Goal: Task Accomplishment & Management: Manage account settings

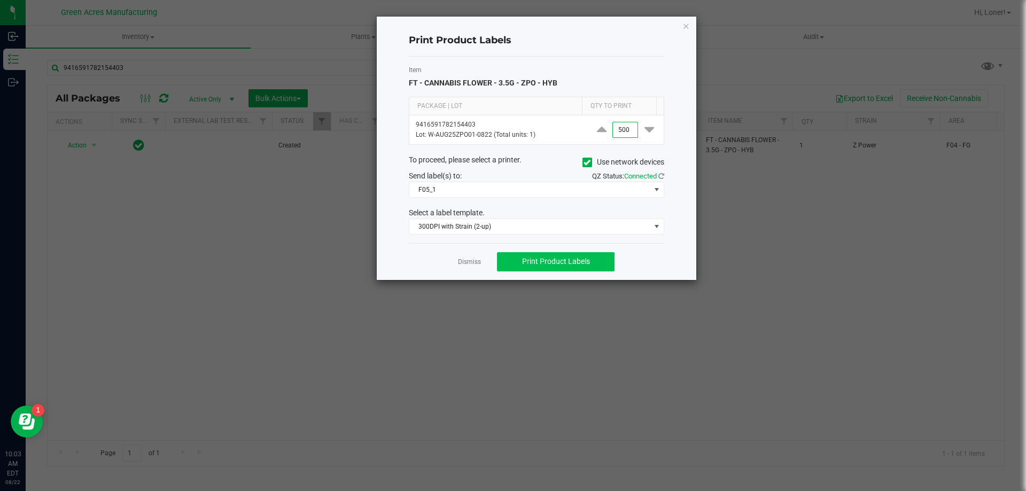
type input "500"
click at [539, 260] on span "Print Product Labels" at bounding box center [556, 261] width 68 height 9
click at [470, 263] on link "Dismiss" at bounding box center [469, 262] width 23 height 9
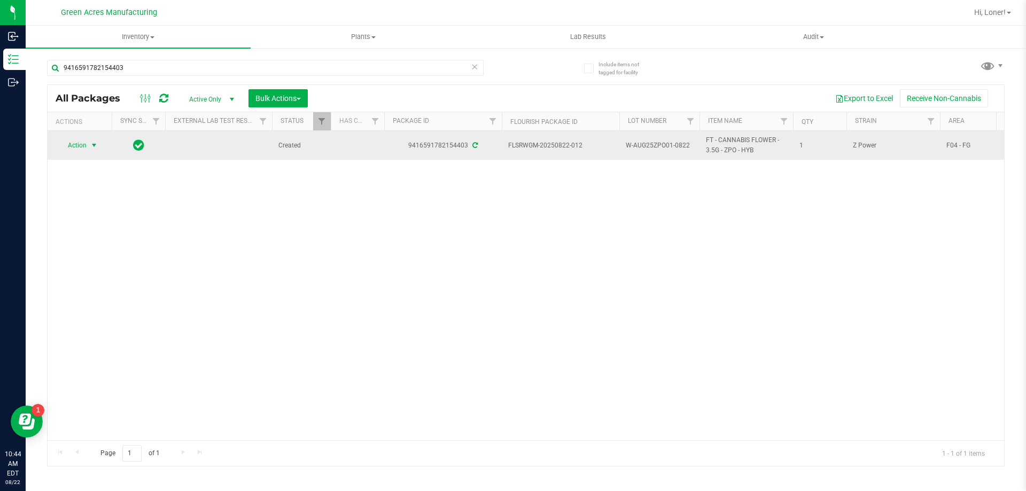
click at [77, 138] on span "Action" at bounding box center [72, 145] width 29 height 15
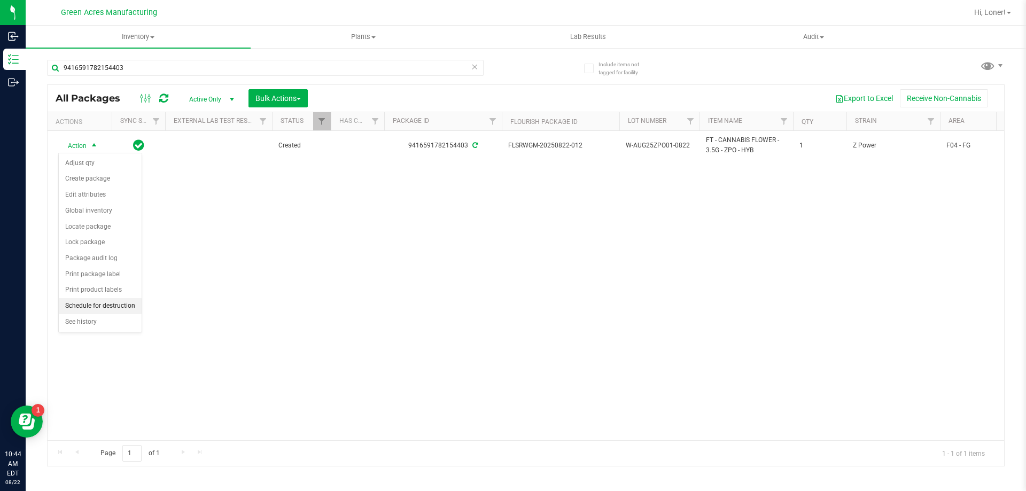
click at [105, 308] on li "Schedule for destruction" at bounding box center [100, 306] width 83 height 16
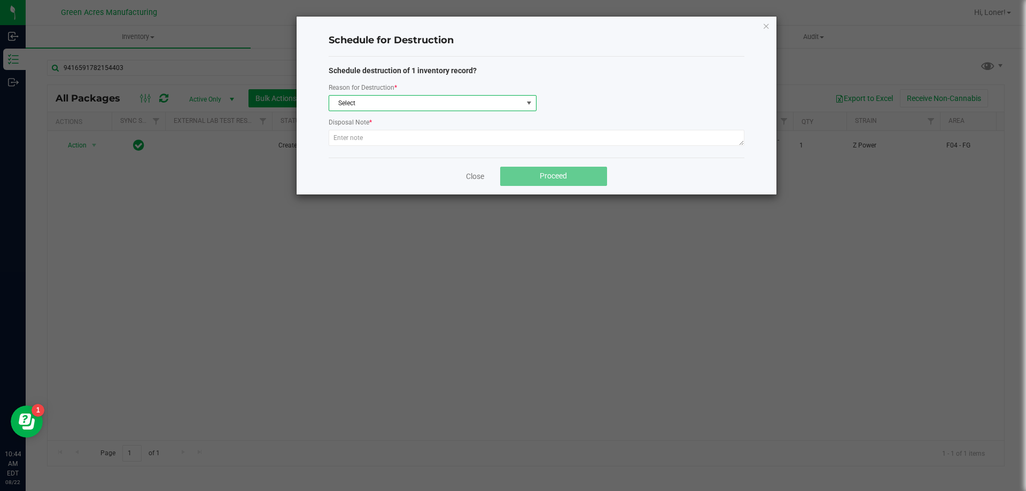
click at [410, 110] on span "Select" at bounding box center [425, 103] width 193 height 15
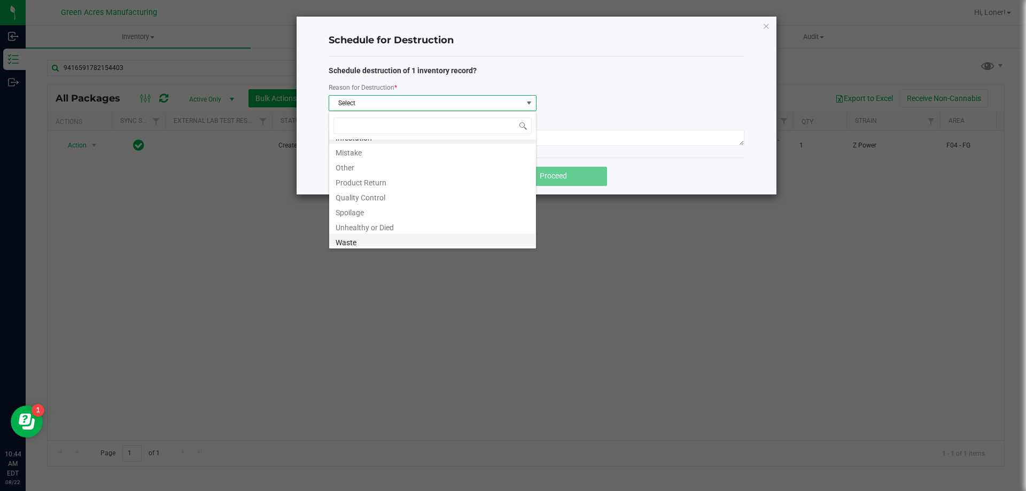
scroll to position [13, 0]
click at [364, 241] on li "Waste" at bounding box center [432, 238] width 207 height 15
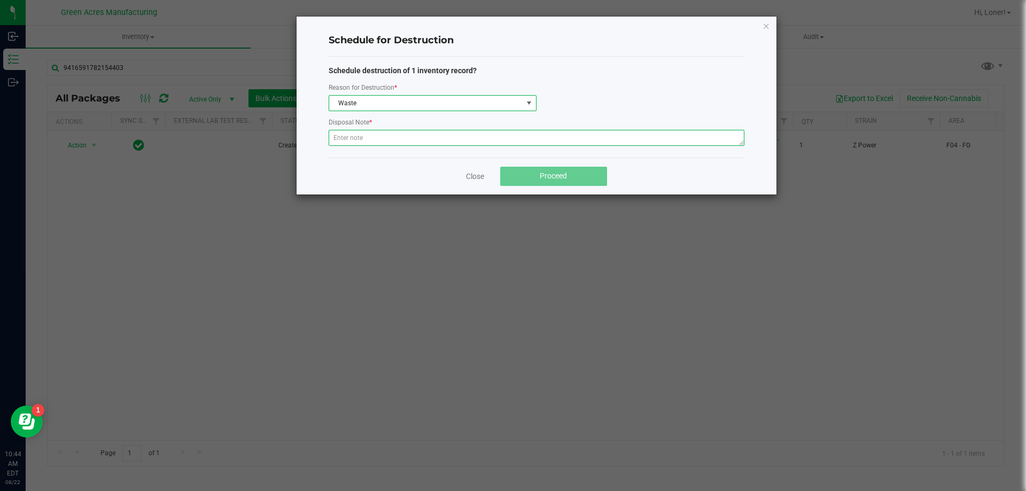
click at [361, 142] on textarea at bounding box center [537, 138] width 416 height 16
paste textarea "WASTE FROM WHOLE FLOWER PACKING PROCESS"
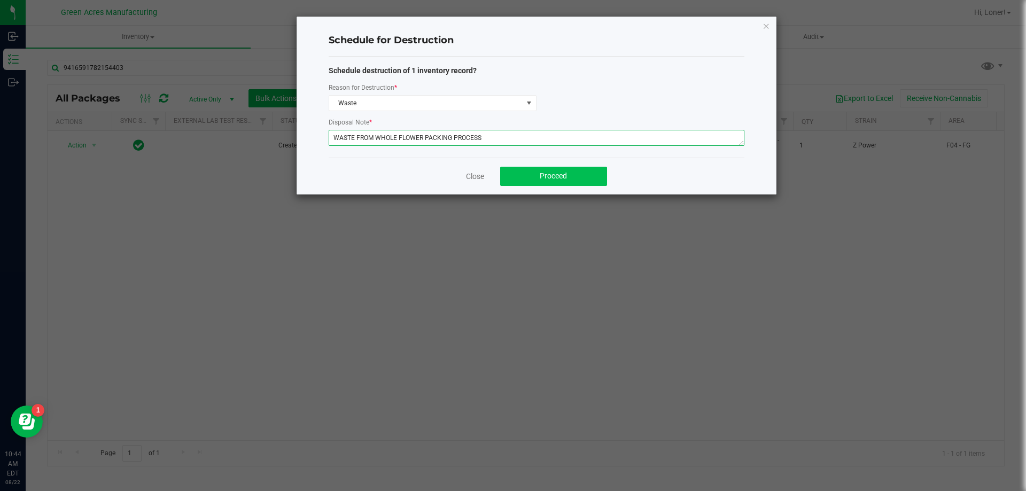
type textarea "WASTE FROM WHOLE FLOWER PACKING PROCESS"
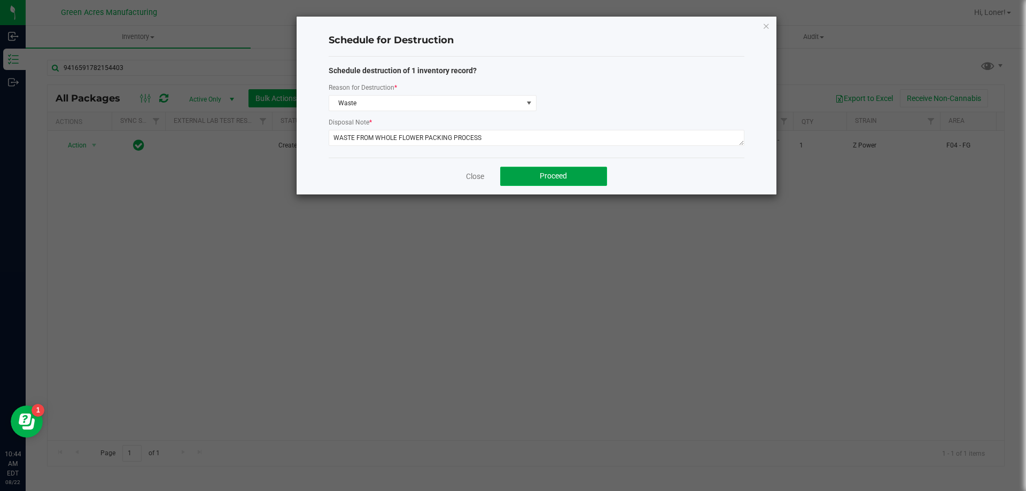
click at [532, 169] on button "Proceed" at bounding box center [553, 176] width 107 height 19
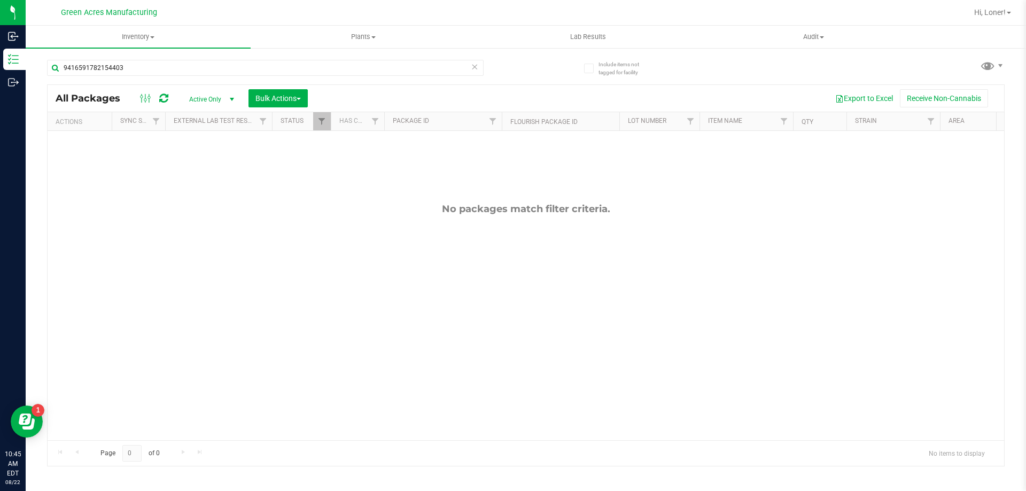
click at [473, 64] on icon at bounding box center [474, 66] width 7 height 13
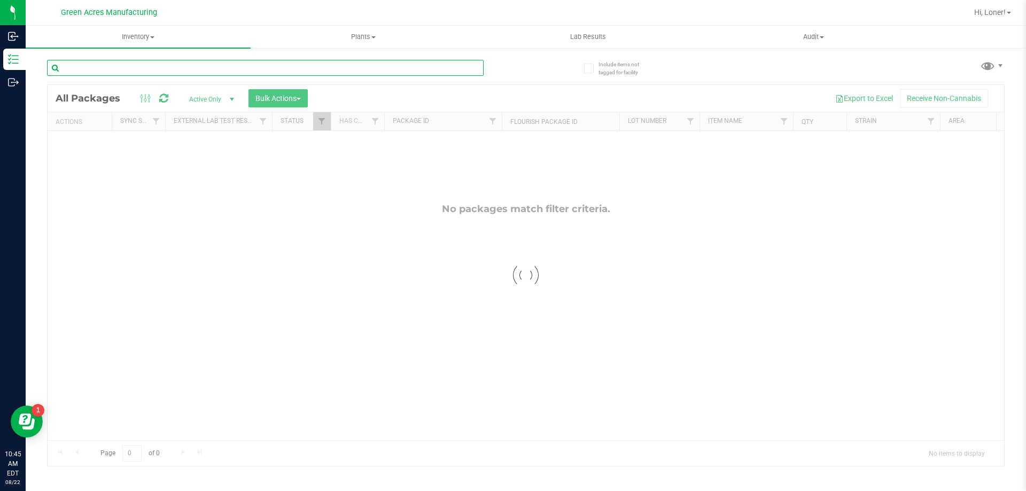
click at [425, 70] on input "text" at bounding box center [265, 68] width 437 height 16
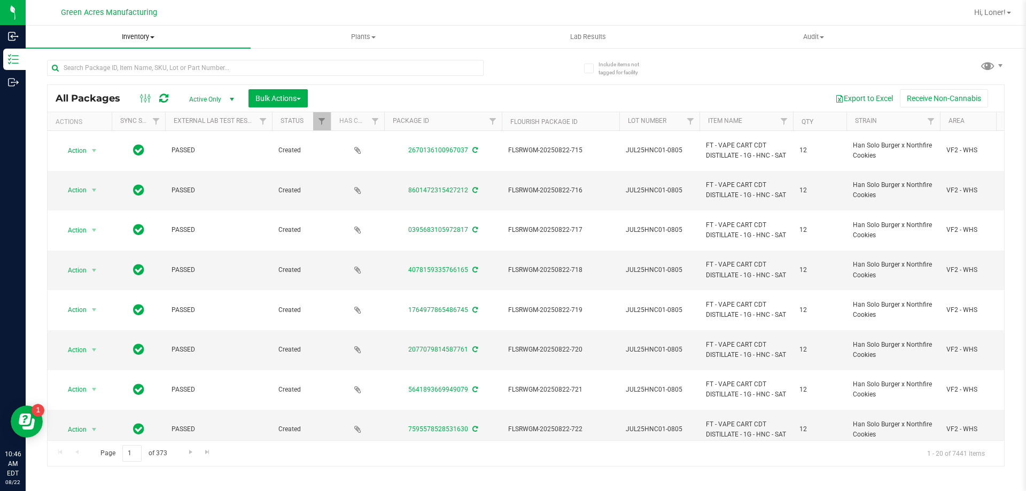
click at [133, 35] on span "Inventory" at bounding box center [138, 37] width 225 height 10
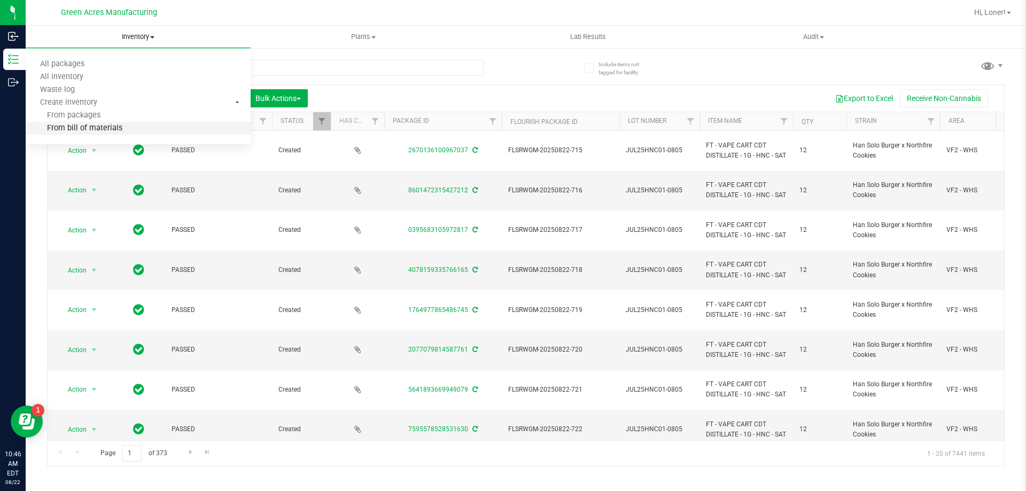
click at [100, 134] on li "From bill of materials" at bounding box center [138, 128] width 225 height 13
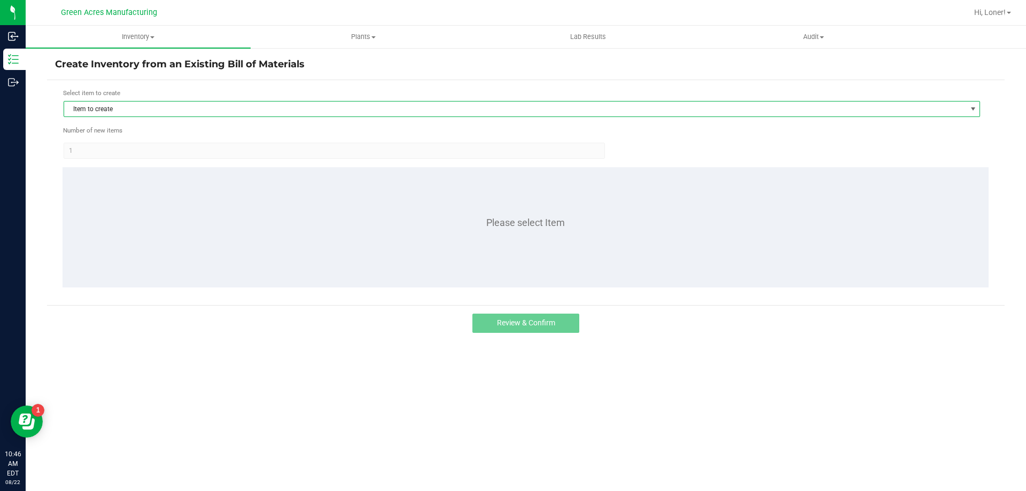
click at [135, 114] on span "Item to create" at bounding box center [515, 109] width 902 height 15
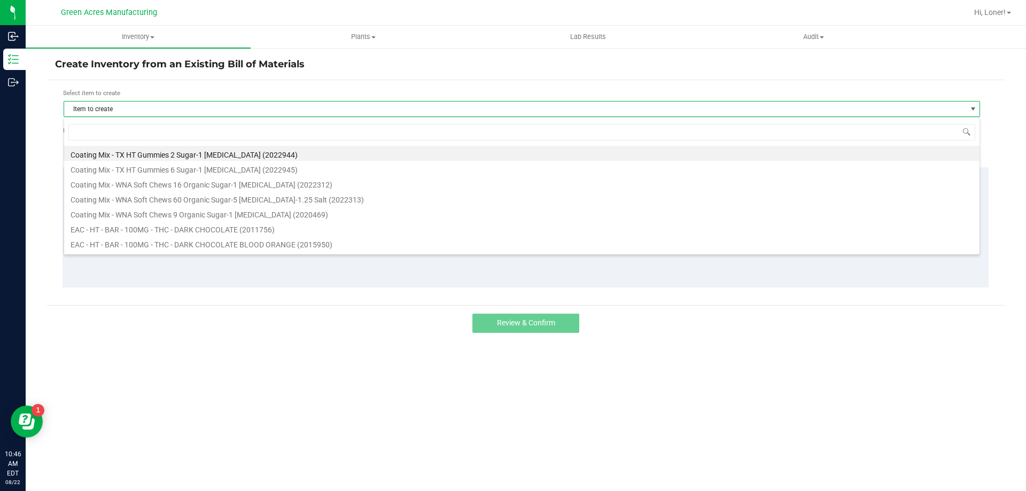
scroll to position [16, 916]
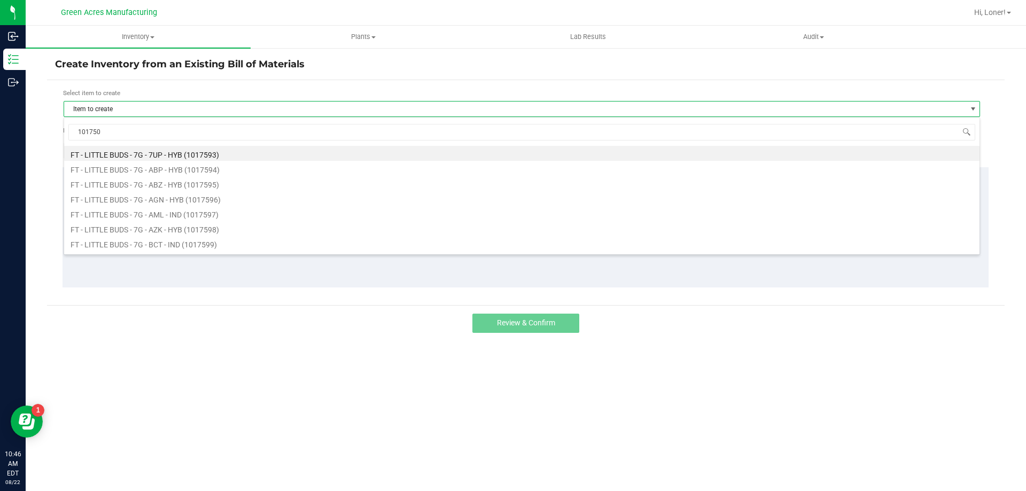
type input "1017502"
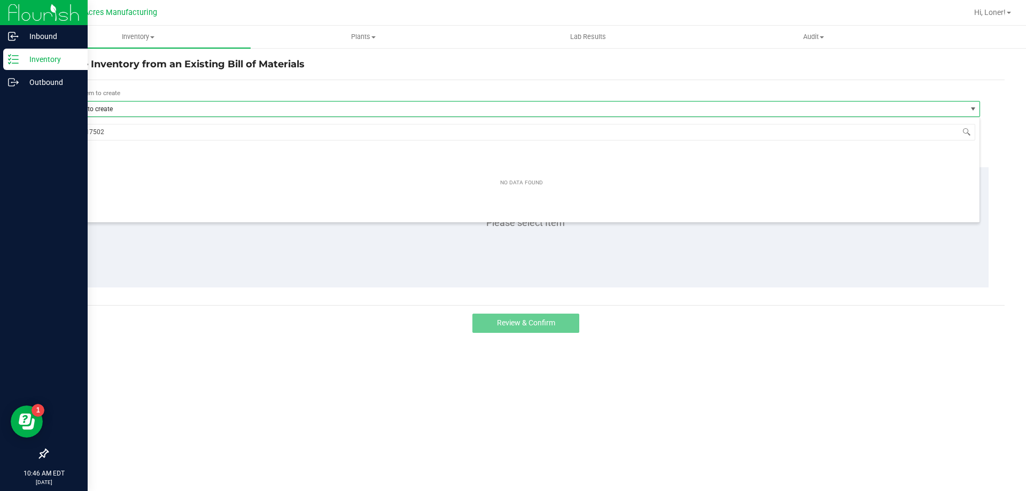
click at [10, 58] on icon at bounding box center [13, 59] width 11 height 11
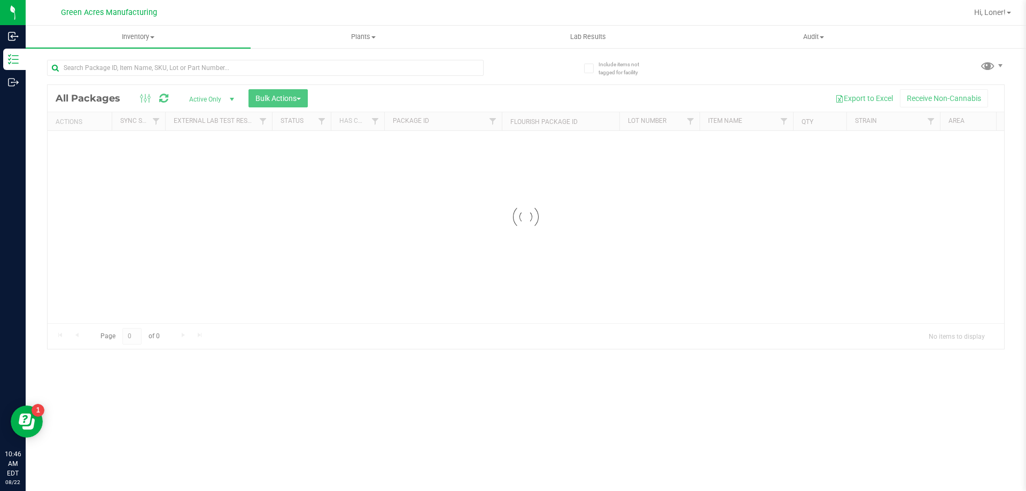
click at [164, 85] on div at bounding box center [526, 217] width 956 height 264
click at [165, 71] on input "text" at bounding box center [265, 68] width 437 height 16
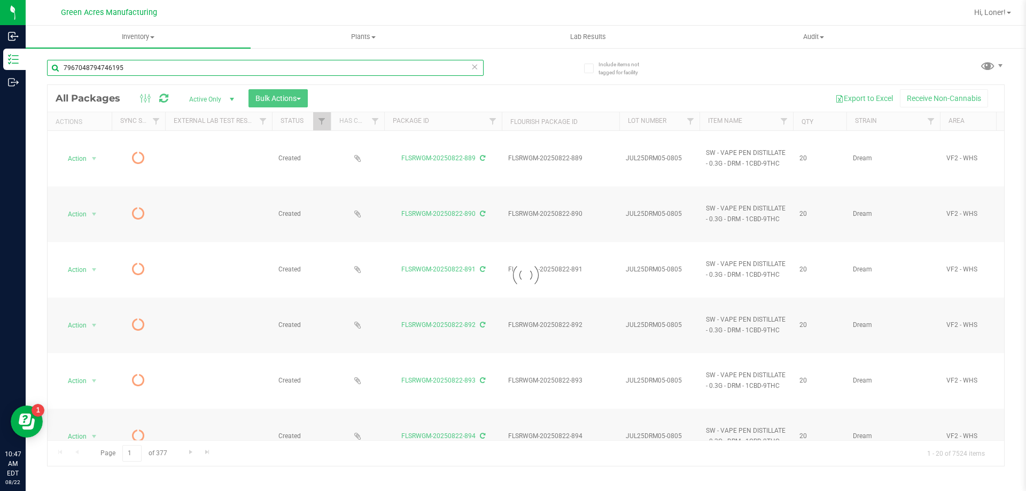
type input "7967048794746195"
drag, startPoint x: 830, startPoint y: 135, endPoint x: 683, endPoint y: 92, distance: 152.5
click at [683, 94] on div at bounding box center [526, 275] width 956 height 381
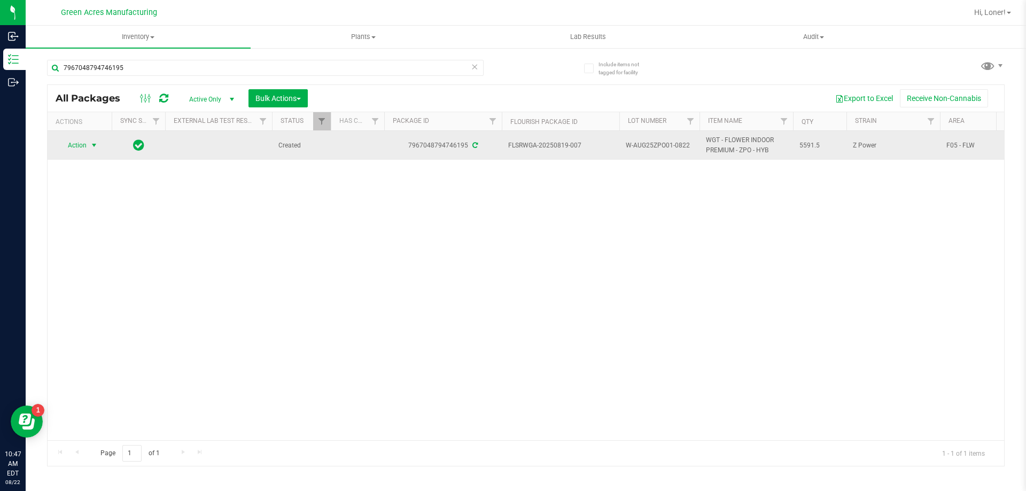
click at [89, 137] on td "Action Action Adjust qty Create package Edit attributes Global inventory Locate…" at bounding box center [80, 145] width 64 height 29
click at [92, 144] on span "select" at bounding box center [94, 145] width 9 height 9
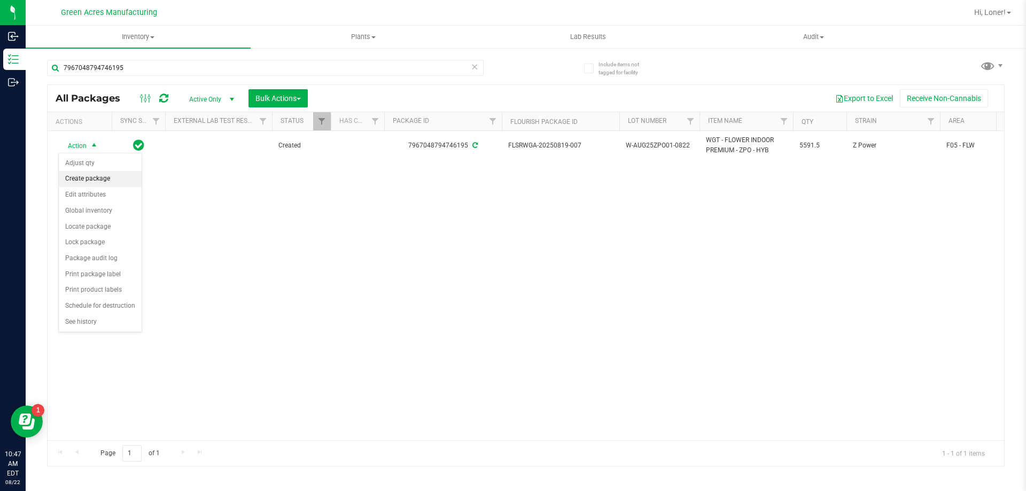
click at [97, 182] on li "Create package" at bounding box center [100, 179] width 83 height 16
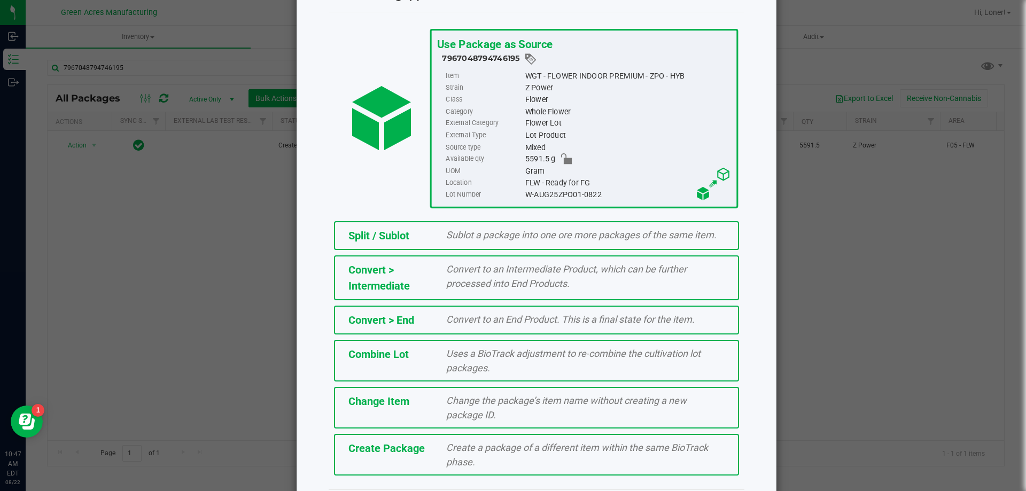
scroll to position [77, 0]
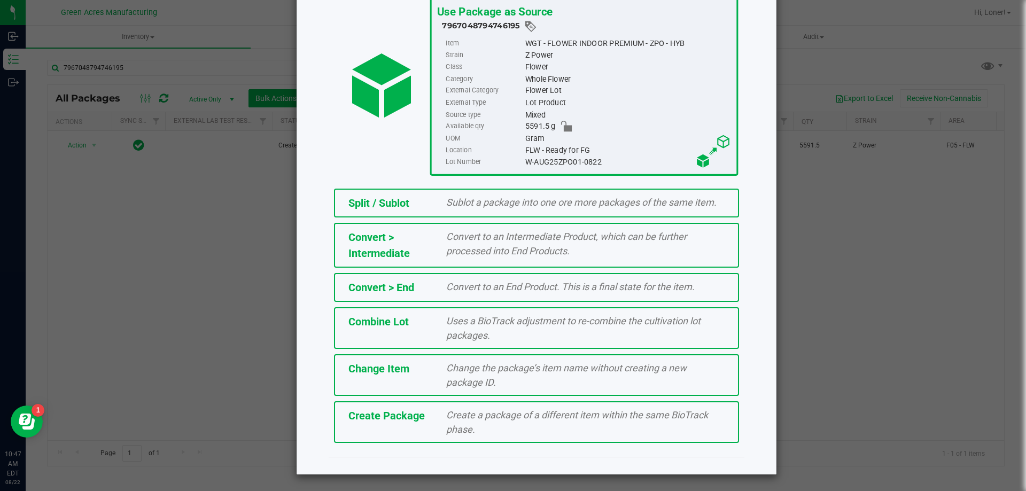
click at [478, 413] on span "Create a package of a different item within the same BioTrack phase." at bounding box center [577, 422] width 262 height 26
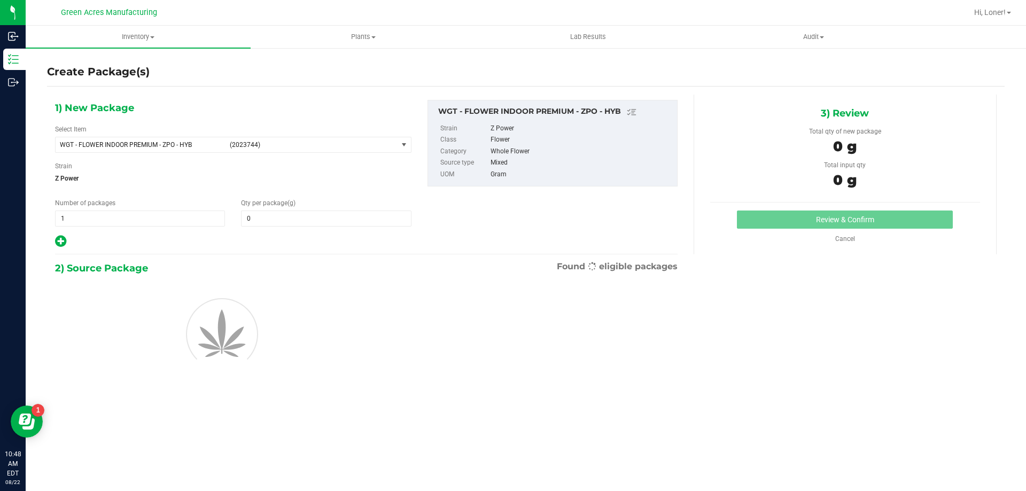
type input "0.0000"
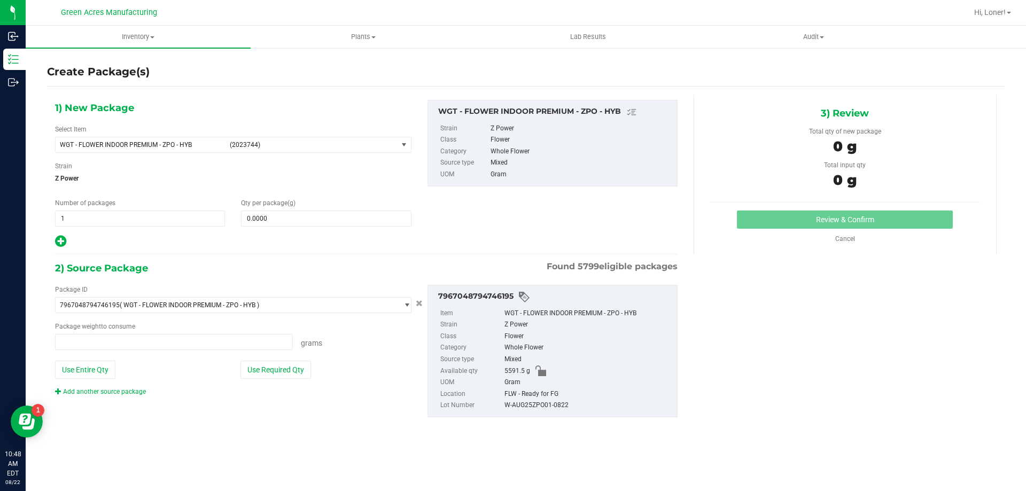
type input "0.0000 g"
click at [361, 212] on span at bounding box center [326, 219] width 170 height 16
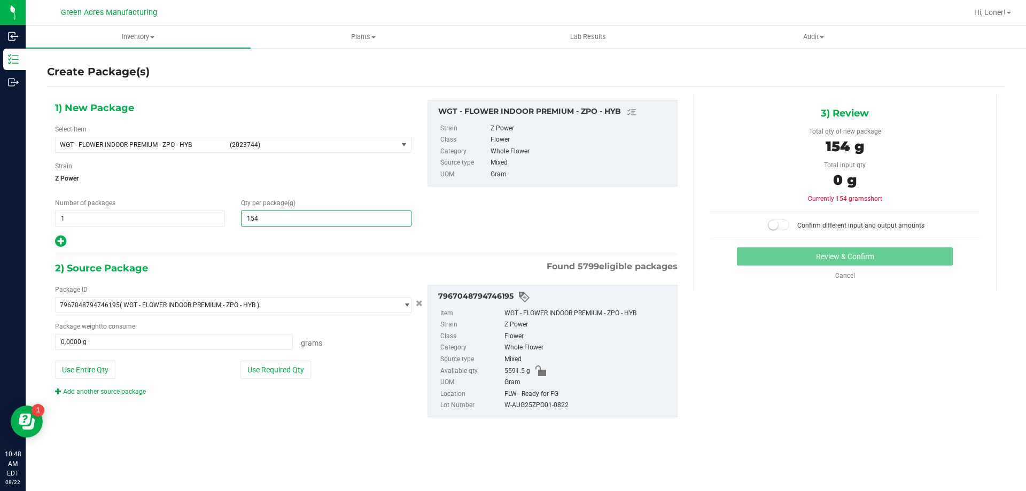
type input "1548"
type input "1,548.0000"
click at [254, 379] on div "Package ID 7967048794746195 ( WGT - FLOWER INDOOR PREMIUM - ZPO - HYB ) 0000518…" at bounding box center [233, 341] width 372 height 112
click at [270, 372] on button "Use Required Qty" at bounding box center [275, 370] width 71 height 18
type input "1548.0000 g"
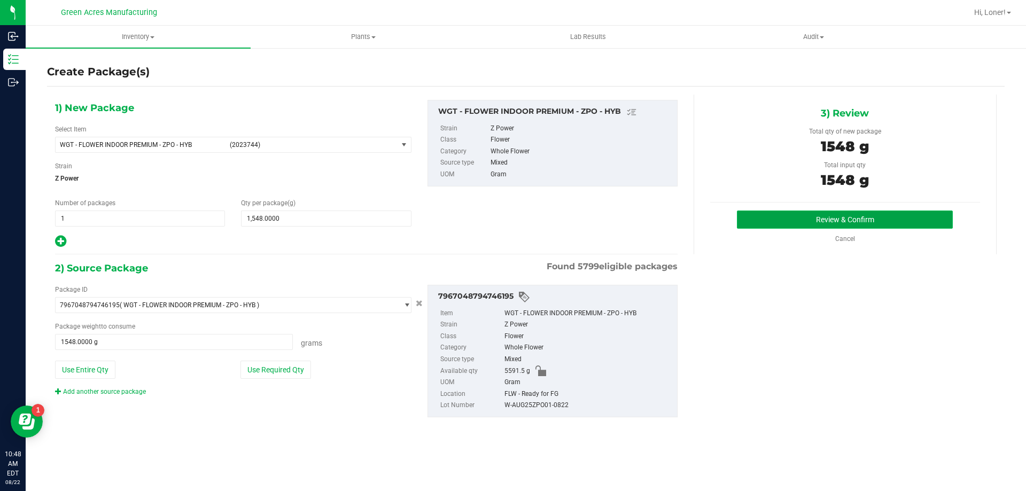
click at [782, 224] on button "Review & Confirm" at bounding box center [845, 220] width 216 height 18
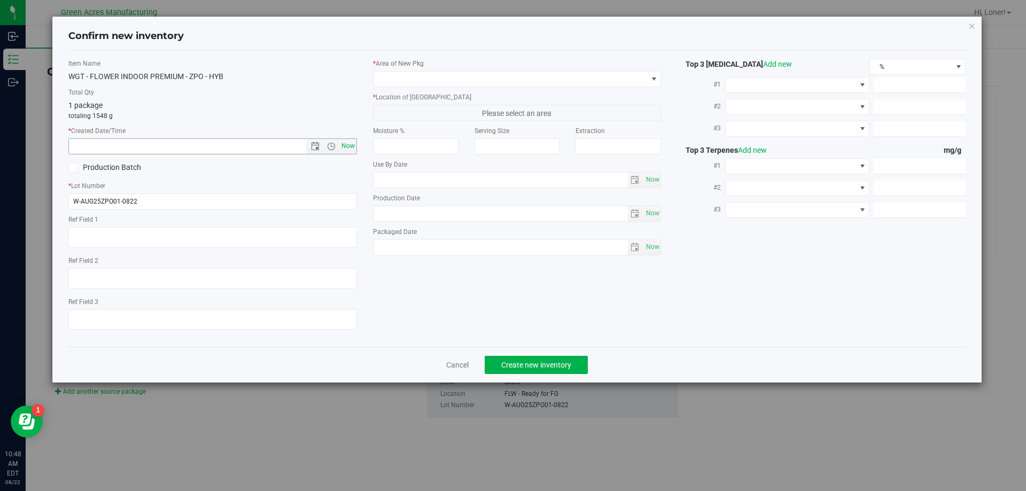
click at [354, 149] on span "Now" at bounding box center [348, 145] width 18 height 15
type input "[DATE] 10:48 AM"
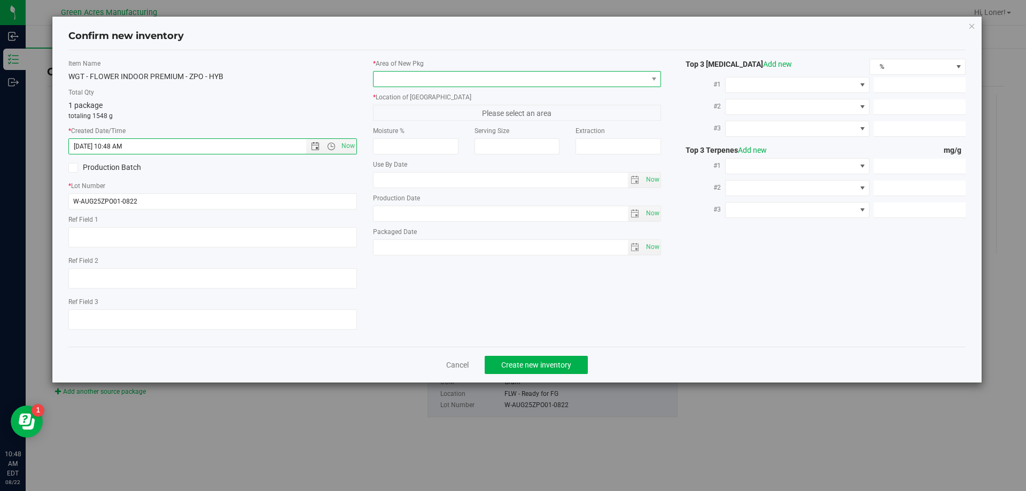
click at [430, 81] on span at bounding box center [510, 79] width 274 height 15
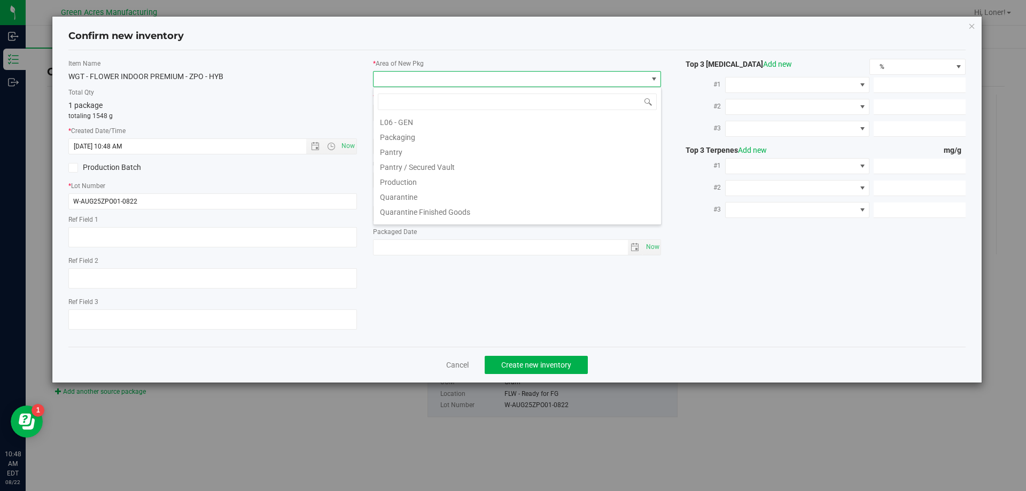
scroll to position [267, 0]
click at [432, 169] on li "Pantry / Secured Vault" at bounding box center [516, 169] width 287 height 15
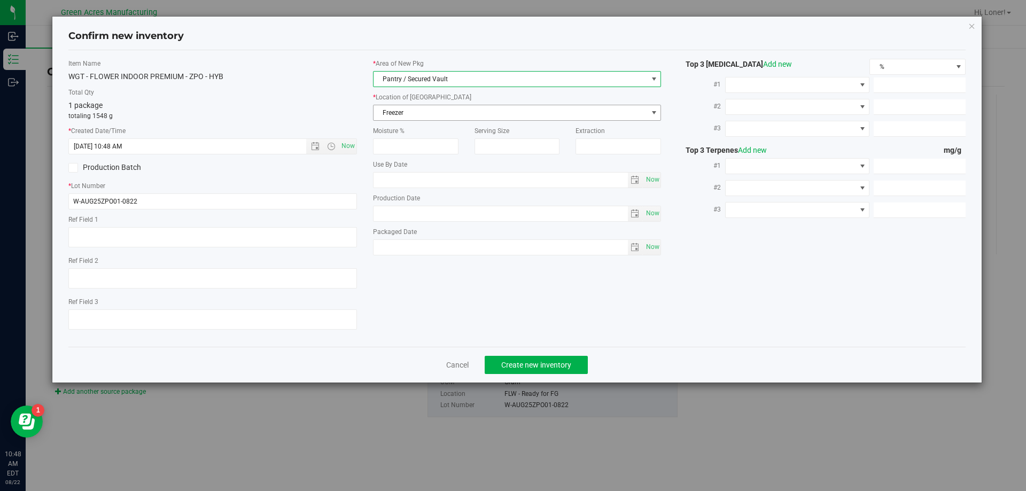
click at [435, 116] on span "Freezer" at bounding box center [510, 112] width 274 height 15
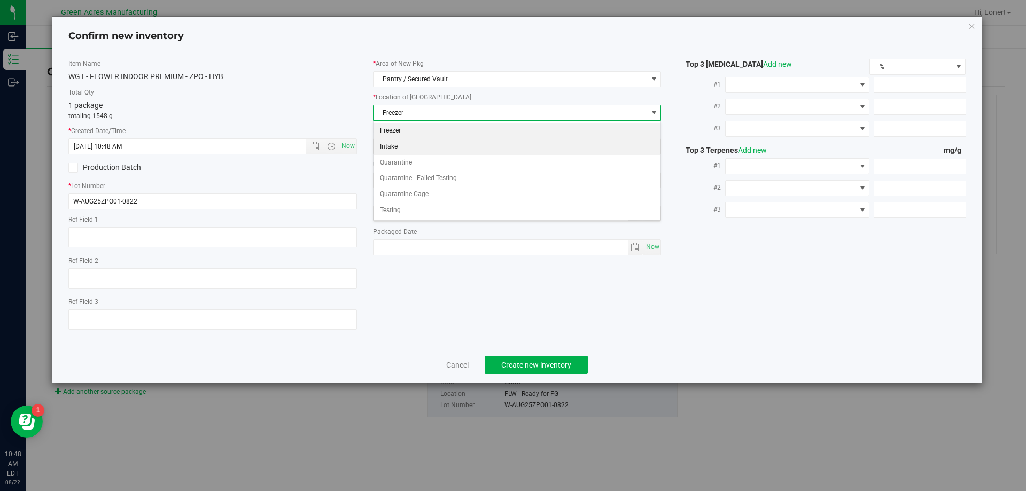
click at [418, 152] on li "Intake" at bounding box center [516, 147] width 287 height 16
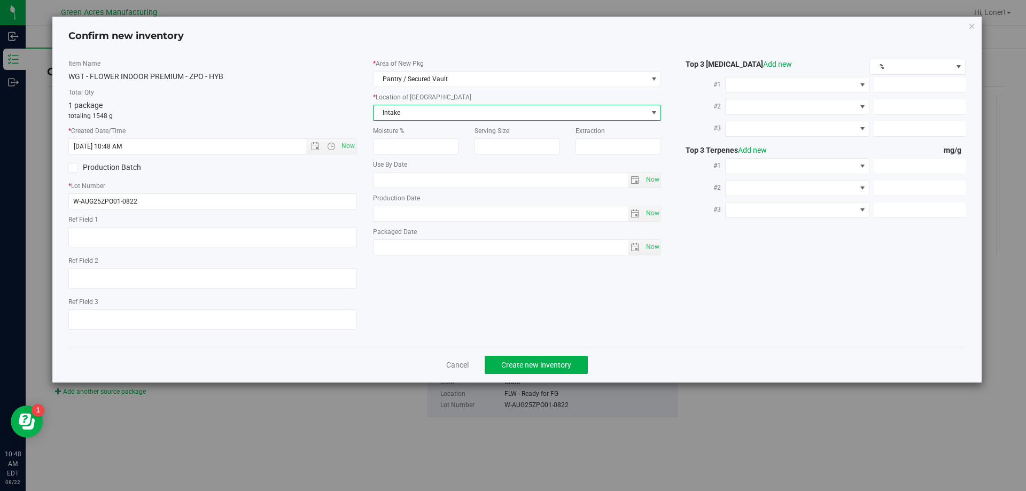
click at [545, 353] on div "Cancel Create new inventory" at bounding box center [517, 365] width 898 height 36
click at [542, 357] on button "Create new inventory" at bounding box center [536, 365] width 103 height 18
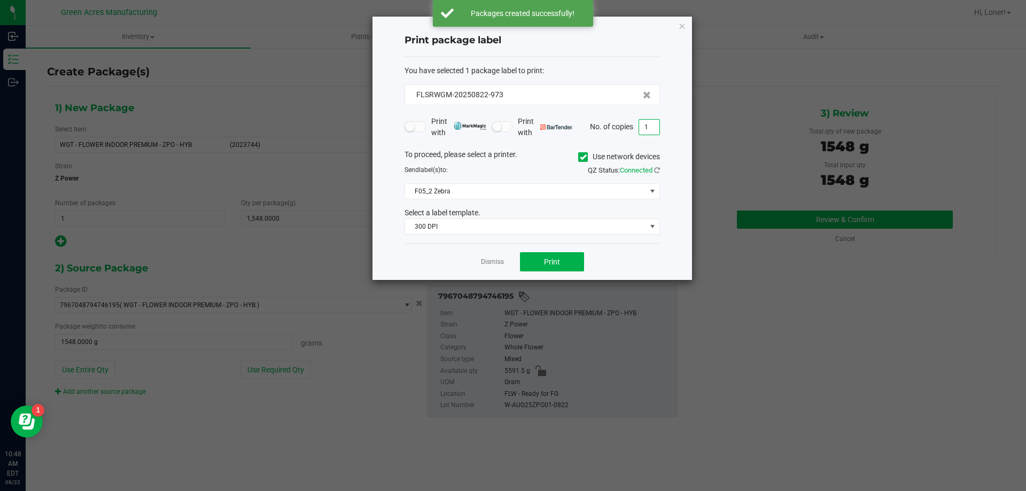
click at [650, 126] on input "1" at bounding box center [649, 127] width 20 height 15
type input "2"
click at [400, 96] on div "Print package label You have selected 1 package label to print : FLSRWGM-202508…" at bounding box center [532, 148] width 320 height 263
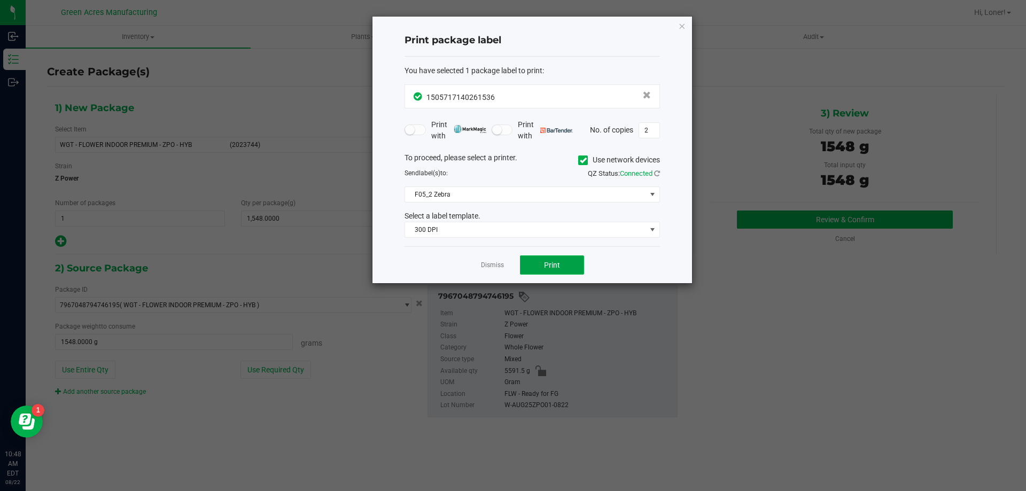
click at [543, 270] on button "Print" at bounding box center [552, 264] width 64 height 19
click at [492, 266] on link "Dismiss" at bounding box center [492, 265] width 23 height 9
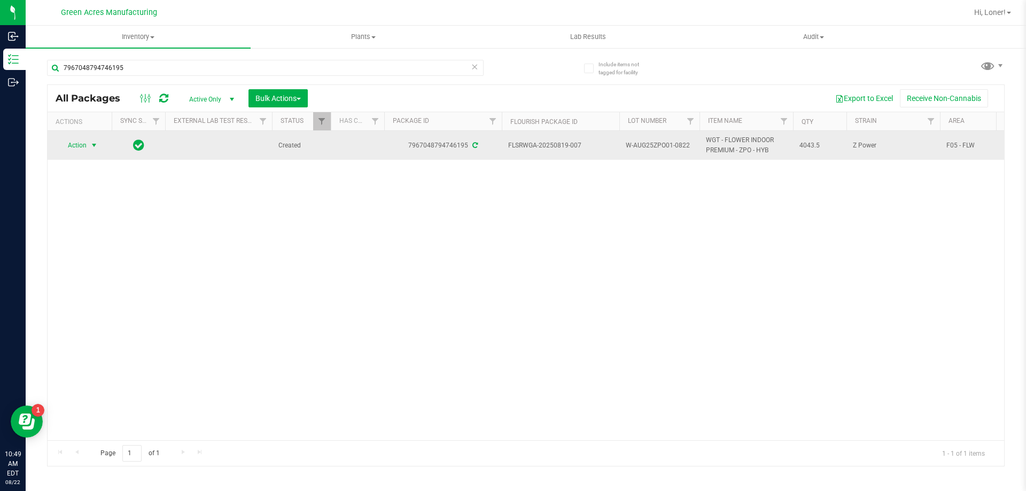
click at [68, 141] on span "Action" at bounding box center [72, 145] width 29 height 15
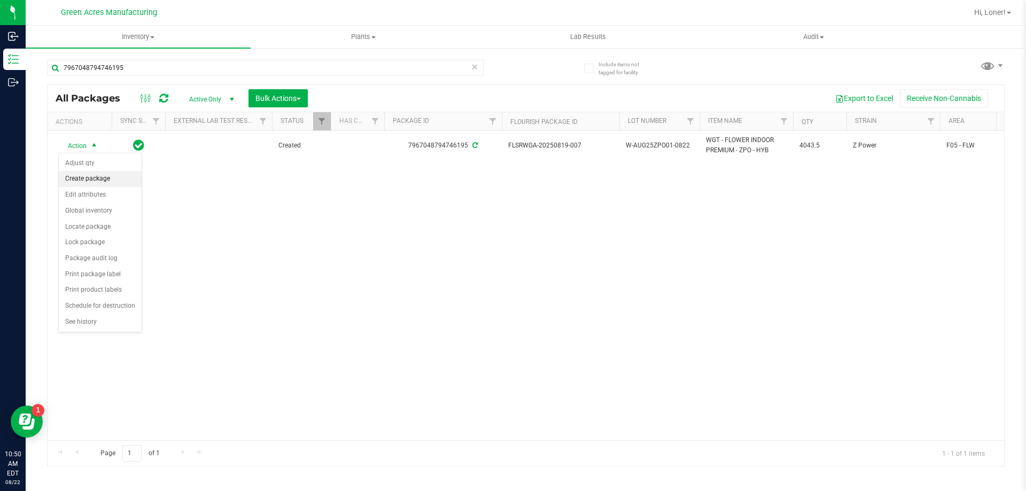
click at [90, 184] on li "Create package" at bounding box center [100, 179] width 83 height 16
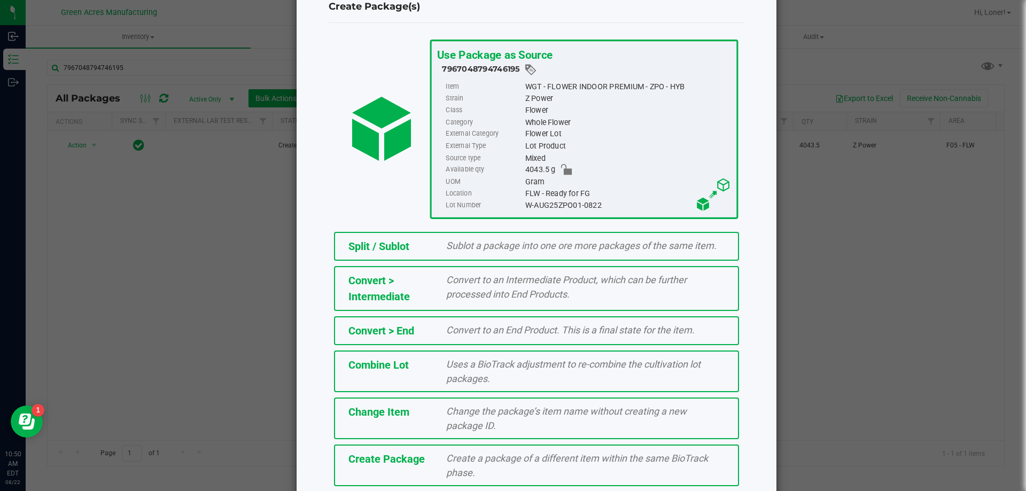
scroll to position [77, 0]
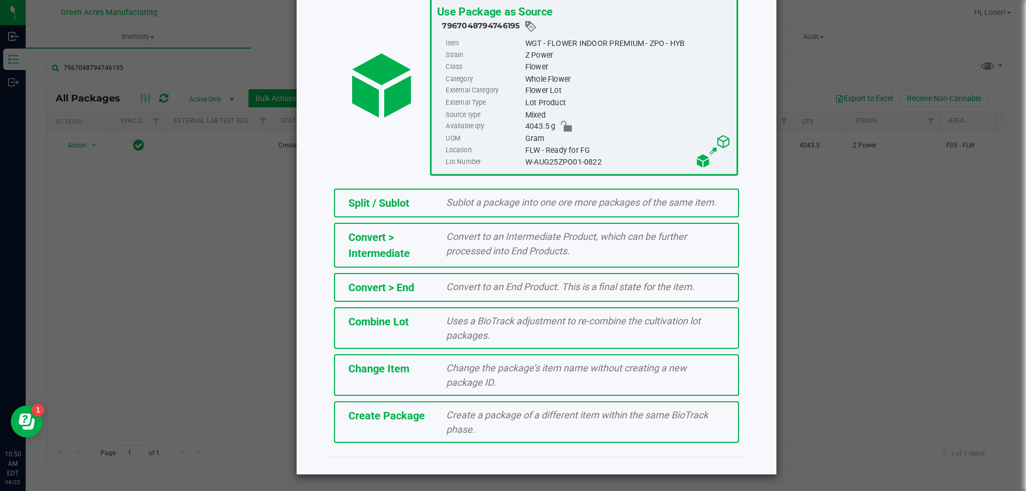
click at [449, 419] on span "Create a package of a different item within the same BioTrack phase." at bounding box center [577, 422] width 262 height 26
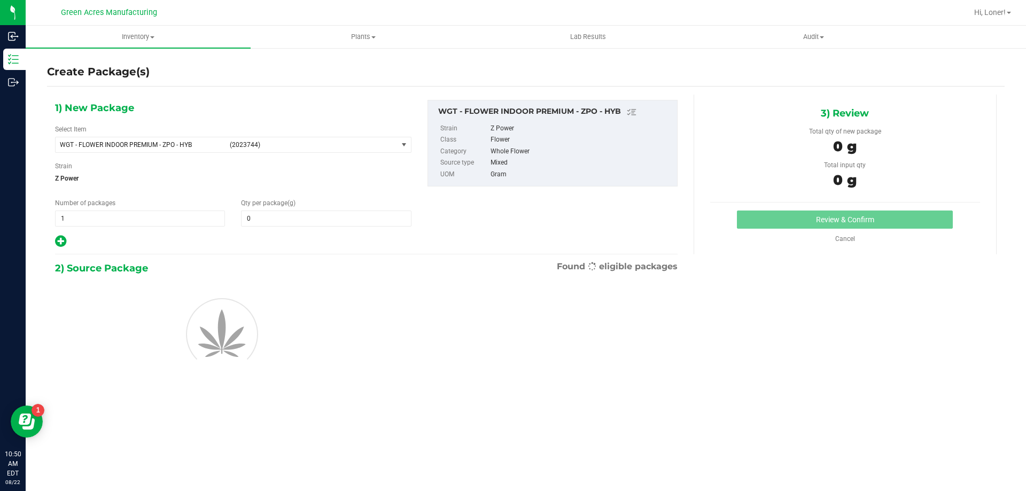
type input "0.0000"
click at [354, 213] on span at bounding box center [326, 219] width 170 height 16
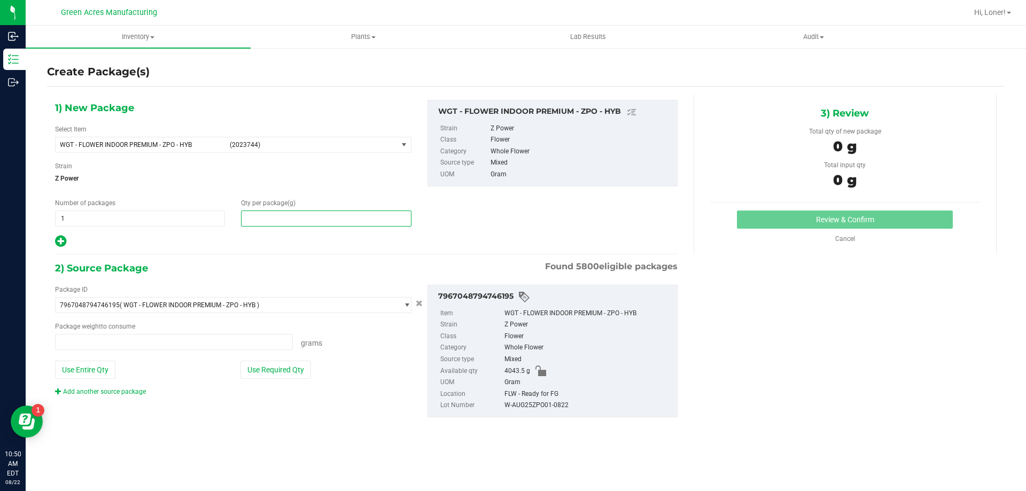
type input "0.0000 g"
type input "."
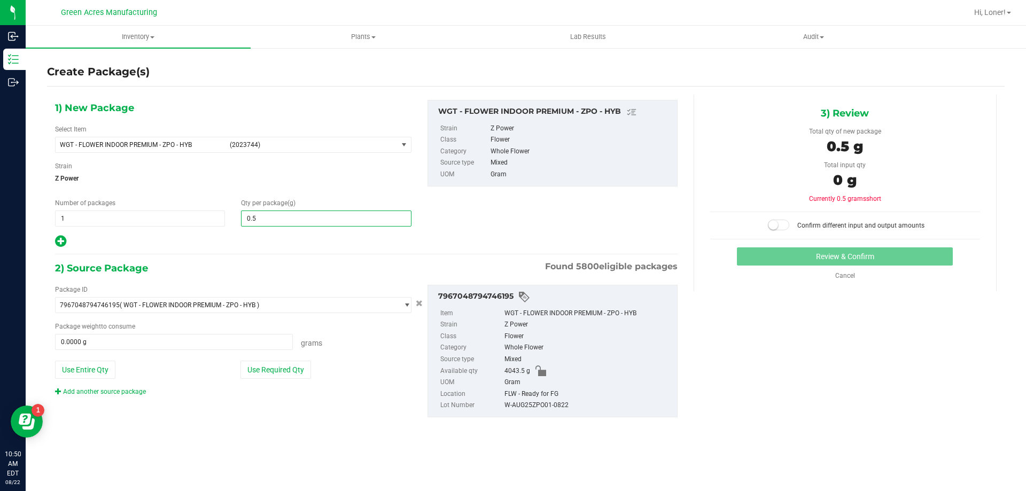
type input "0.55"
type input "0.5500"
click at [284, 368] on button "Use Required Qty" at bounding box center [275, 370] width 71 height 18
type input "0.5500 g"
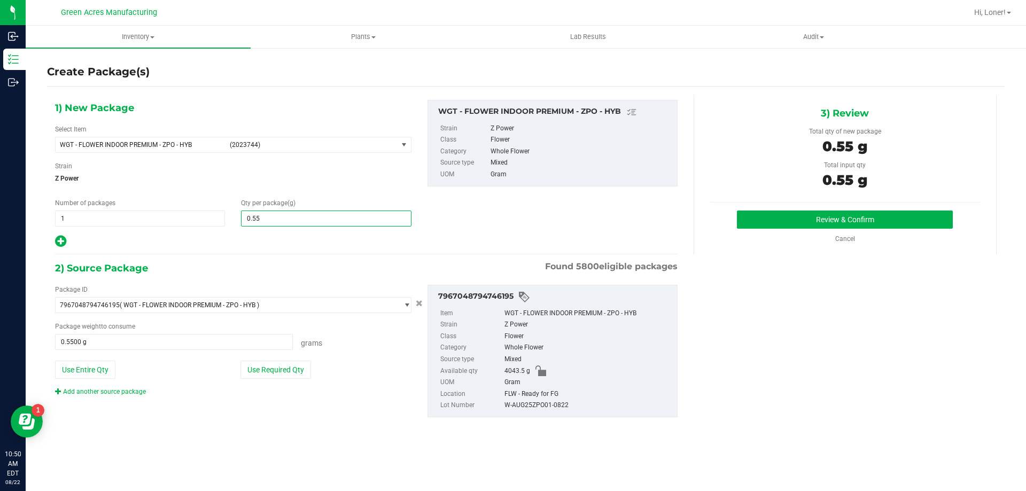
click at [252, 219] on span "0.5500 0.55" at bounding box center [326, 219] width 170 height 16
type input "0.055"
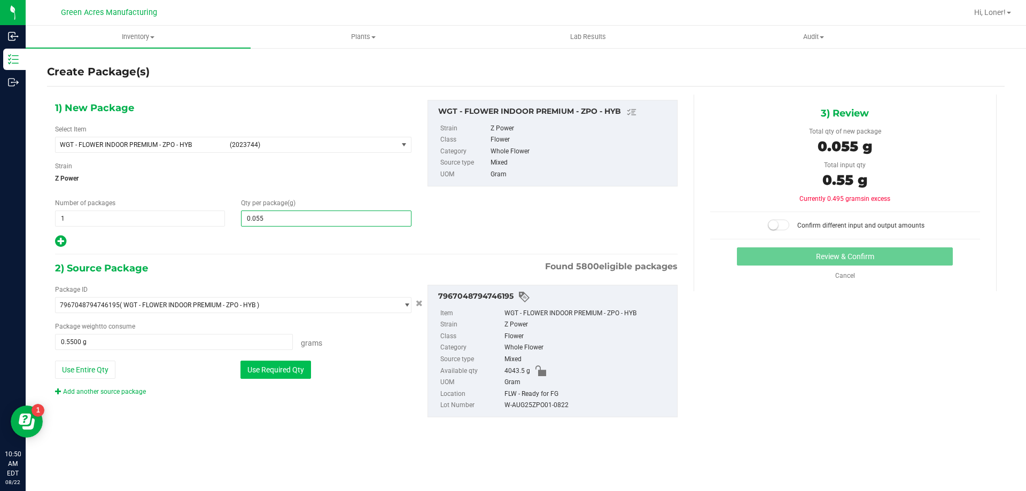
type input "0.0550"
click at [268, 364] on button "Use Required Qty" at bounding box center [275, 370] width 71 height 18
type input "0.0550 g"
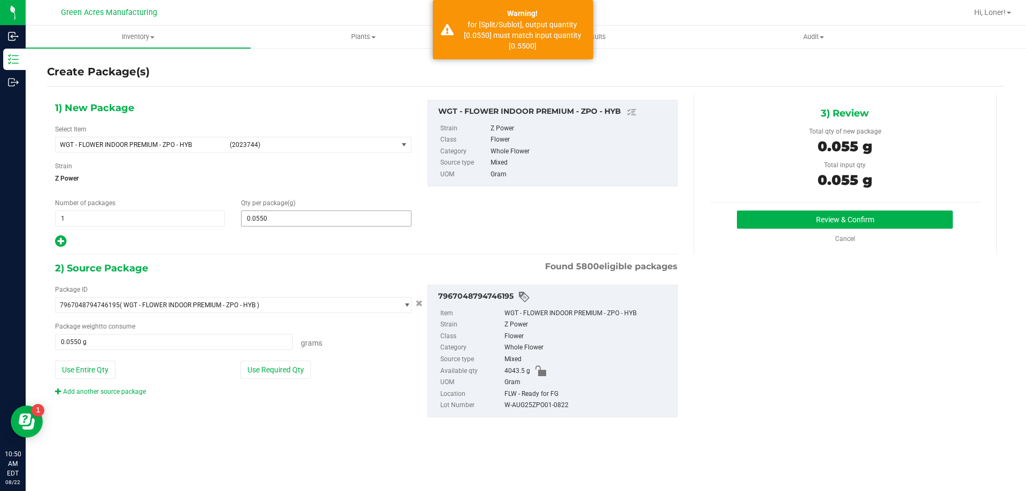
click at [274, 221] on span "0.0550 0.055" at bounding box center [326, 219] width 170 height 16
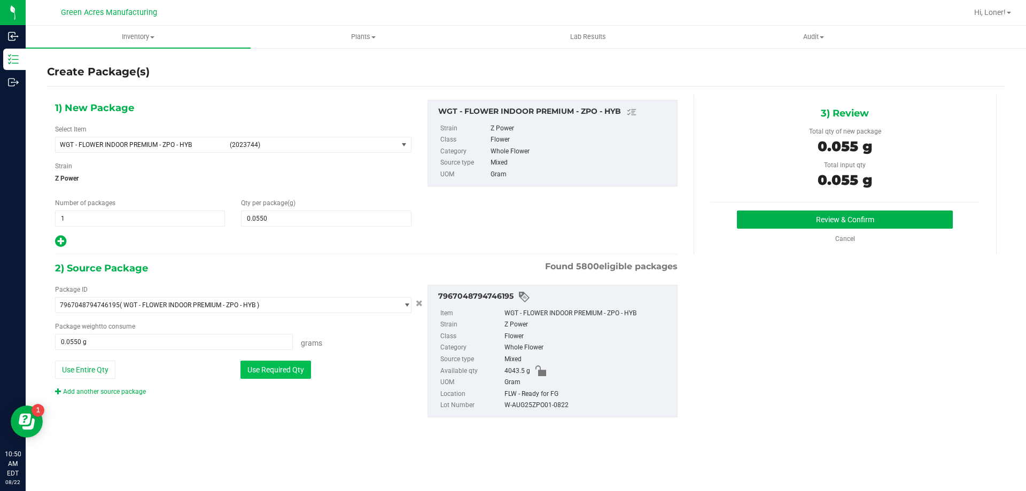
click at [279, 373] on button "Use Required Qty" at bounding box center [275, 370] width 71 height 18
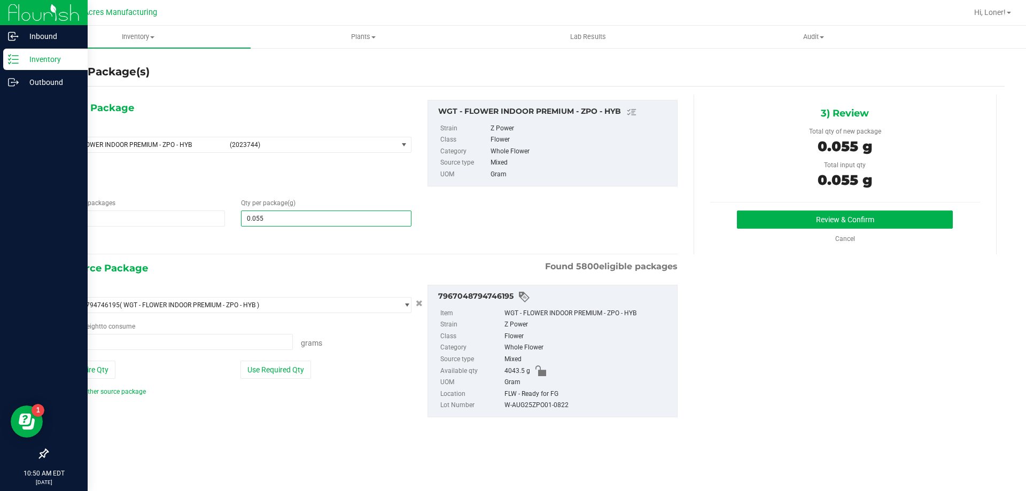
drag, startPoint x: 282, startPoint y: 215, endPoint x: 0, endPoint y: 209, distance: 281.6
click at [0, 210] on div "Inbound Inventory Outbound 10:50 AM EDT [DATE] 08/22 Green Acres Manufacturing …" at bounding box center [513, 245] width 1026 height 491
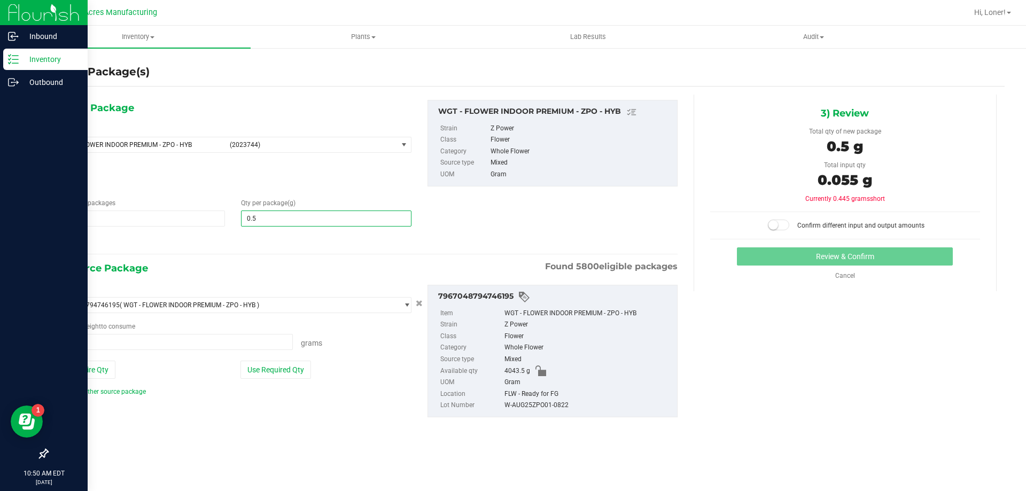
type input "0.55"
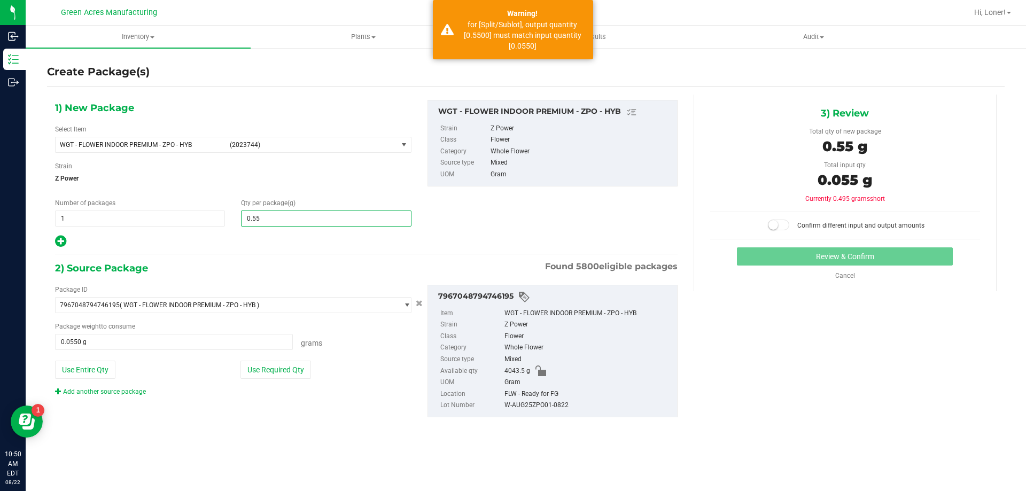
type input "0.5500"
click at [289, 384] on div "Package ID 7967048794746195 ( WGT - FLOWER INDOOR PREMIUM - ZPO - HYB ) 0000518…" at bounding box center [233, 341] width 372 height 112
click at [284, 375] on button "Use Required Qty" at bounding box center [275, 370] width 71 height 18
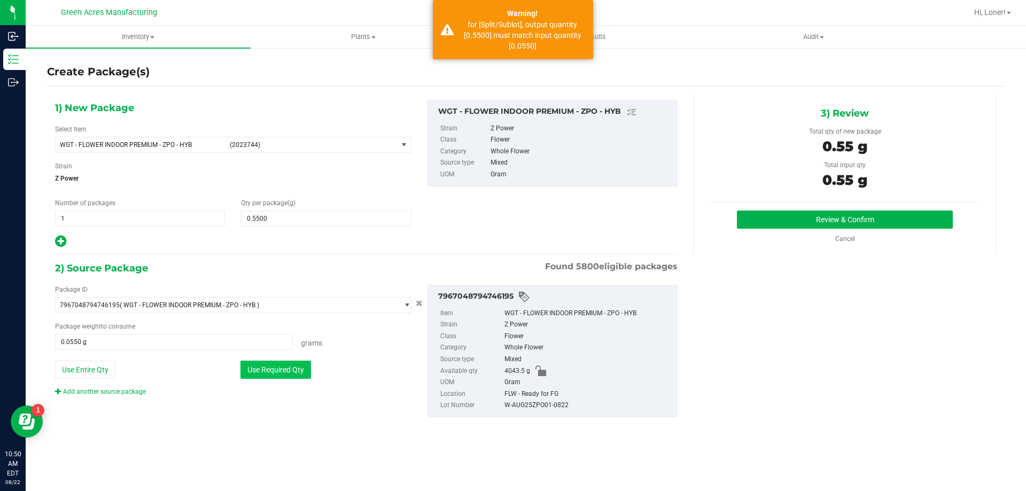
type input "0.5500 g"
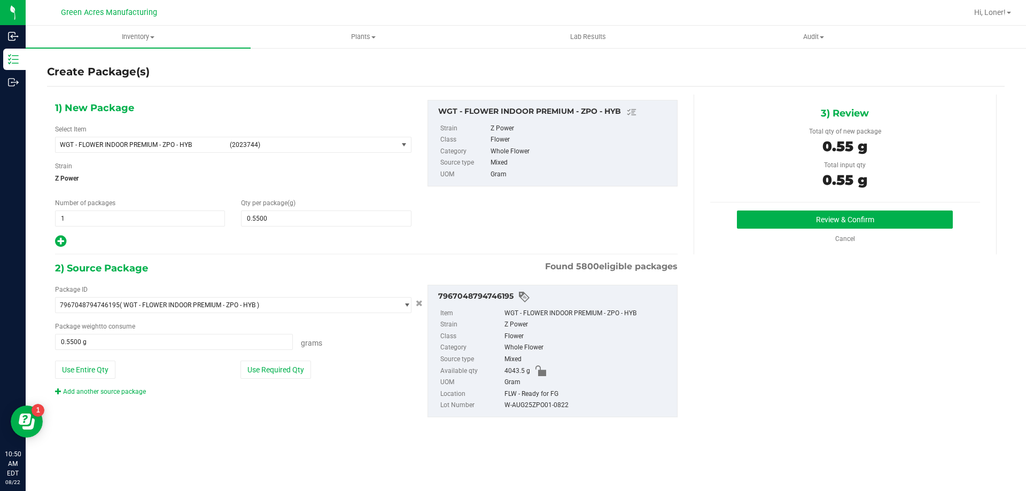
click at [769, 207] on div "3) Review Total qty of new package 0.55 g Total input qty 0.55 g Review & Confi…" at bounding box center [845, 175] width 303 height 160
click at [770, 214] on button "Review & Confirm" at bounding box center [845, 220] width 216 height 18
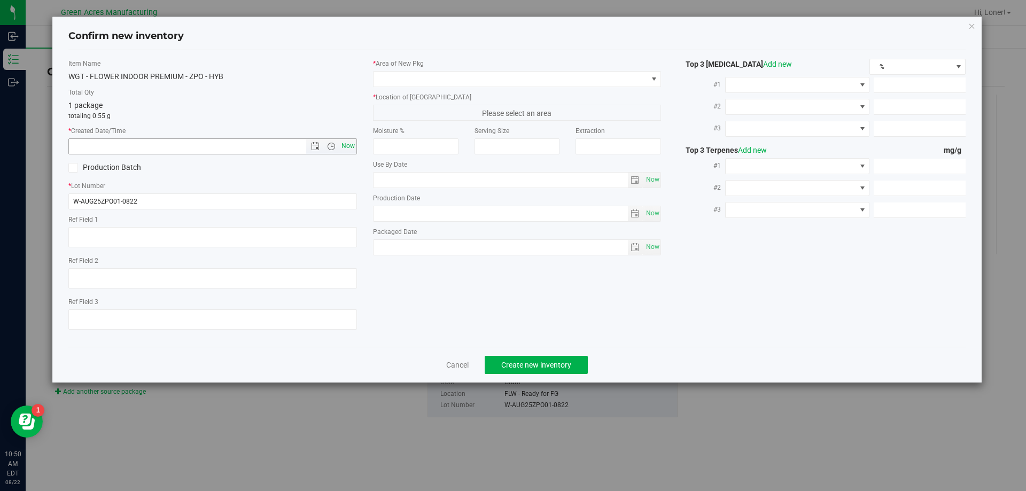
drag, startPoint x: 358, startPoint y: 151, endPoint x: 351, endPoint y: 153, distance: 7.3
click at [352, 152] on div "Item Name WGT - FLOWER INDOOR PREMIUM - ZPO - HYB Total Qty 1 package totaling …" at bounding box center [212, 198] width 305 height 279
click at [351, 153] on span "Now" at bounding box center [348, 145] width 18 height 15
type input "[DATE] 10:50 AM"
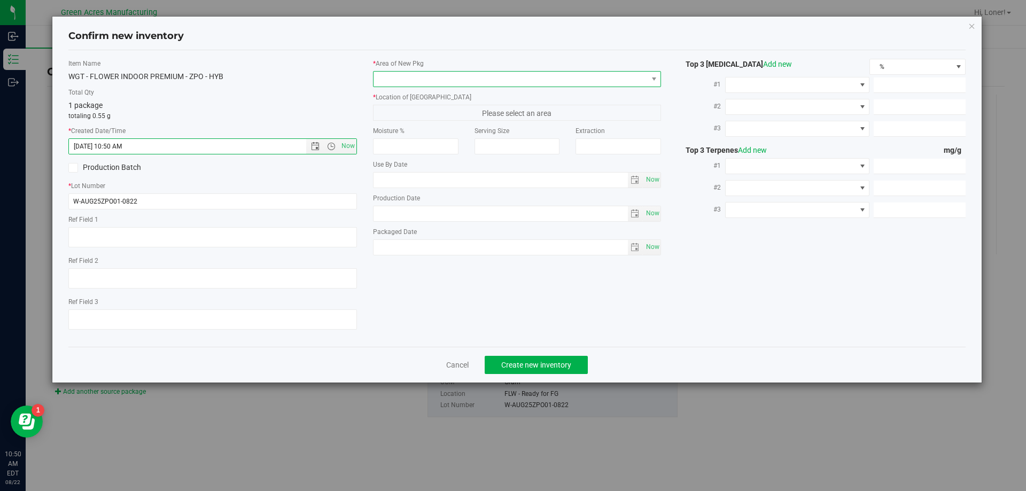
click at [418, 79] on span at bounding box center [510, 79] width 274 height 15
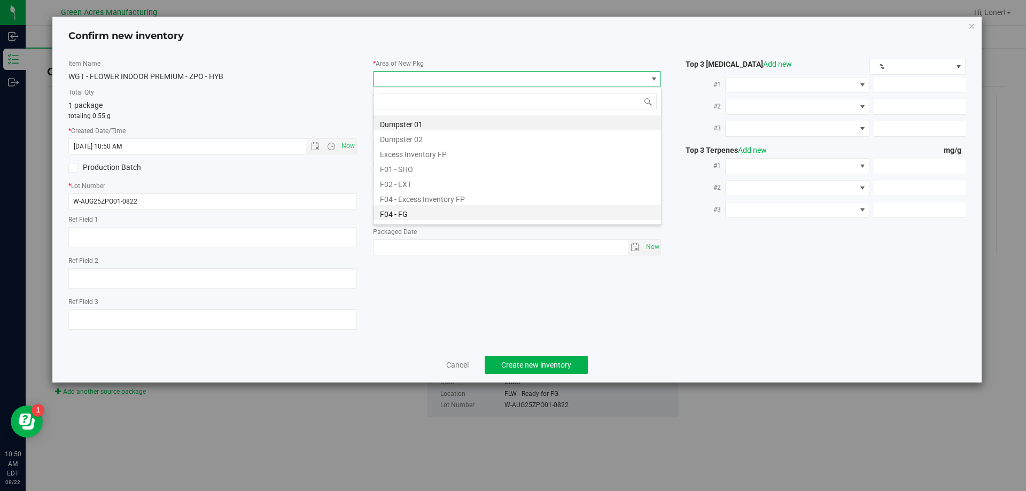
click at [405, 218] on li "F04 - FG" at bounding box center [516, 212] width 287 height 15
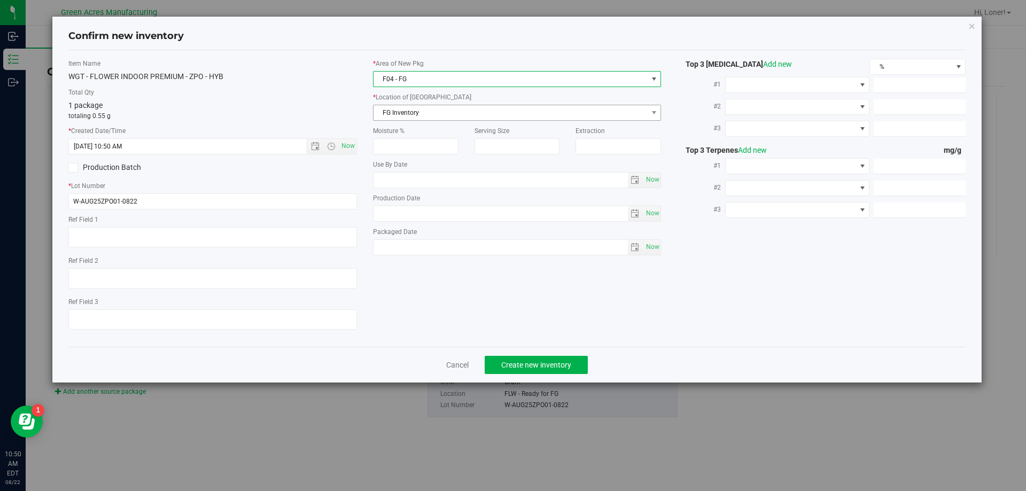
click at [411, 114] on span "FG Inventory" at bounding box center [510, 112] width 274 height 15
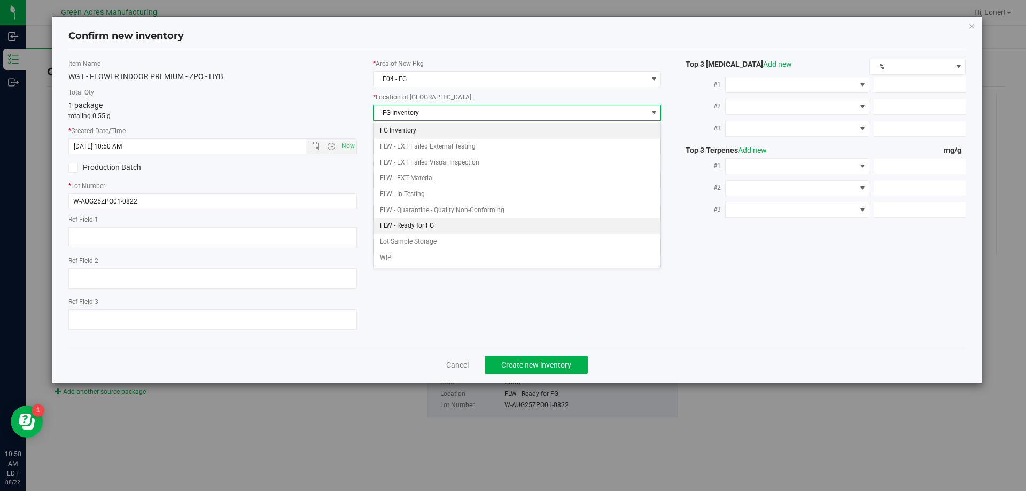
click at [414, 222] on li "FLW - Ready for FG" at bounding box center [516, 226] width 287 height 16
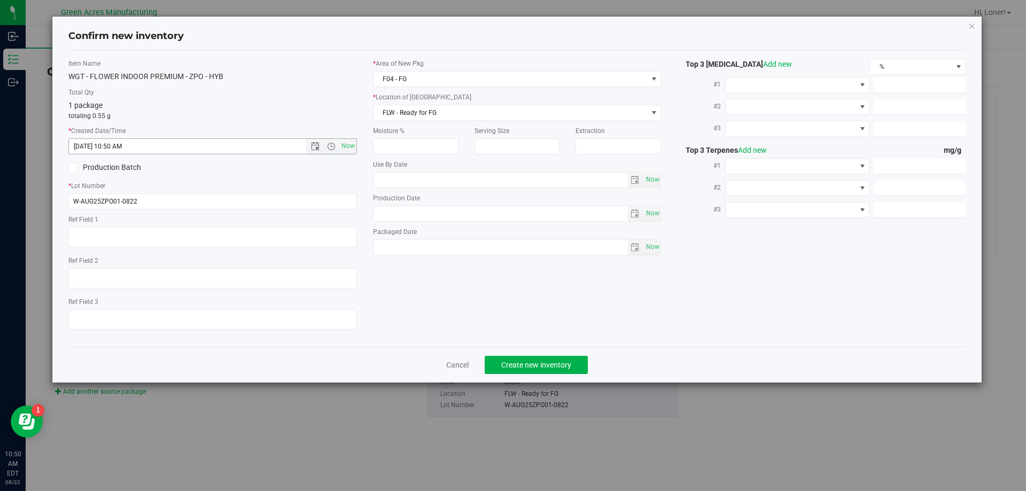
click at [349, 154] on span "[DATE] 10:50 AM Now" at bounding box center [212, 146] width 289 height 16
click at [349, 150] on span "Now" at bounding box center [348, 145] width 18 height 15
click at [515, 361] on span "Create new inventory" at bounding box center [536, 365] width 70 height 9
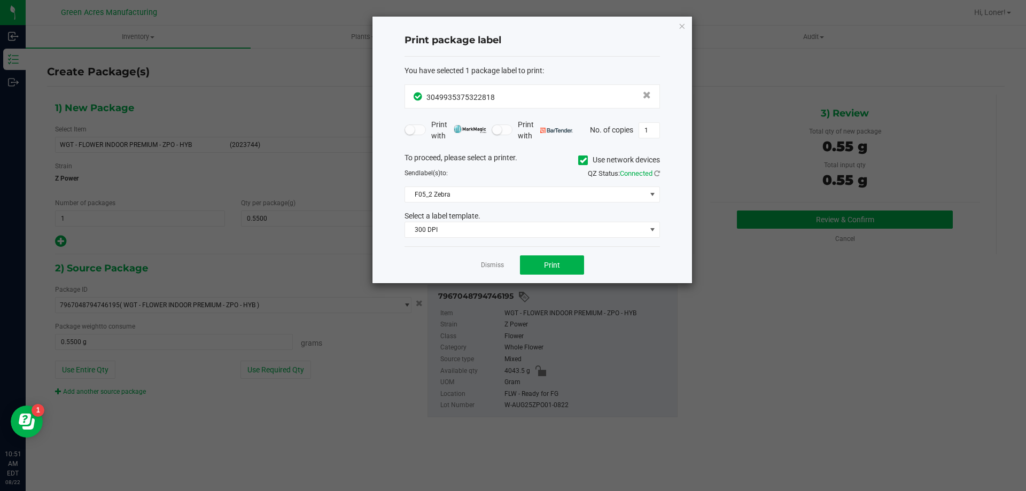
click at [533, 275] on div "Dismiss Print" at bounding box center [531, 264] width 255 height 37
click at [535, 273] on button "Print" at bounding box center [552, 264] width 64 height 19
click at [502, 268] on link "Dismiss" at bounding box center [492, 265] width 23 height 9
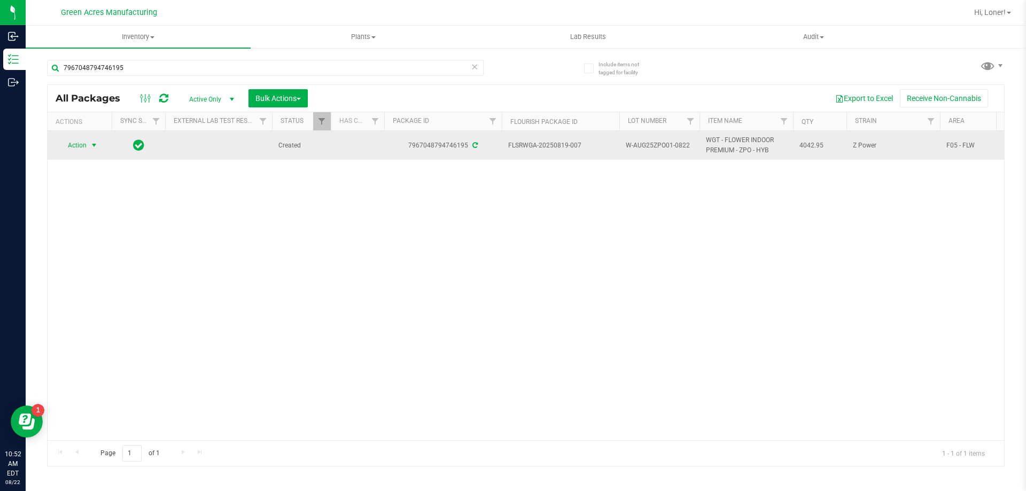
click at [80, 146] on span "Action" at bounding box center [72, 145] width 29 height 15
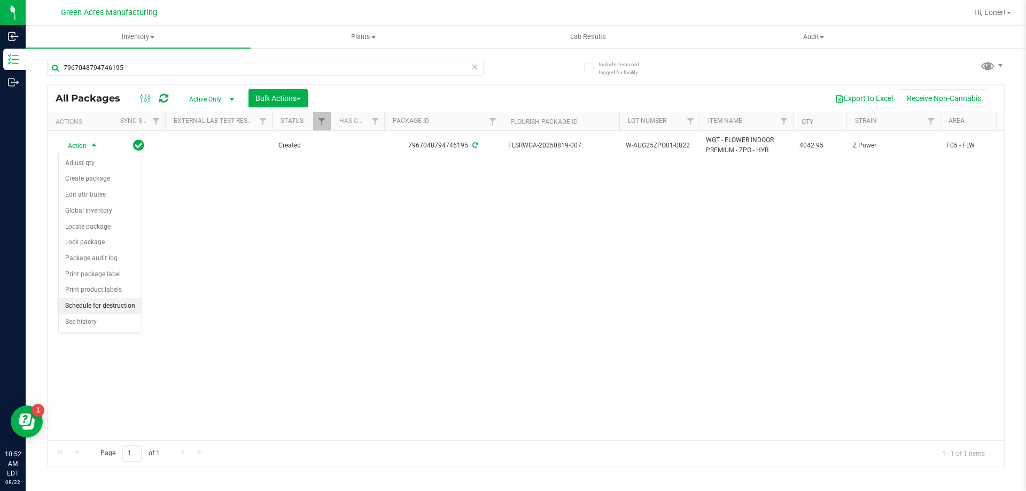
click at [114, 308] on li "Schedule for destruction" at bounding box center [100, 306] width 83 height 16
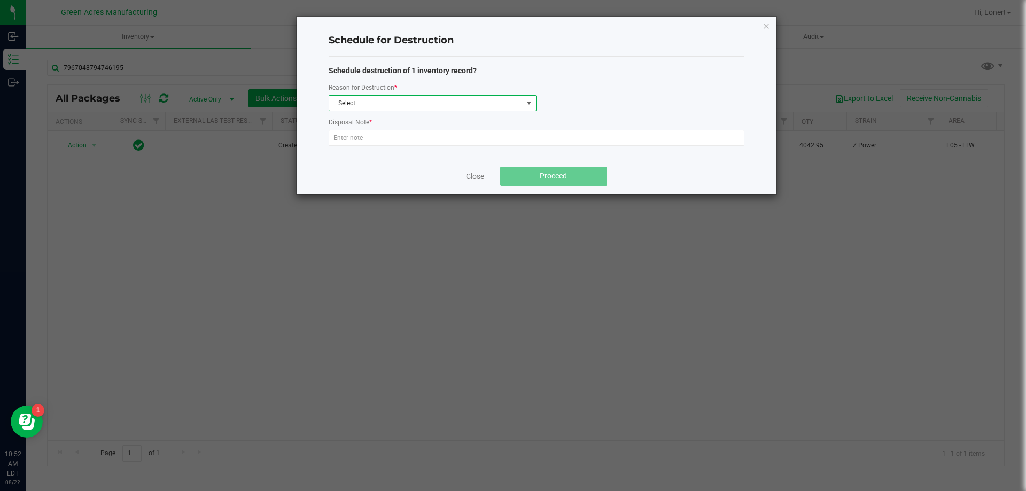
click at [427, 104] on span "Select" at bounding box center [425, 103] width 193 height 15
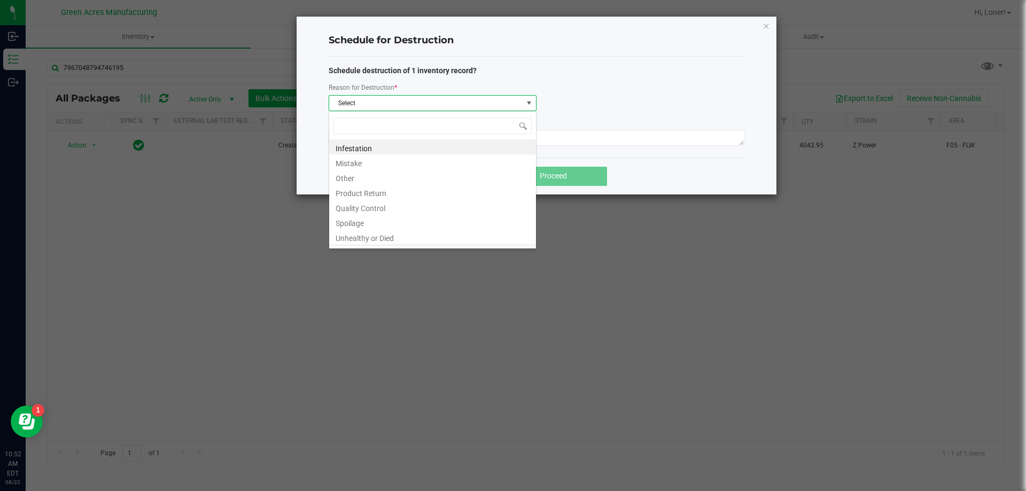
scroll to position [13, 0]
click at [375, 238] on li "Waste" at bounding box center [432, 238] width 207 height 15
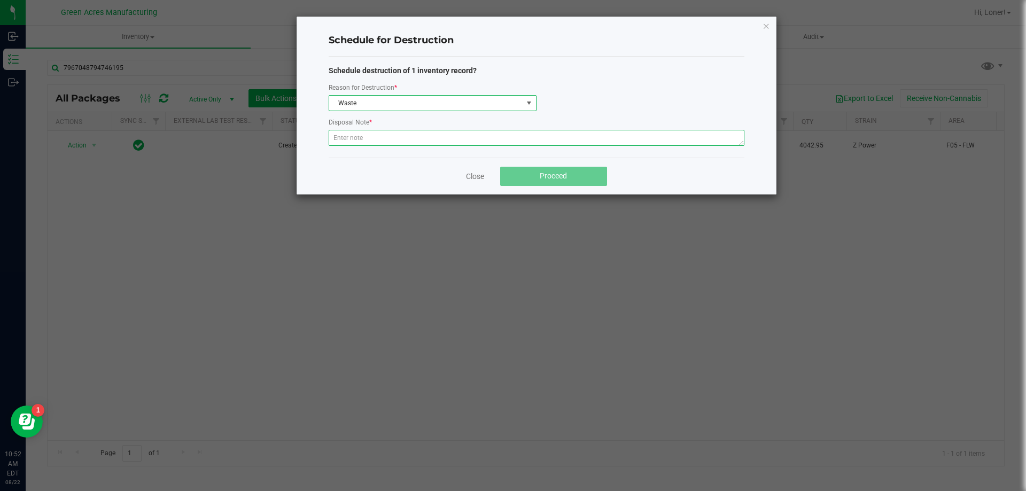
click at [359, 137] on textarea at bounding box center [537, 138] width 416 height 16
paste textarea "WASTE FROM WHOLE FLOWER PACKING PROCESS"
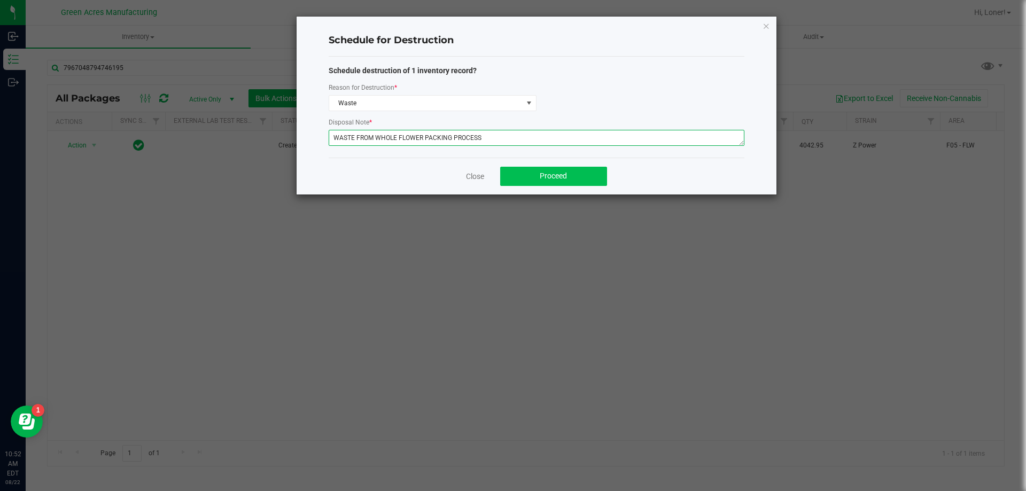
type textarea "WASTE FROM WHOLE FLOWER PACKING PROCESS"
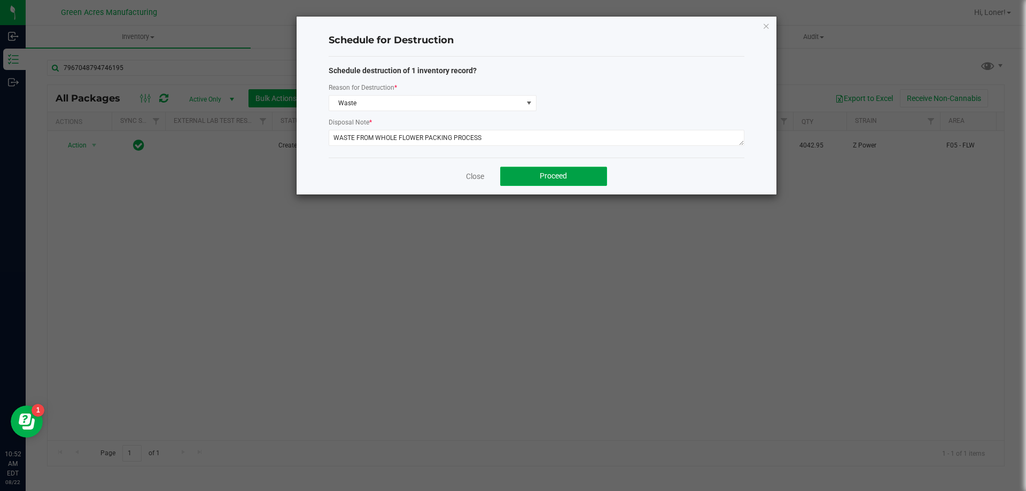
click at [521, 178] on button "Proceed" at bounding box center [553, 176] width 107 height 19
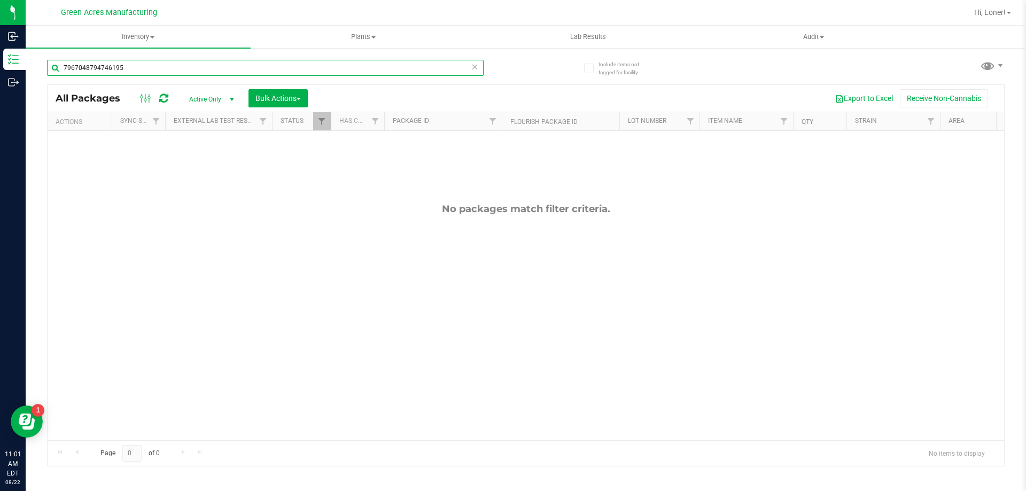
click at [147, 65] on input "7967048794746195" at bounding box center [265, 68] width 437 height 16
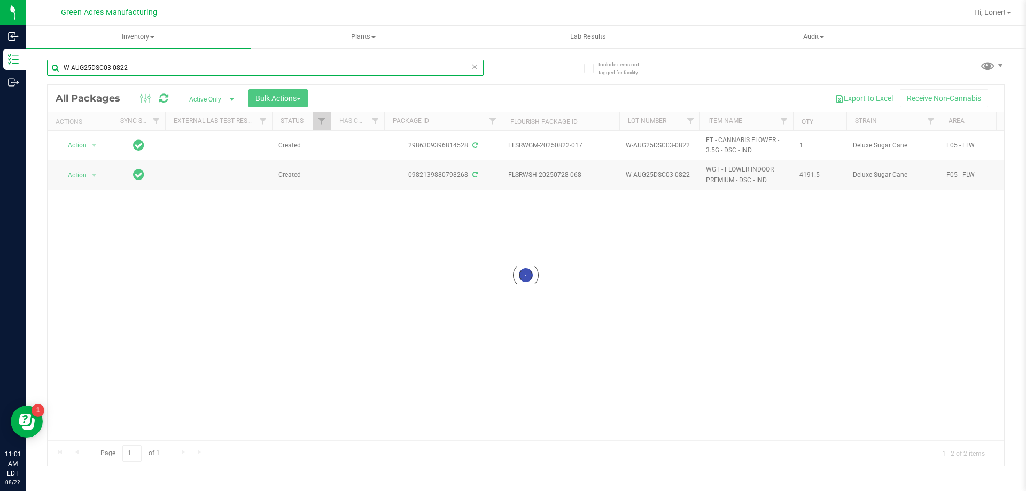
click at [148, 65] on input "W-AUG25DSC03-0822" at bounding box center [265, 68] width 437 height 16
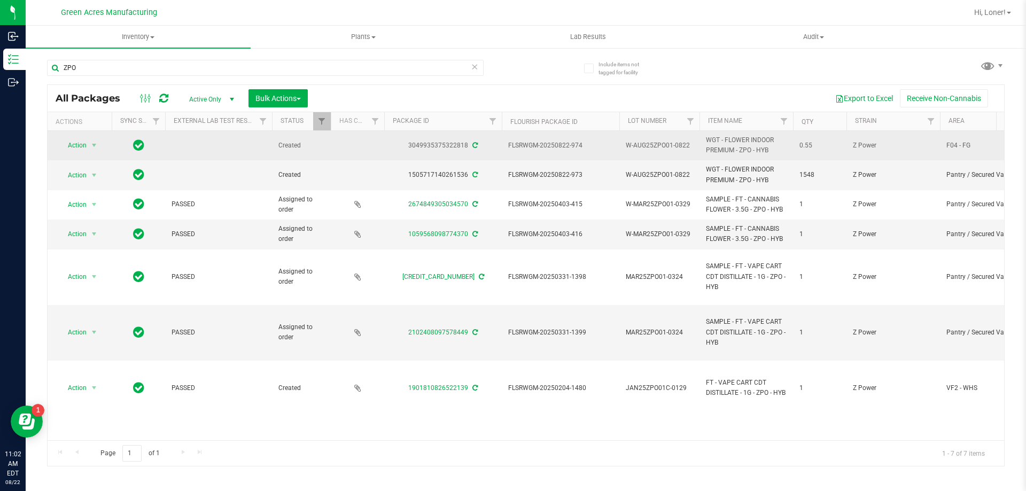
click at [666, 148] on span "W-AUG25ZPO01-0822" at bounding box center [659, 146] width 67 height 10
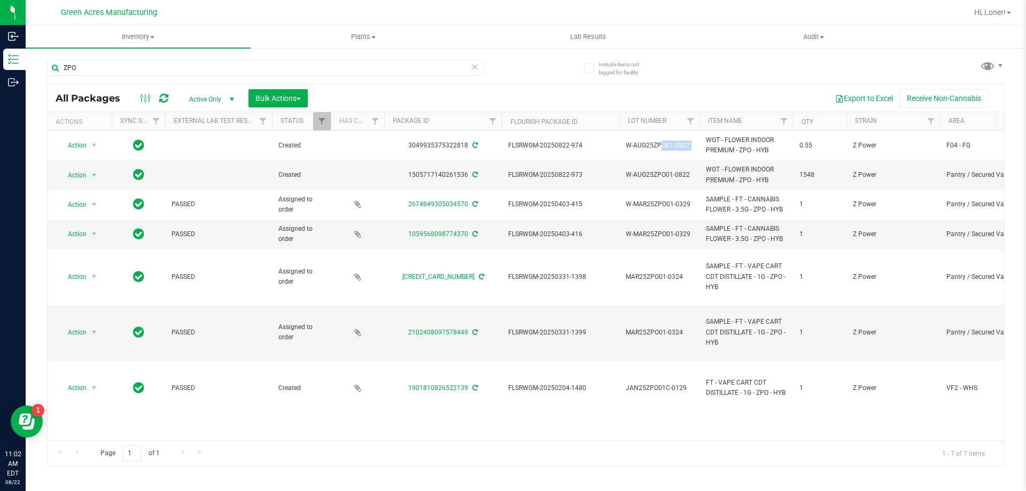
copy tr "W-AUG25ZPO01-0822"
click at [259, 64] on input "ZPO" at bounding box center [265, 68] width 437 height 16
paste input "W-AUG25ZPO01-0822"
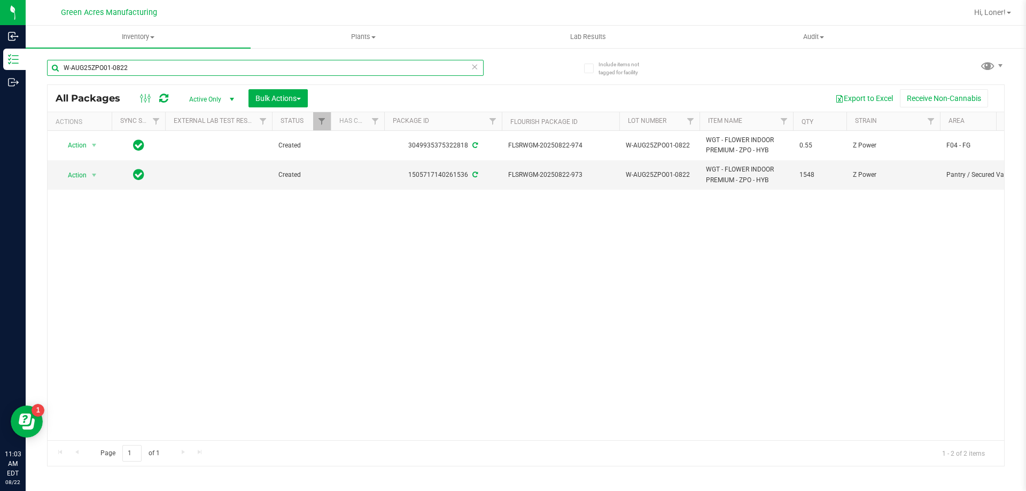
type input "W-AUG25ZPO01-0822"
click at [204, 97] on span "Active Only" at bounding box center [209, 99] width 59 height 15
click at [207, 165] on li "All" at bounding box center [209, 164] width 58 height 16
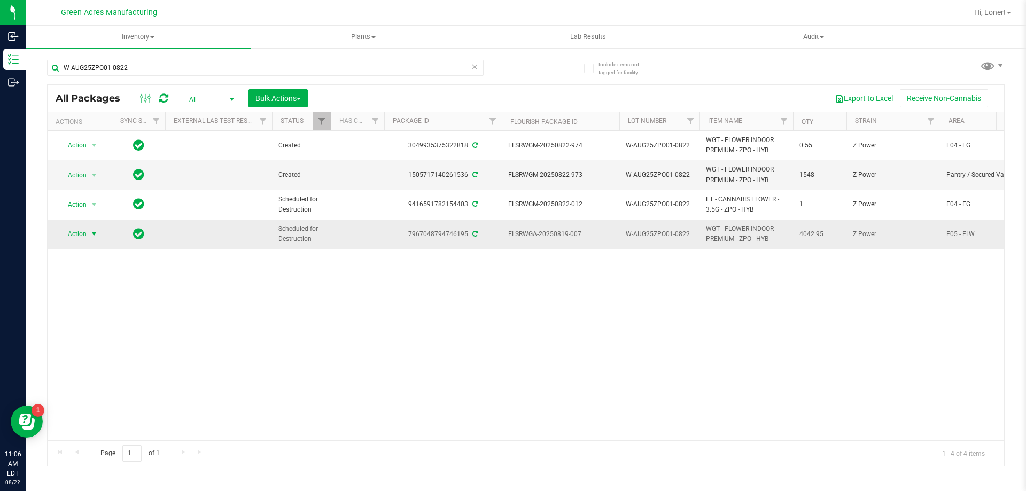
click at [77, 232] on span "Action" at bounding box center [72, 234] width 29 height 15
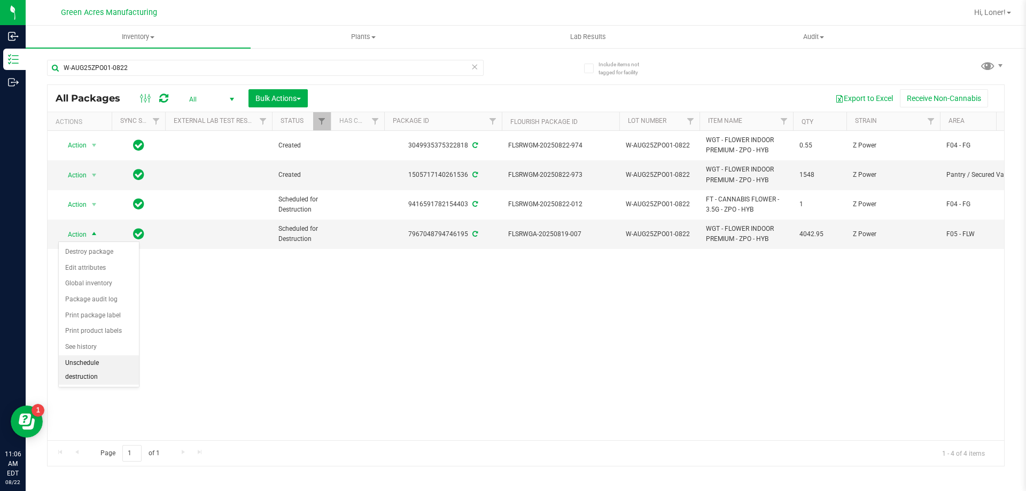
click at [97, 369] on li "Unschedule destruction" at bounding box center [99, 369] width 80 height 29
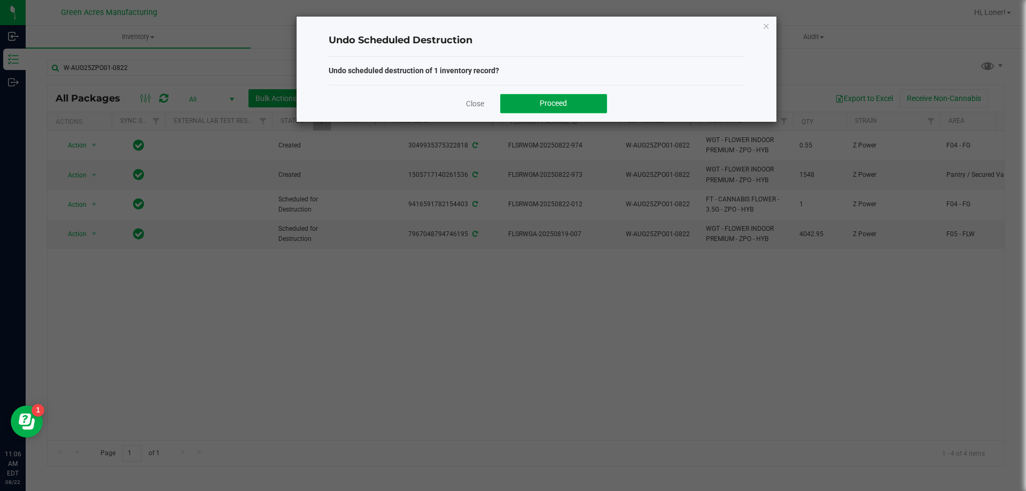
click at [556, 106] on span "Proceed" at bounding box center [553, 103] width 27 height 9
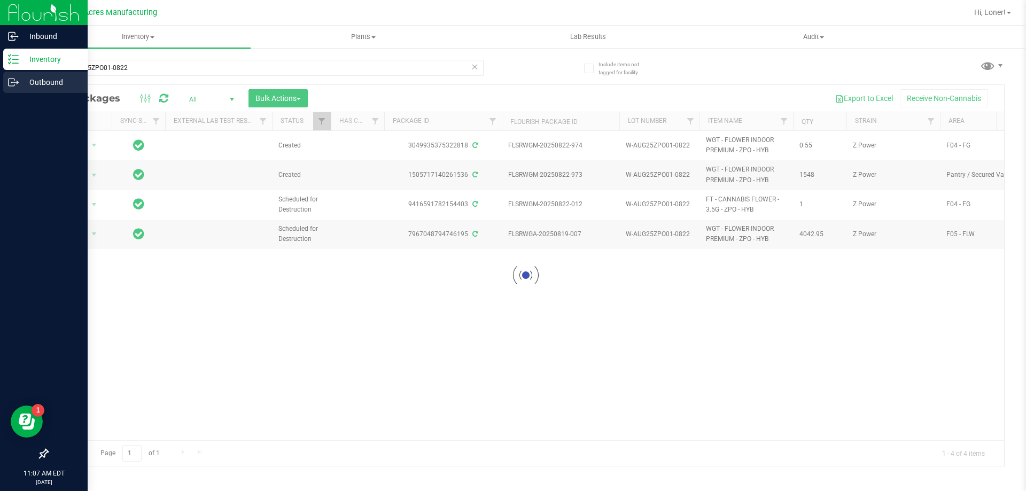
click at [38, 78] on p "Outbound" at bounding box center [51, 82] width 64 height 13
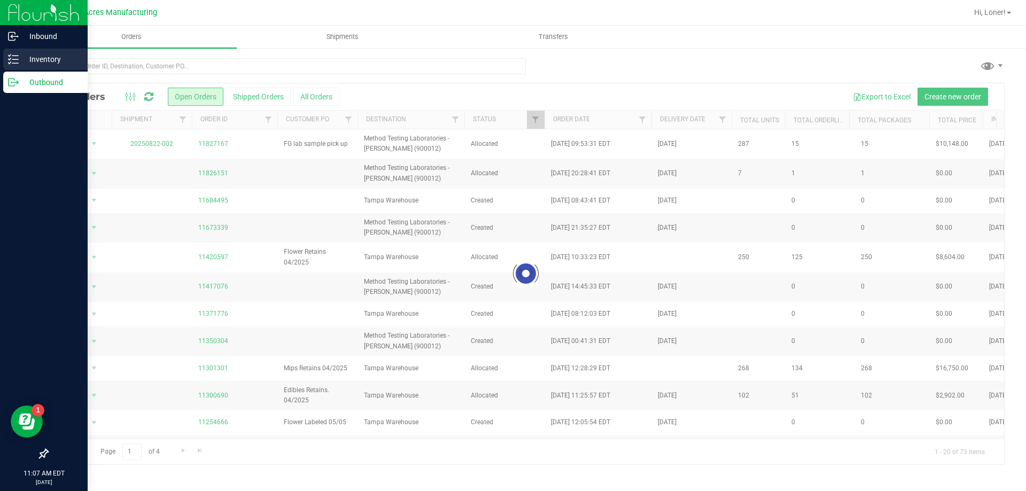
click at [49, 58] on p "Inventory" at bounding box center [51, 59] width 64 height 13
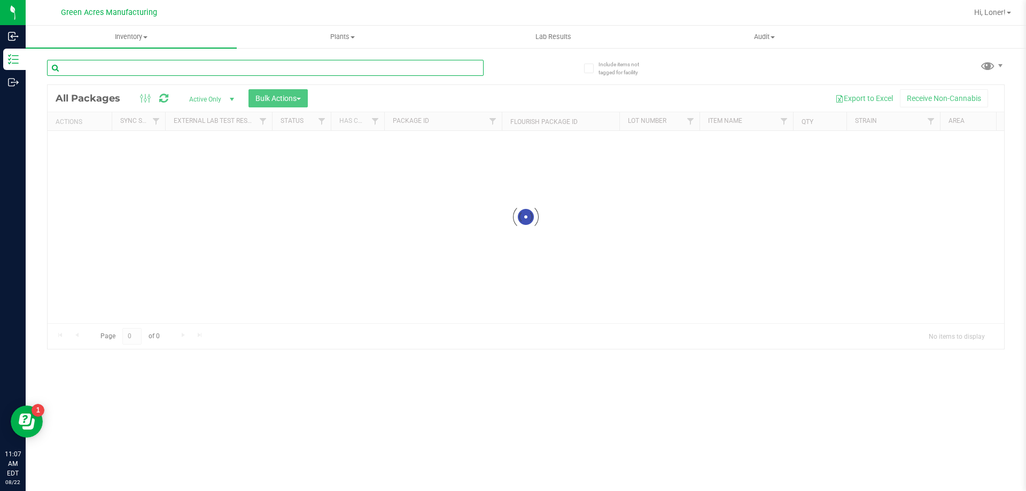
click at [157, 73] on input "text" at bounding box center [265, 68] width 437 height 16
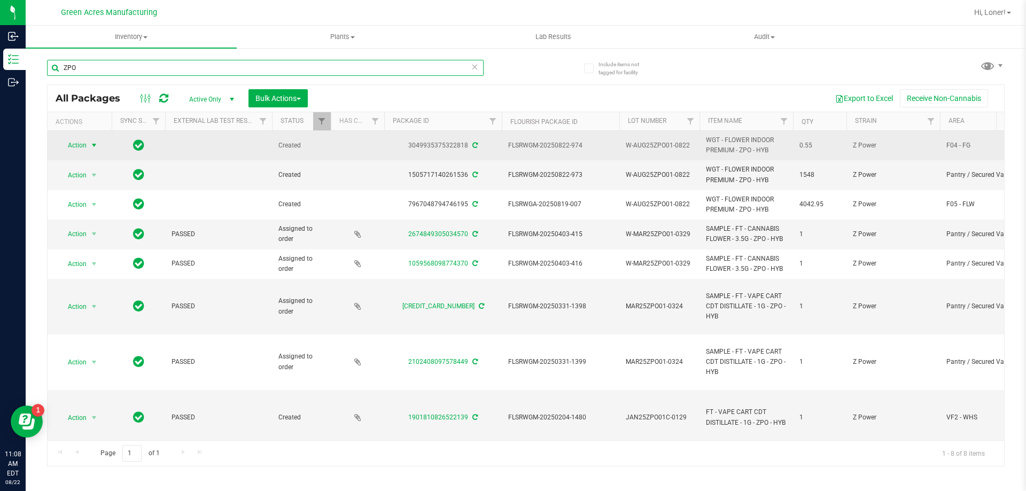
type input "ZPO"
click at [73, 142] on span "Action" at bounding box center [72, 145] width 29 height 15
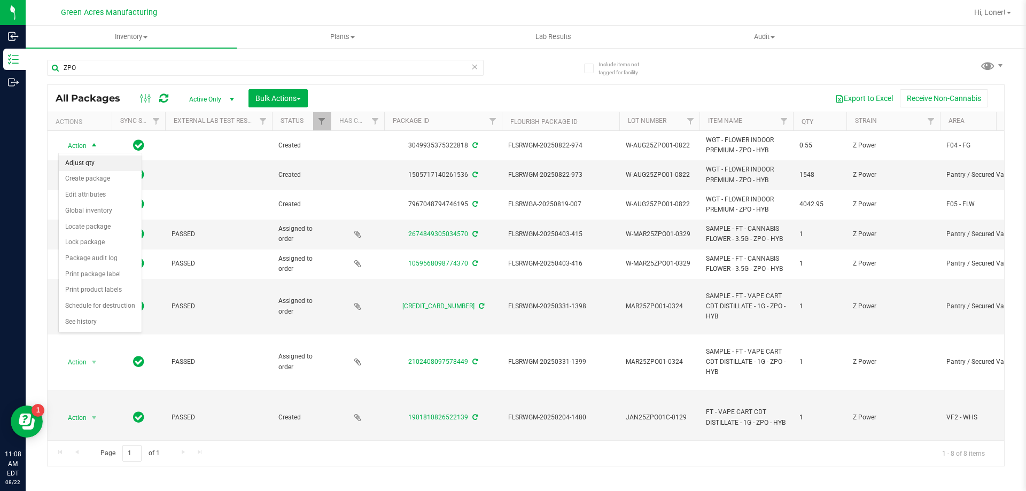
click at [79, 160] on li "Adjust qty" at bounding box center [100, 163] width 83 height 16
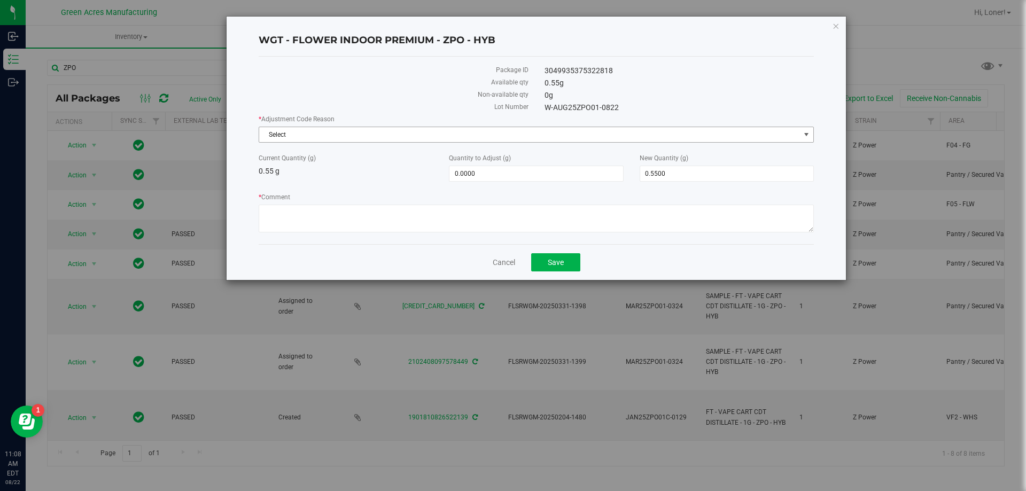
click at [481, 138] on span "Select" at bounding box center [529, 134] width 541 height 15
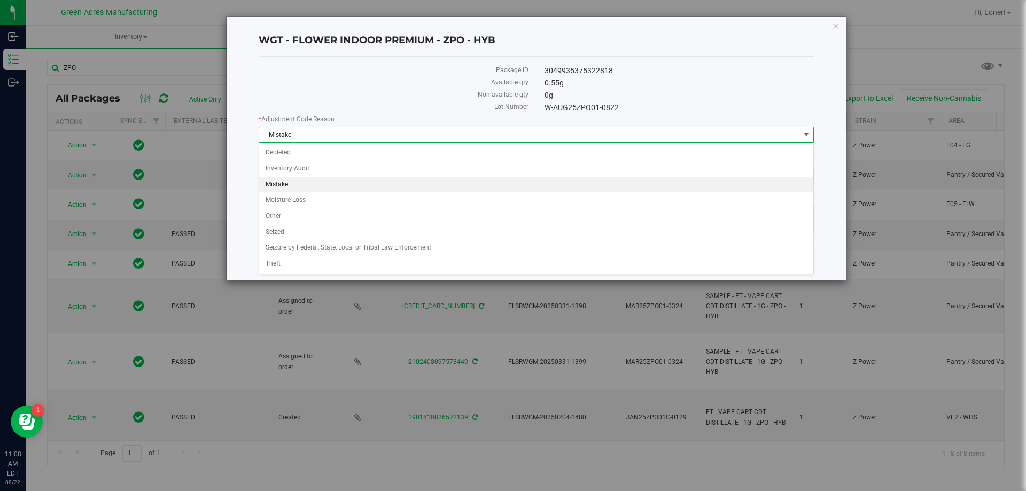
click at [321, 186] on li "Mistake" at bounding box center [536, 185] width 554 height 16
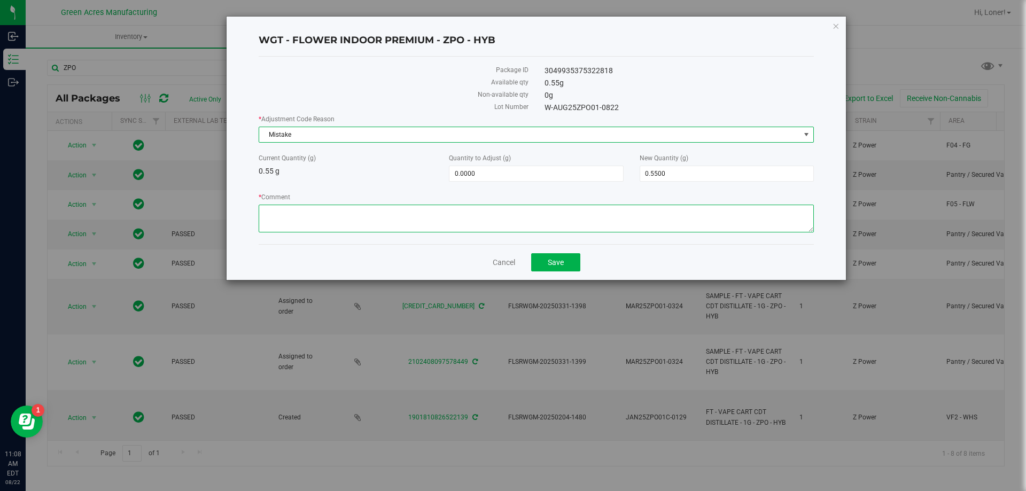
click at [320, 219] on textarea "* Comment" at bounding box center [536, 219] width 555 height 28
drag, startPoint x: 242, startPoint y: 213, endPoint x: 229, endPoint y: 213, distance: 13.4
click at [229, 213] on div "WGT - FLOWER INDOOR PREMIUM - ZPO - HYB Package ID 3049935375322818 Available q…" at bounding box center [536, 148] width 619 height 263
type textarea "Wrong weight input."
click at [687, 170] on span "0.5500 0.55" at bounding box center [727, 174] width 174 height 16
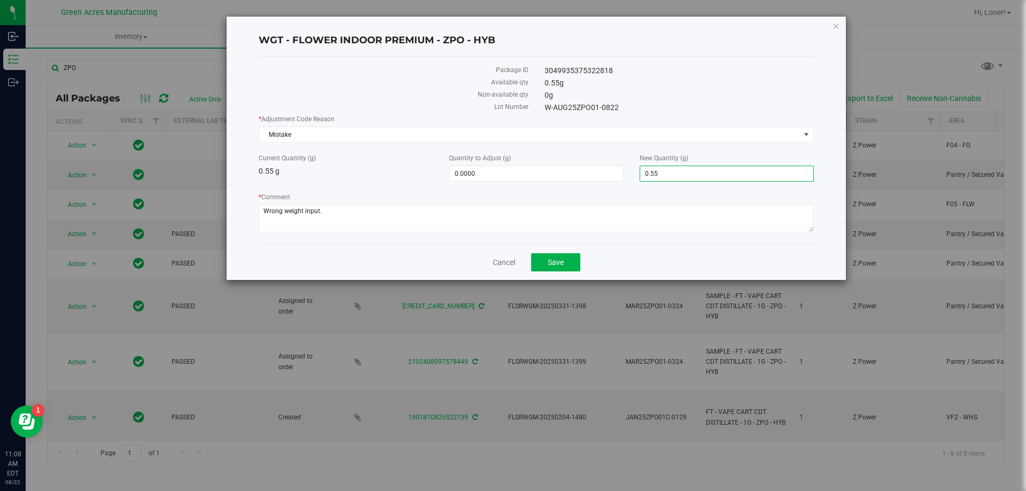
click at [687, 170] on input "0.55" at bounding box center [726, 173] width 173 height 15
type input "55"
type input "54.4500"
type input "55.0000"
click at [408, 184] on div "* Adjustment Code Reason Mistake Select Depleted Inventory Audit Mistake Moistu…" at bounding box center [536, 174] width 555 height 121
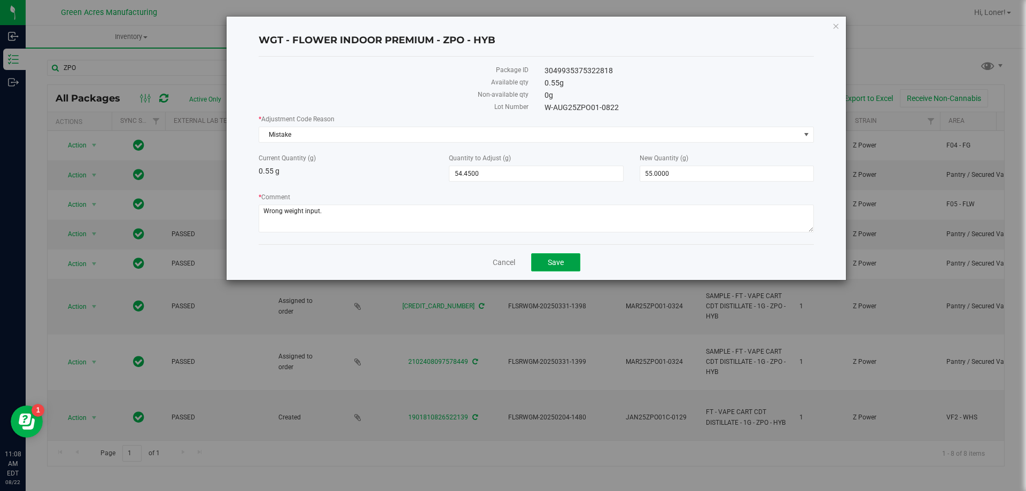
click at [553, 256] on button "Save" at bounding box center [555, 262] width 49 height 18
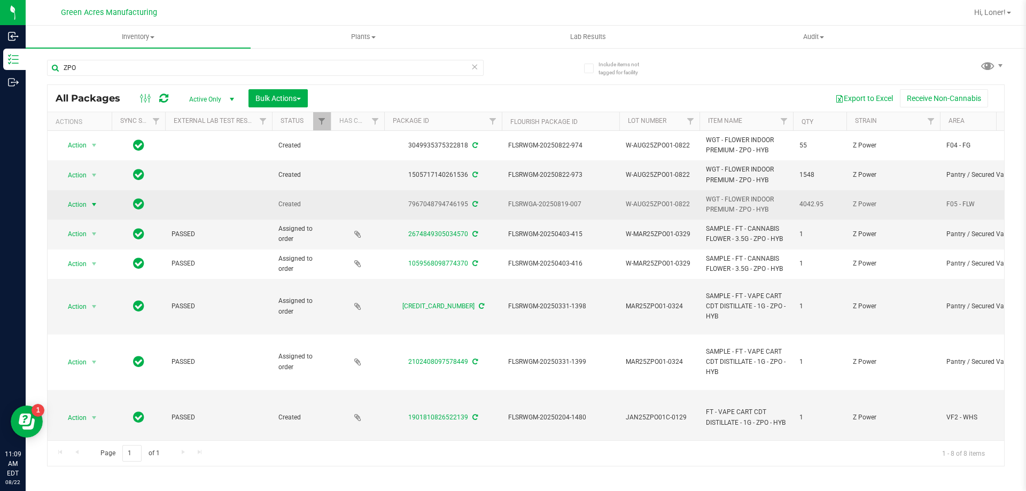
click at [84, 200] on span "Action" at bounding box center [72, 204] width 29 height 15
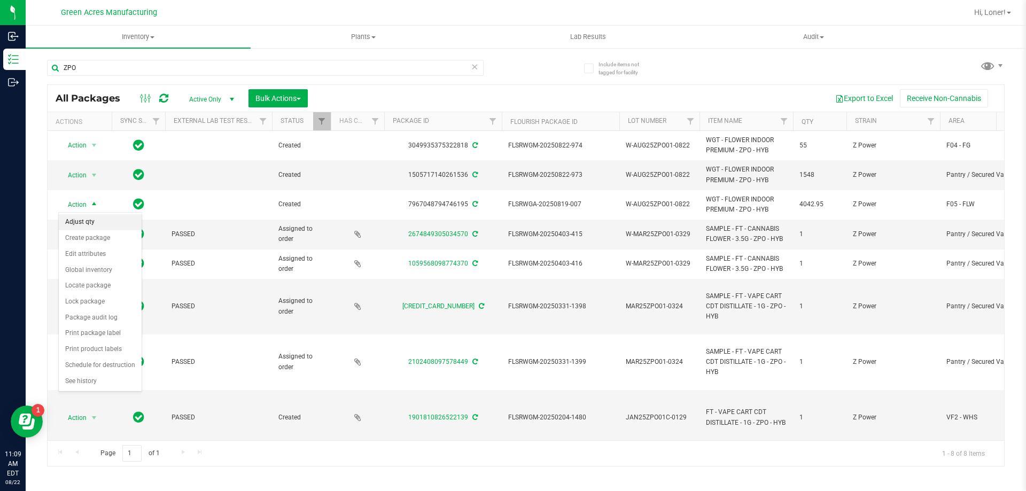
click at [87, 217] on li "Adjust qty" at bounding box center [100, 222] width 83 height 16
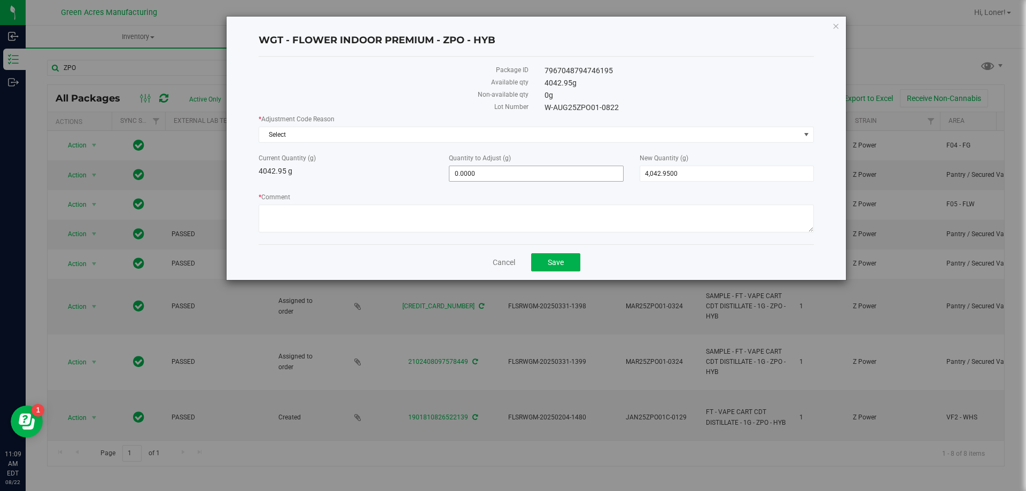
click at [493, 173] on span "0.0000 0" at bounding box center [536, 174] width 174 height 16
click at [493, 173] on input "0" at bounding box center [535, 173] width 173 height 15
type input "1548"
type input "1,548.0000"
type input "5,590.9500"
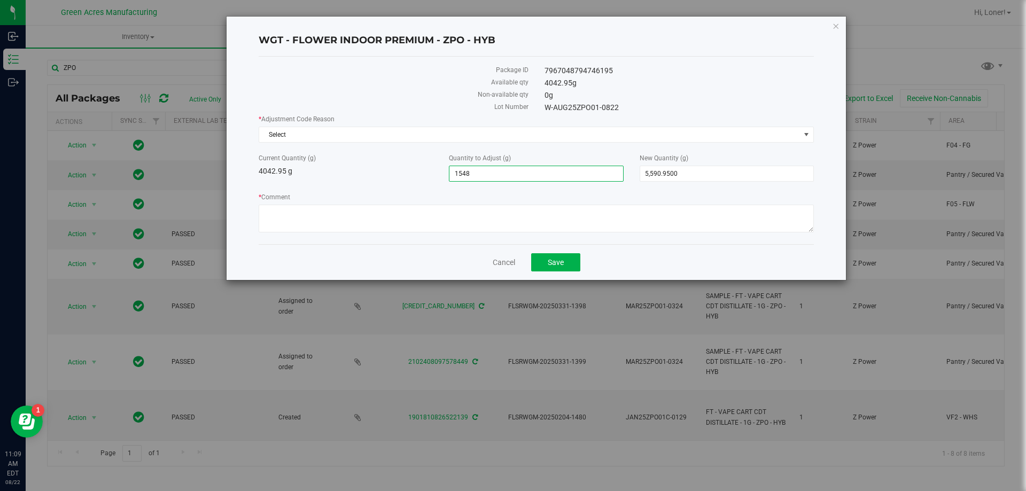
click at [339, 163] on div "Current Quantity (g) 4042.95 g" at bounding box center [346, 165] width 190 height 24
click at [686, 171] on span "5,590.9500 5590.95" at bounding box center [727, 174] width 174 height 16
click at [686, 171] on input "5590.95" at bounding box center [726, 173] width 173 height 15
type input "5591.5"
type input "1,548.5500"
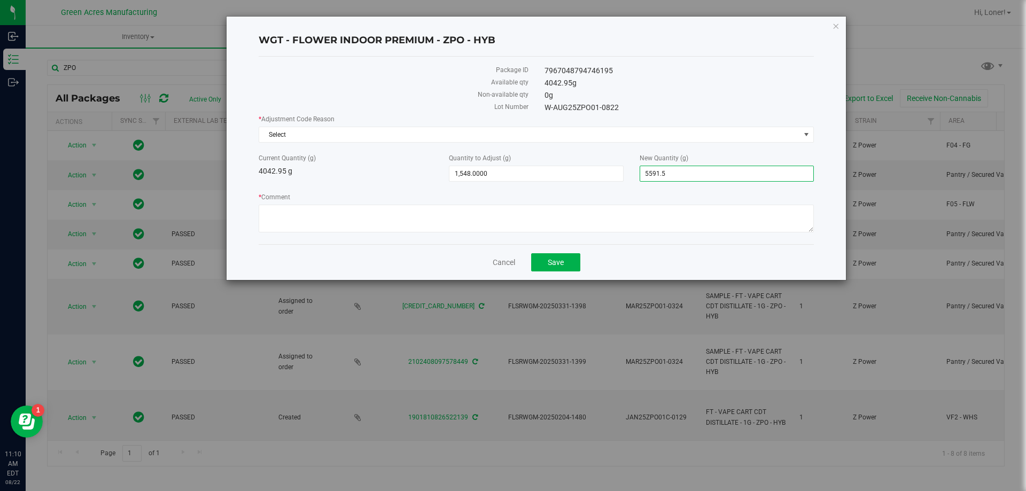
type input "5,591.5000"
click at [388, 172] on div "Current Quantity (g) 4042.95 g" at bounding box center [346, 165] width 190 height 24
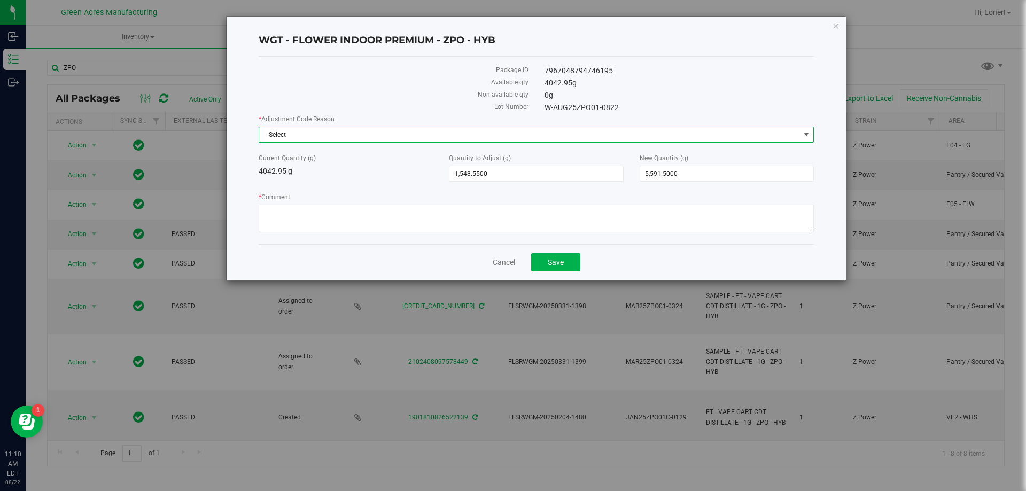
click at [400, 136] on span "Select" at bounding box center [529, 134] width 541 height 15
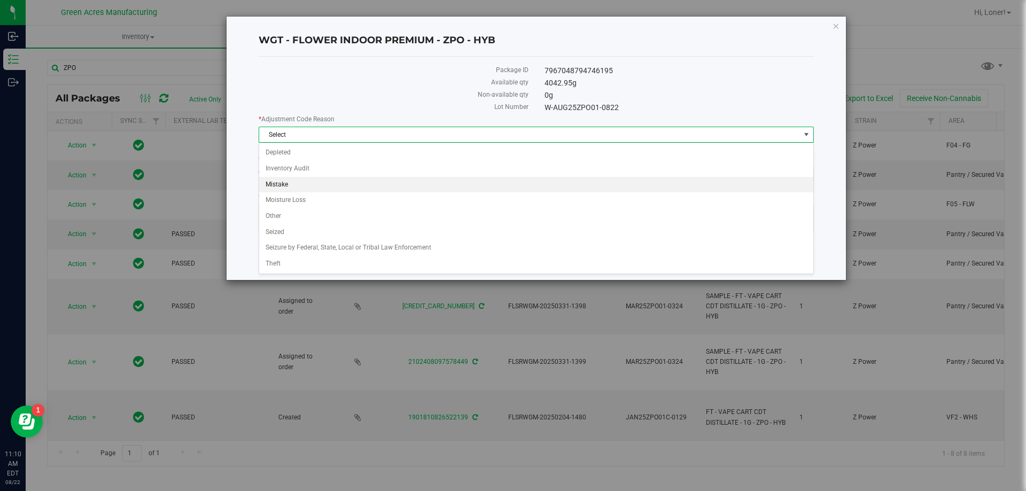
click at [341, 178] on li "Mistake" at bounding box center [536, 185] width 554 height 16
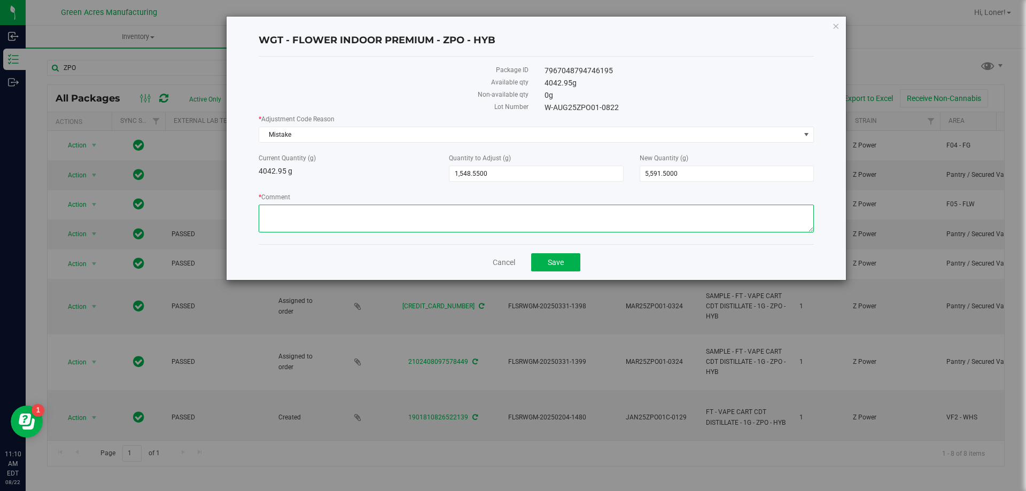
click at [403, 216] on textarea "* Comment" at bounding box center [536, 219] width 555 height 28
type textarea "Wrong weight allocation, restarting process."
click at [548, 258] on span "Save" at bounding box center [556, 262] width 16 height 9
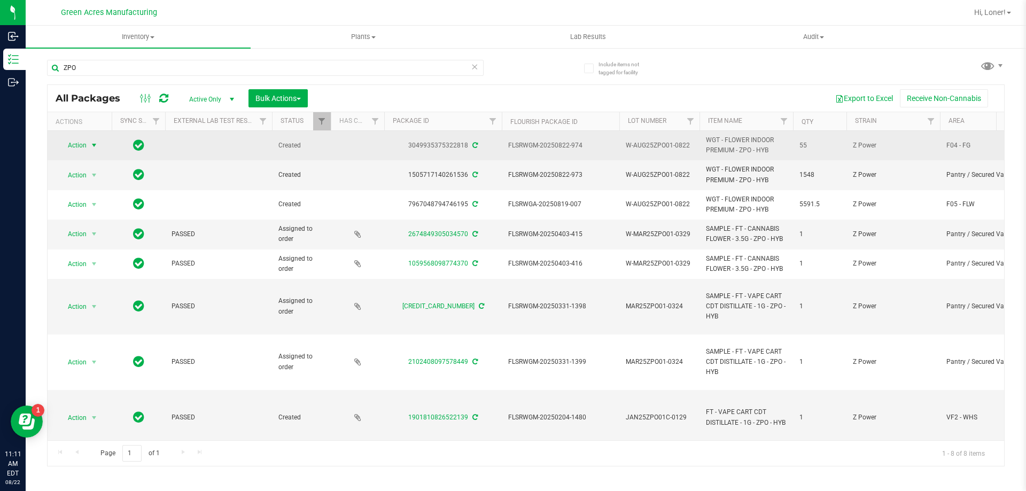
click at [96, 144] on span "select" at bounding box center [94, 145] width 9 height 9
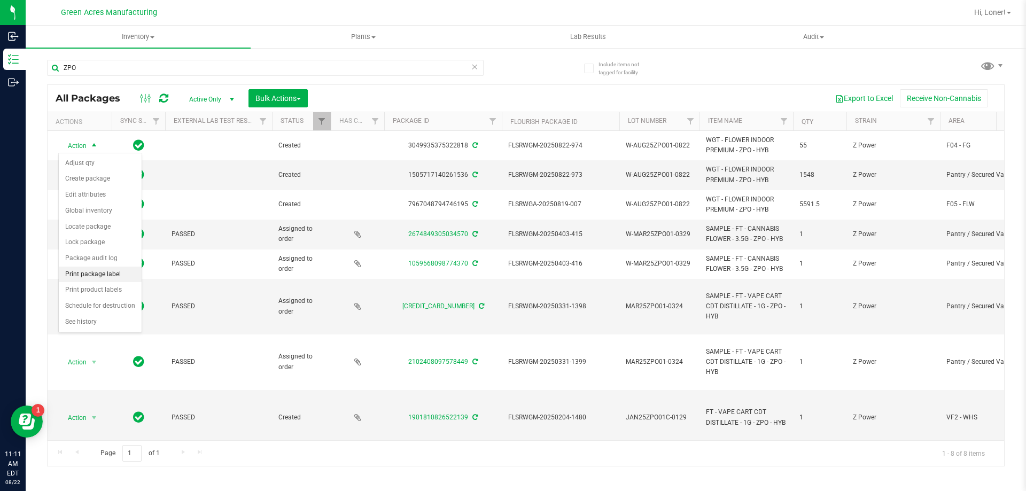
click at [102, 271] on li "Print package label" at bounding box center [100, 275] width 83 height 16
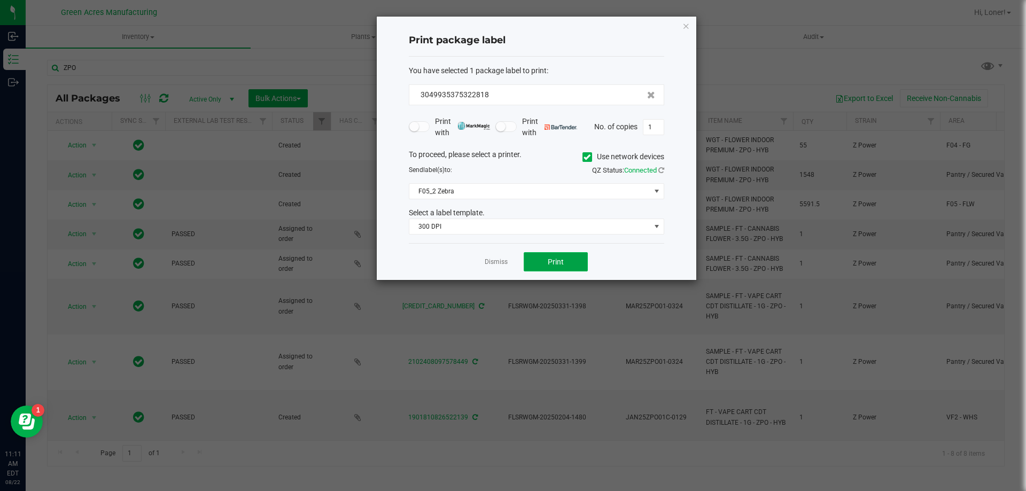
click at [550, 260] on span "Print" at bounding box center [556, 262] width 16 height 9
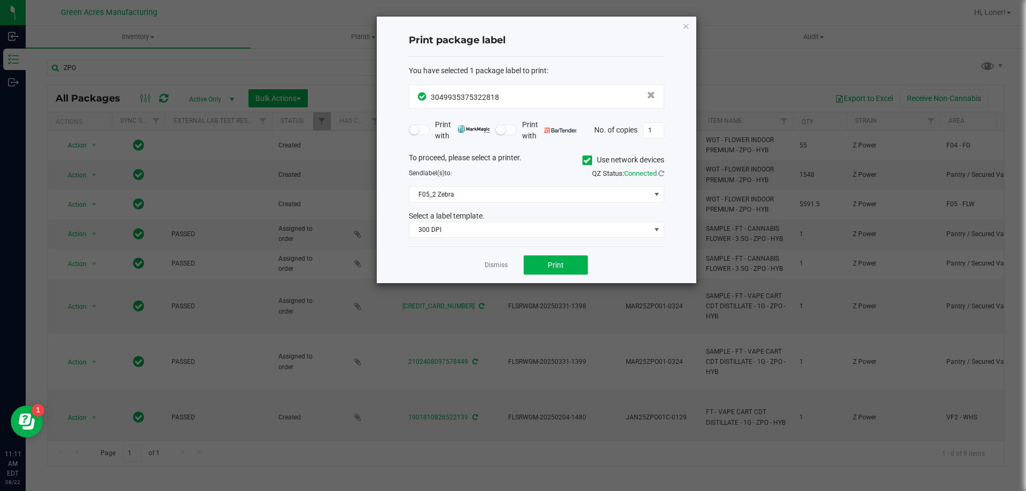
click at [494, 258] on div "Dismiss Print" at bounding box center [536, 264] width 255 height 37
click at [494, 262] on link "Dismiss" at bounding box center [496, 265] width 23 height 9
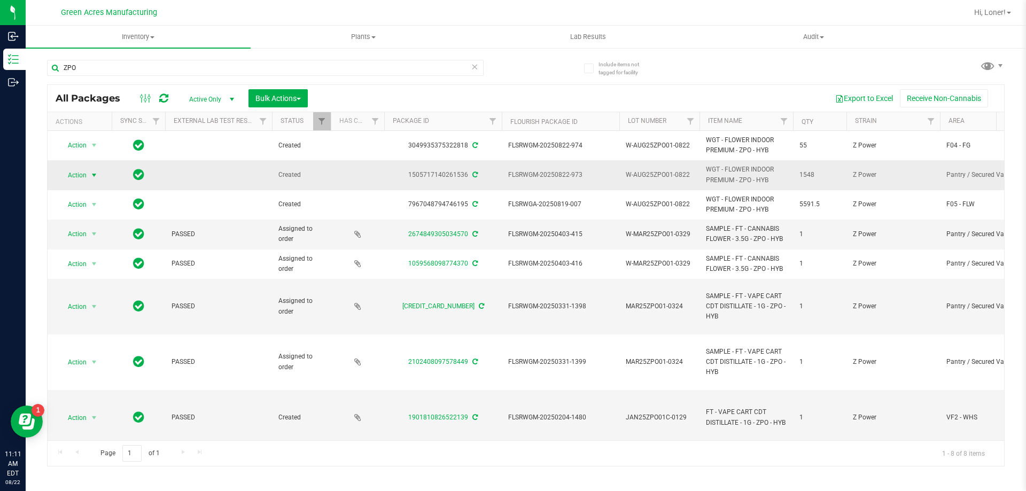
click at [78, 172] on span "Action" at bounding box center [72, 175] width 29 height 15
click at [77, 192] on li "Adjust qty" at bounding box center [100, 193] width 83 height 16
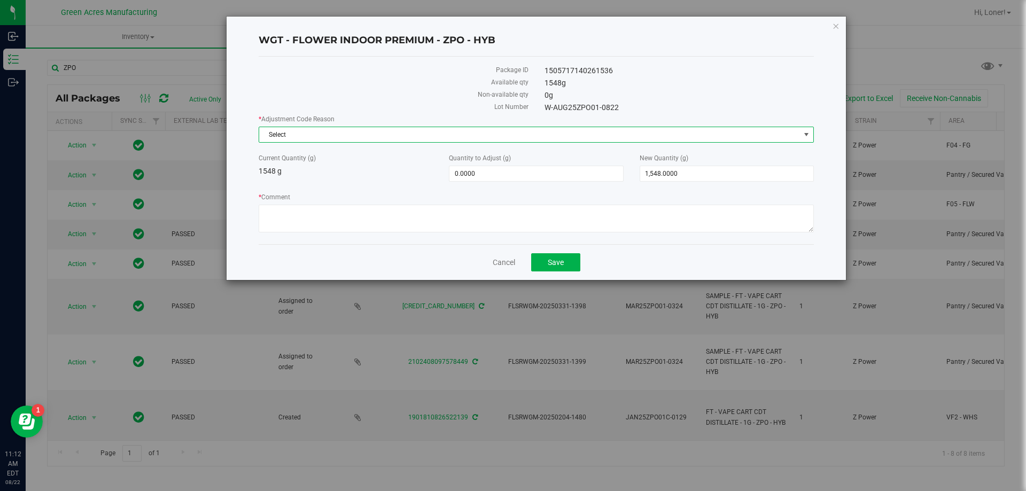
click at [357, 136] on span "Select" at bounding box center [529, 134] width 541 height 15
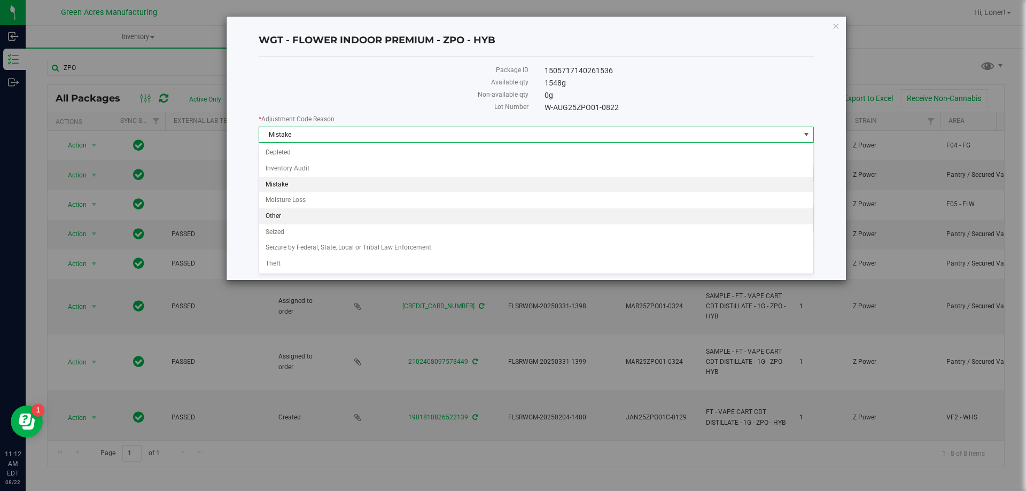
click at [301, 181] on li "Mistake" at bounding box center [536, 185] width 554 height 16
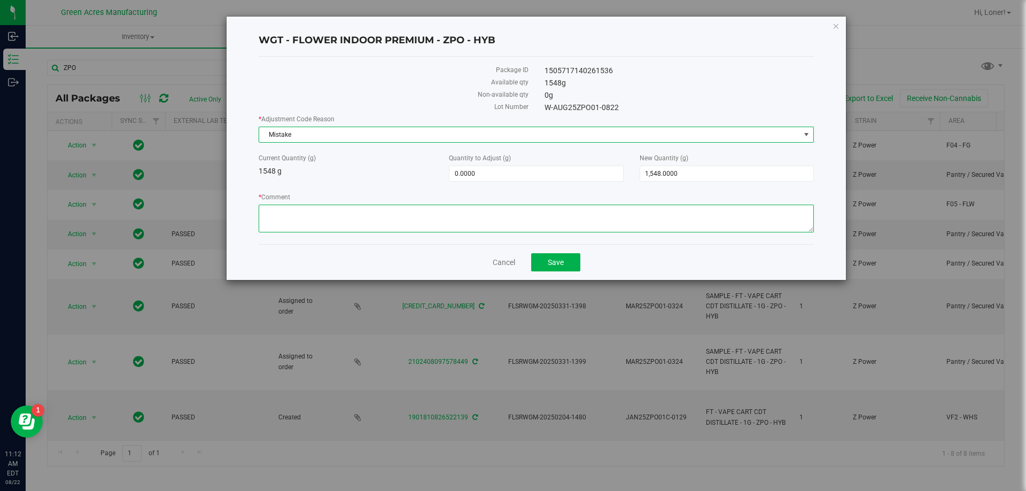
click at [351, 207] on textarea "* Comment" at bounding box center [536, 219] width 555 height 28
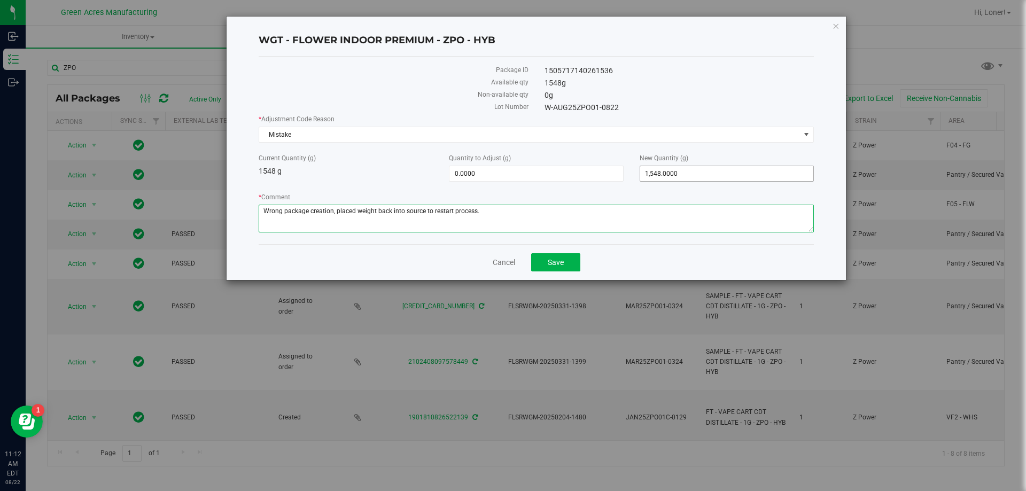
type textarea "Wrong package creation, placed weight back into source to restart process."
click at [706, 169] on span "1,548.0000 1548" at bounding box center [727, 174] width 174 height 16
click at [706, 169] on input "1548" at bounding box center [726, 173] width 173 height 15
type input "0"
type input "-1,548.0000"
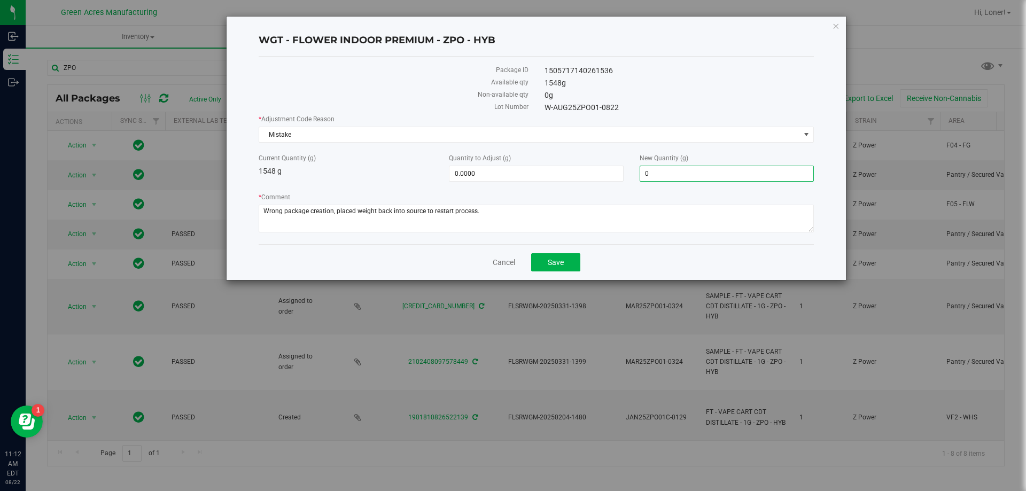
type input "0.0000"
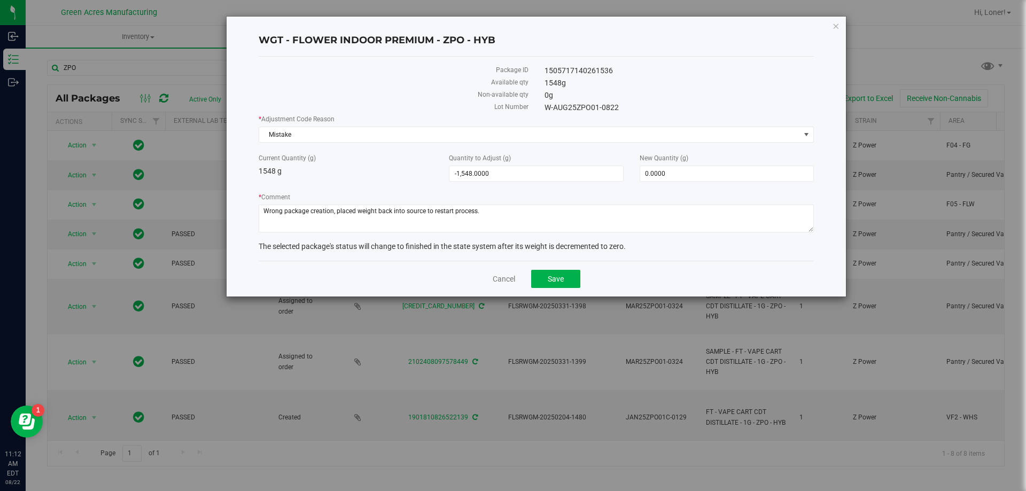
click at [338, 160] on label "Current Quantity (g)" at bounding box center [346, 158] width 174 height 10
click at [556, 277] on span "Save" at bounding box center [556, 279] width 16 height 9
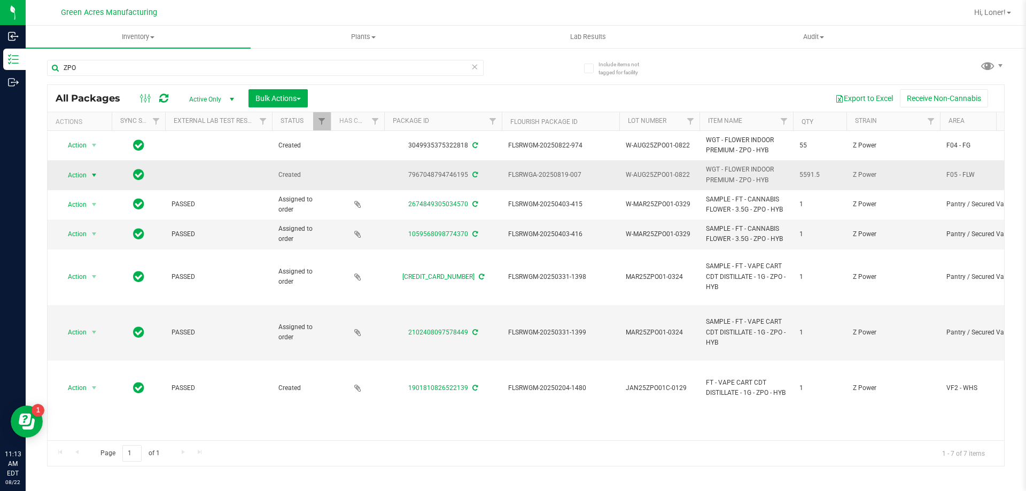
click at [80, 174] on span "Action" at bounding box center [72, 175] width 29 height 15
click at [89, 207] on li "Create package" at bounding box center [100, 209] width 83 height 16
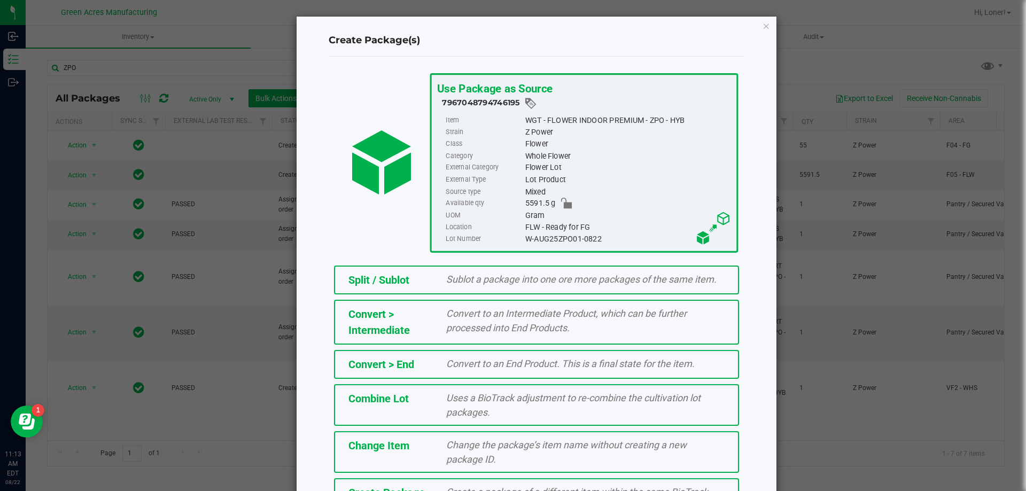
scroll to position [77, 0]
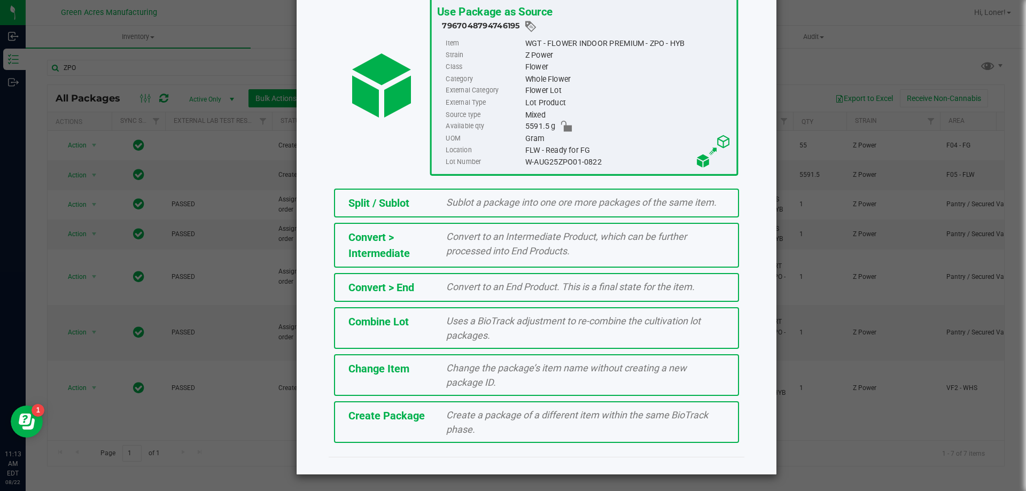
click at [403, 421] on span "Create Package" at bounding box center [386, 415] width 76 height 13
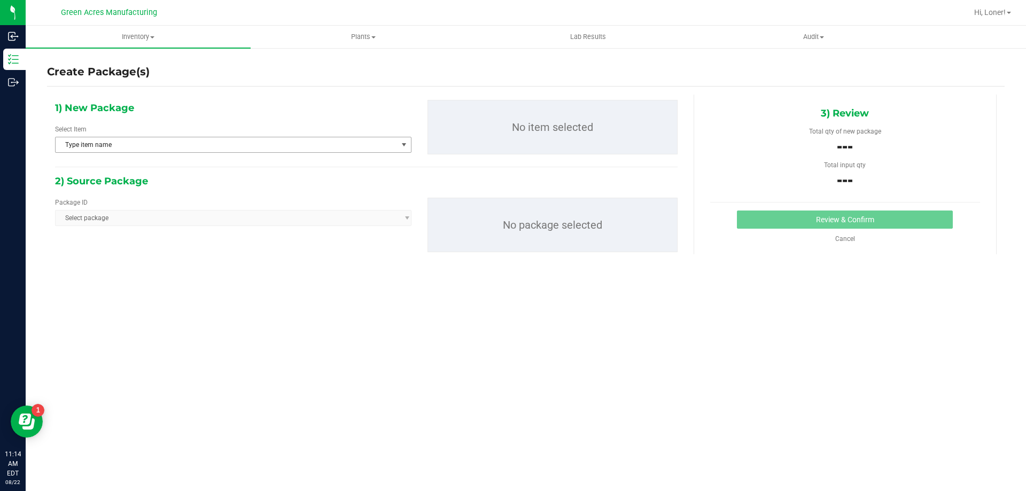
click at [157, 142] on span "Type item name" at bounding box center [227, 144] width 342 height 15
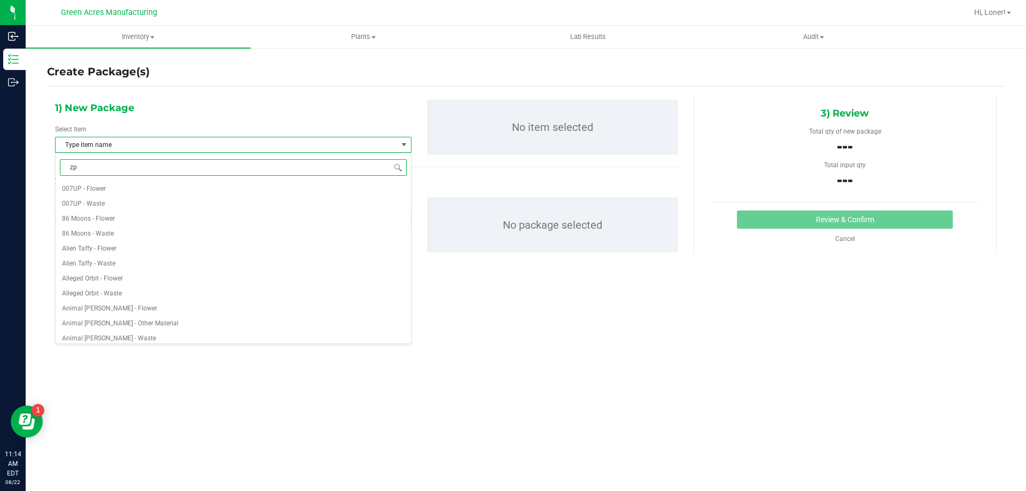
type input "zpo"
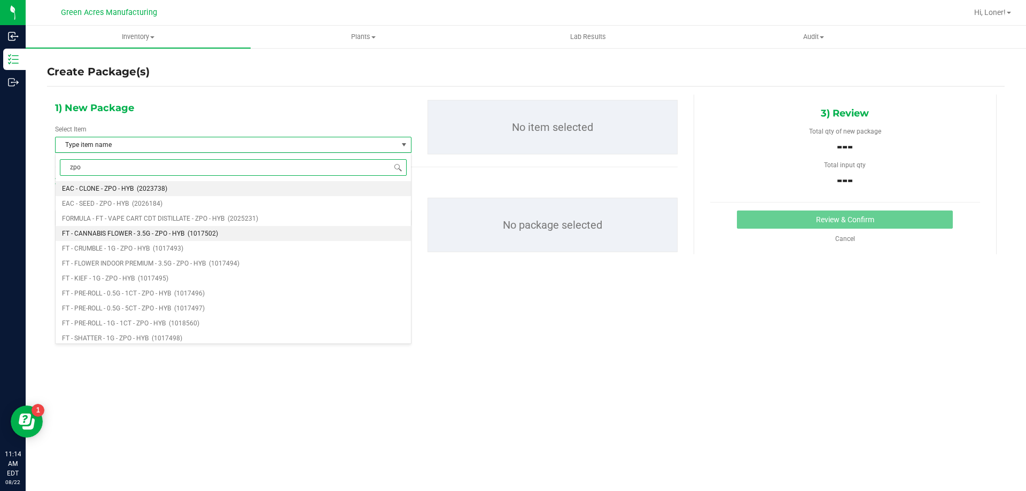
click at [169, 232] on span "FT - CANNABIS FLOWER - 3.5G - ZPO - HYB" at bounding box center [123, 233] width 122 height 7
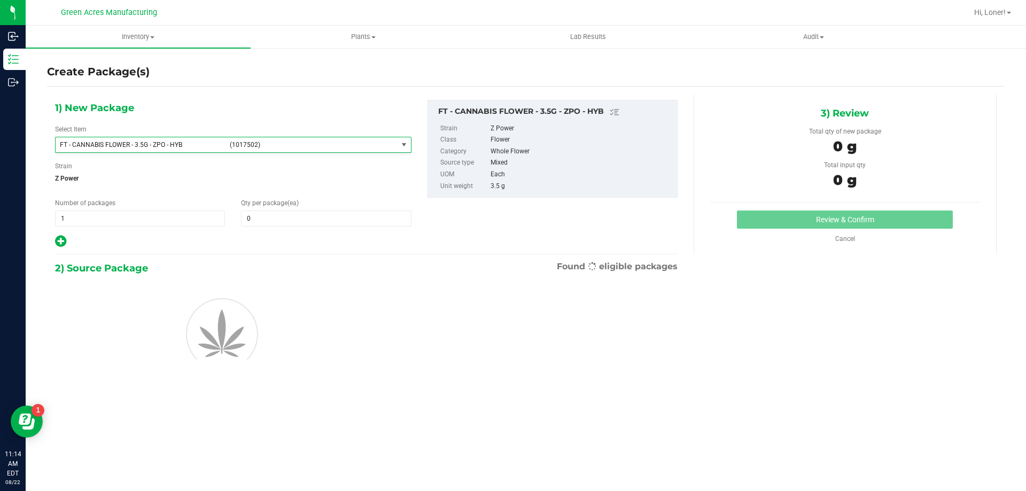
scroll to position [26242, 0]
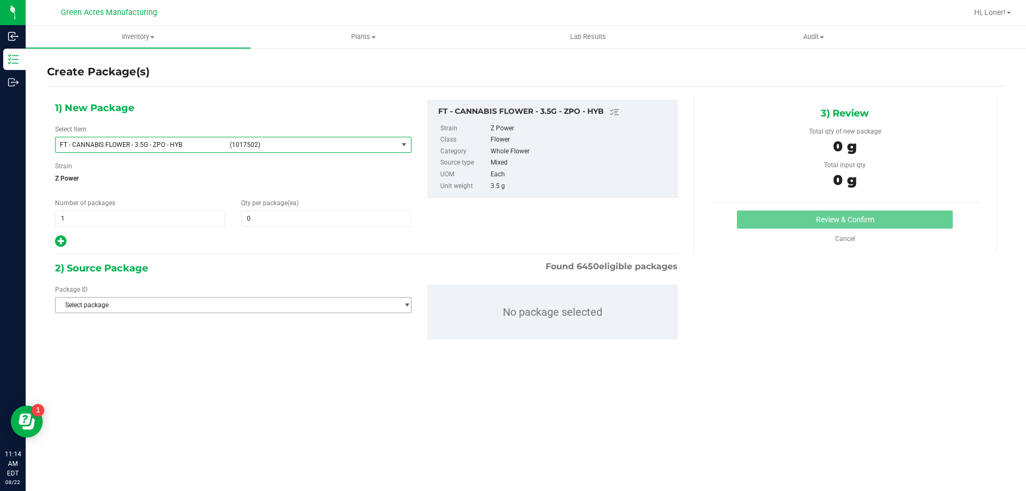
click at [144, 309] on span "Select package" at bounding box center [227, 305] width 342 height 15
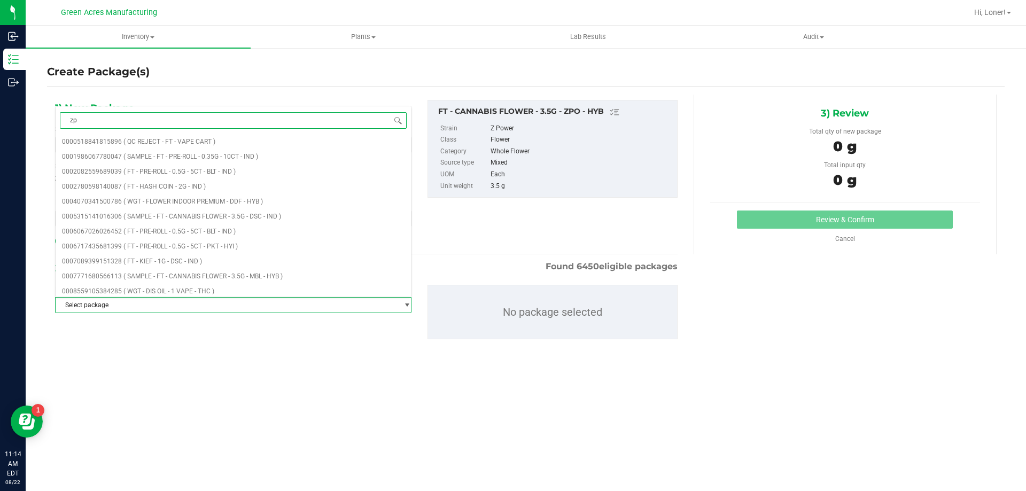
type input "zpo"
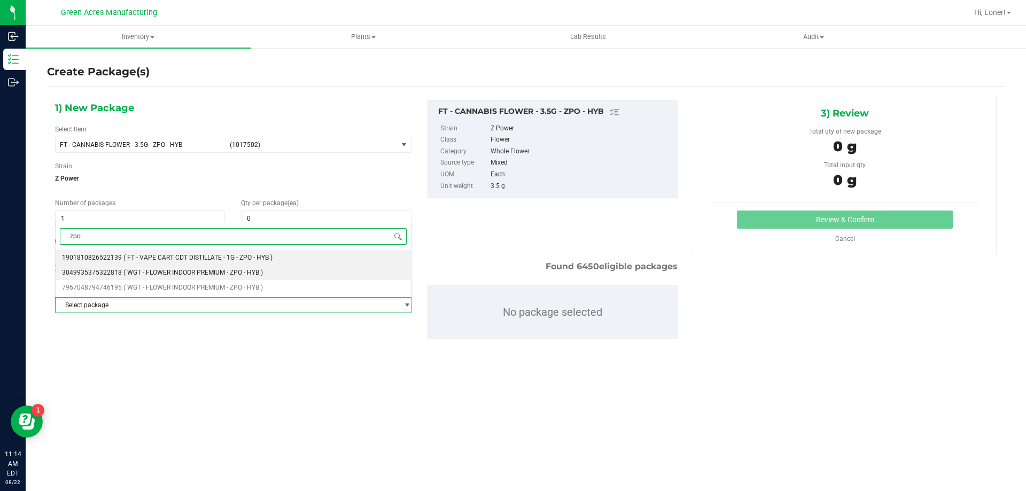
click at [271, 273] on li "3049935375322818 ( WGT - FLOWER INDOOR PREMIUM - ZPO - HYB )" at bounding box center [233, 272] width 355 height 15
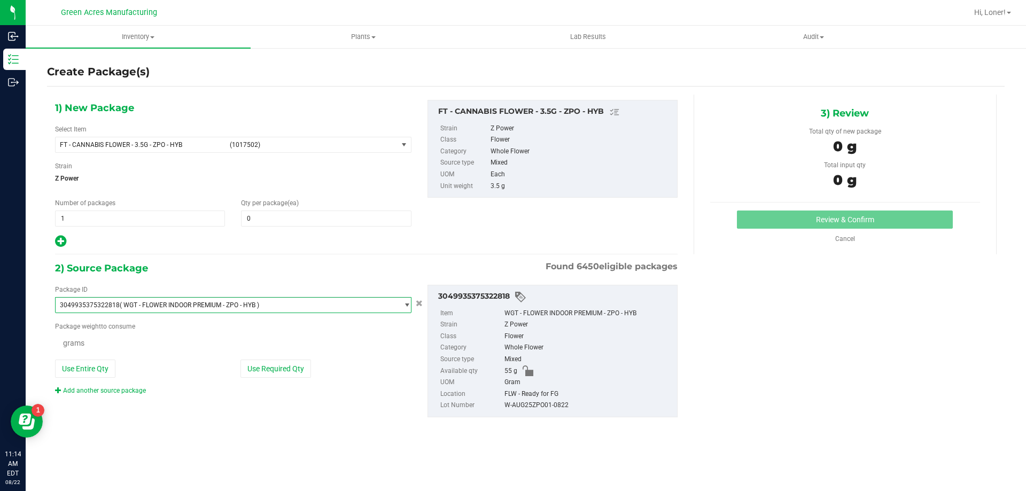
scroll to position [29249, 0]
click at [174, 302] on span "( WGT - FLOWER INDOOR PREMIUM - ZPO - HYB )" at bounding box center [189, 304] width 139 height 7
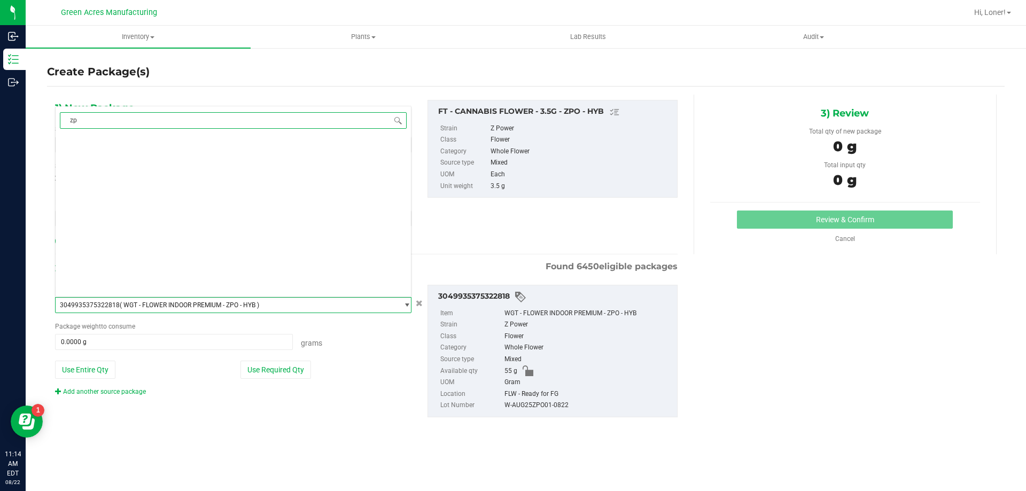
type input "zpo"
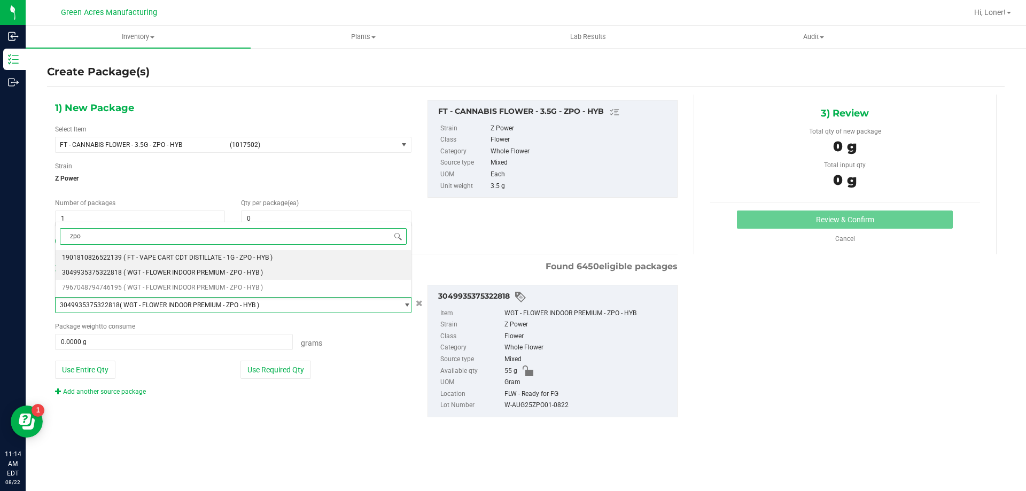
scroll to position [0, 0]
click at [168, 284] on span "( WGT - FLOWER INDOOR PREMIUM - ZPO - HYB )" at bounding box center [192, 287] width 139 height 7
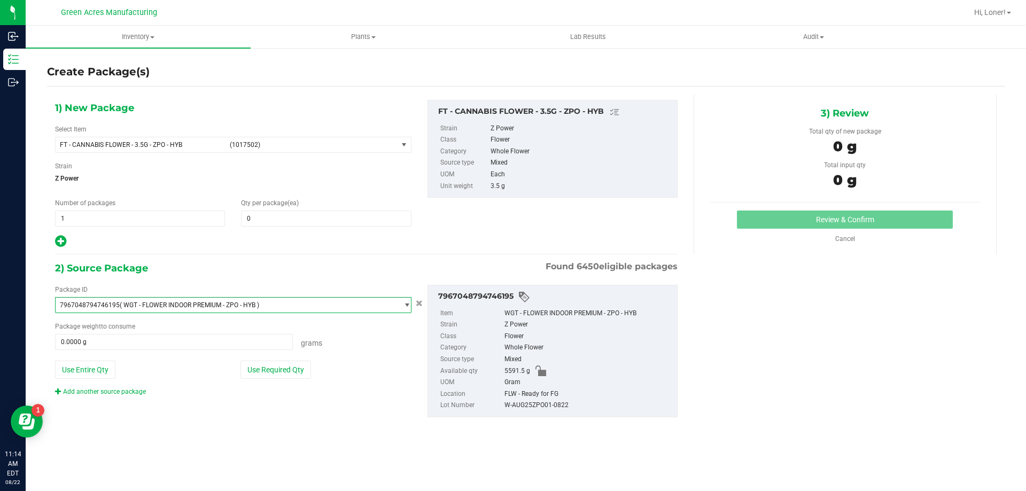
scroll to position [77709, 0]
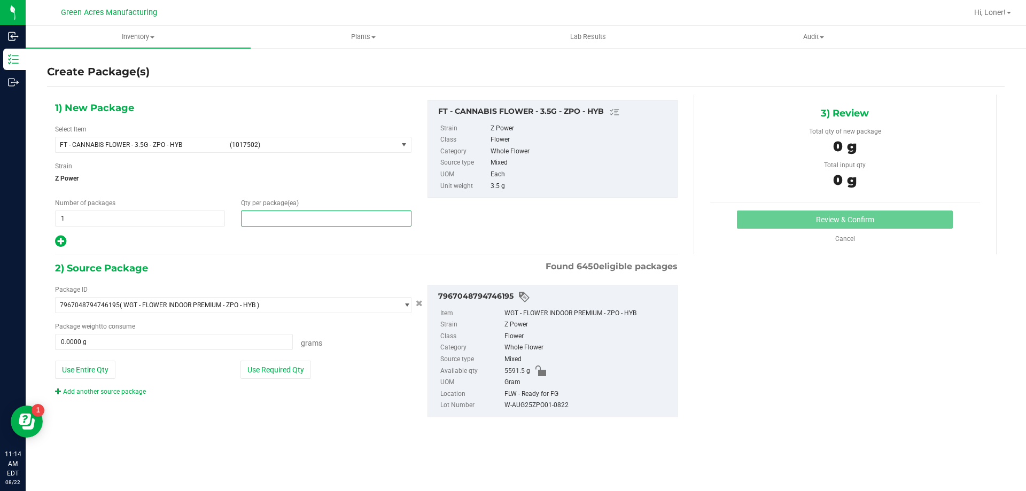
click at [306, 219] on span at bounding box center [326, 219] width 170 height 16
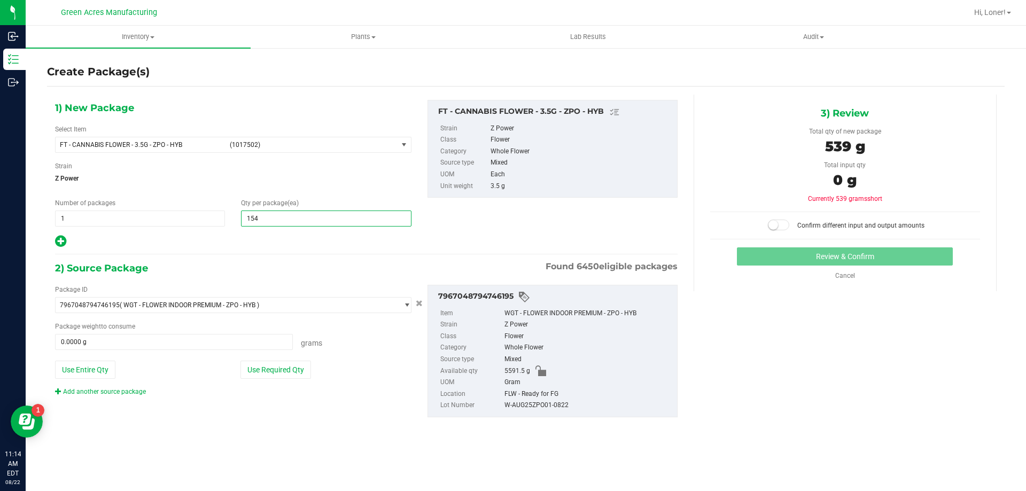
type input "1548"
type input "1,548"
click at [282, 365] on button "Use Required Qty" at bounding box center [275, 370] width 71 height 18
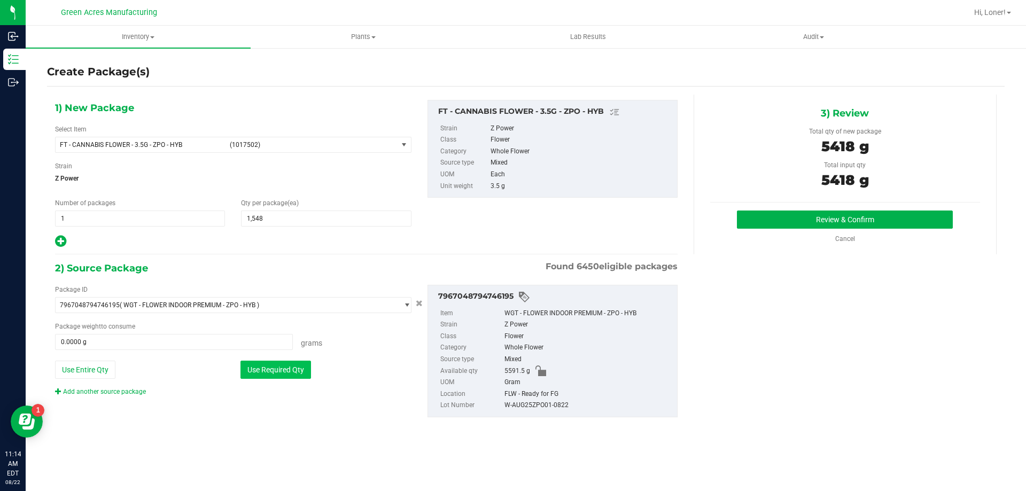
type input "5418.0000 g"
click at [751, 214] on button "Review & Confirm" at bounding box center [845, 220] width 216 height 18
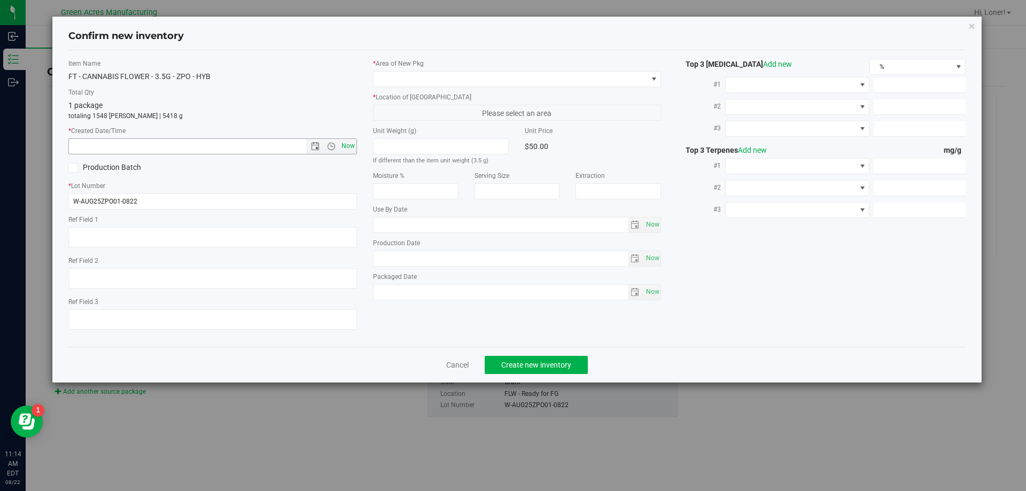
click at [350, 146] on span "Now" at bounding box center [348, 145] width 18 height 15
type input "8/22/2025 11:14 AM"
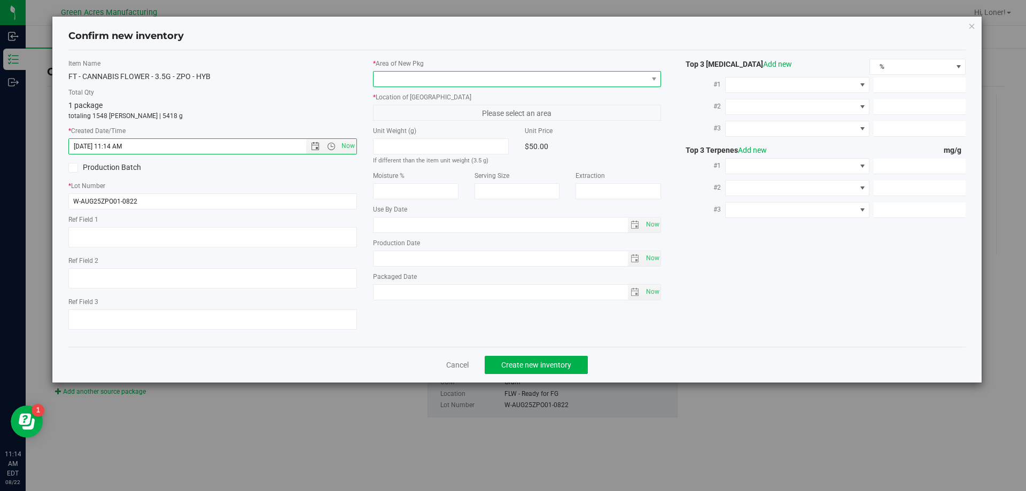
click at [413, 81] on span at bounding box center [510, 79] width 274 height 15
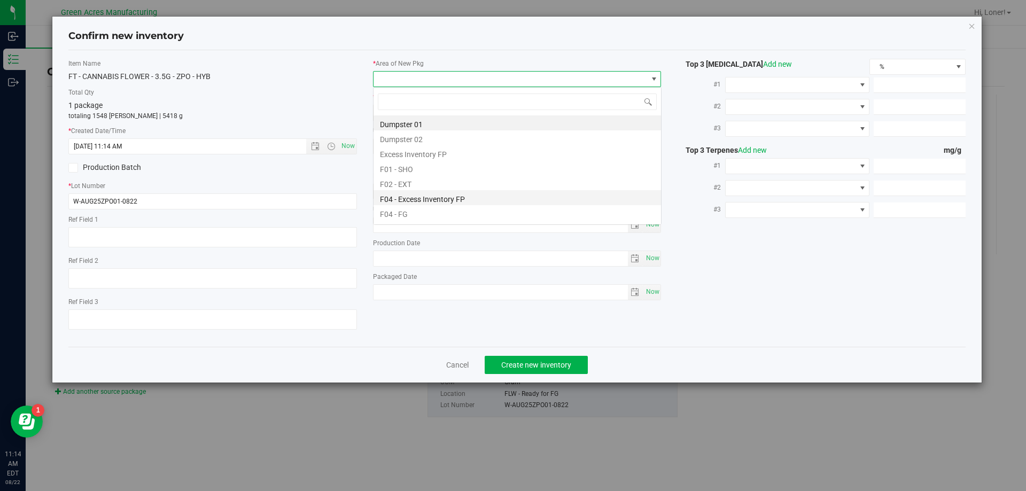
scroll to position [16, 289]
click at [422, 214] on li "F04 - FG" at bounding box center [516, 212] width 287 height 15
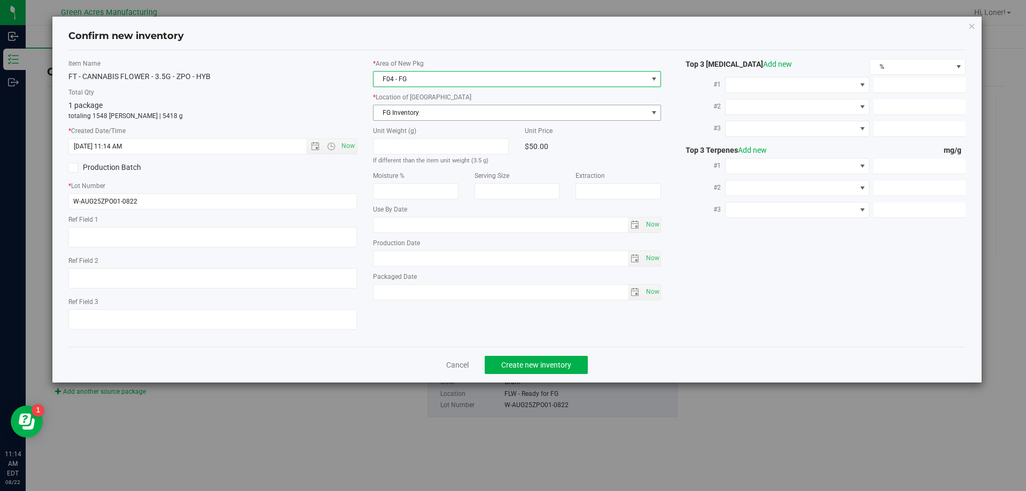
click at [427, 111] on span "FG Inventory" at bounding box center [510, 112] width 274 height 15
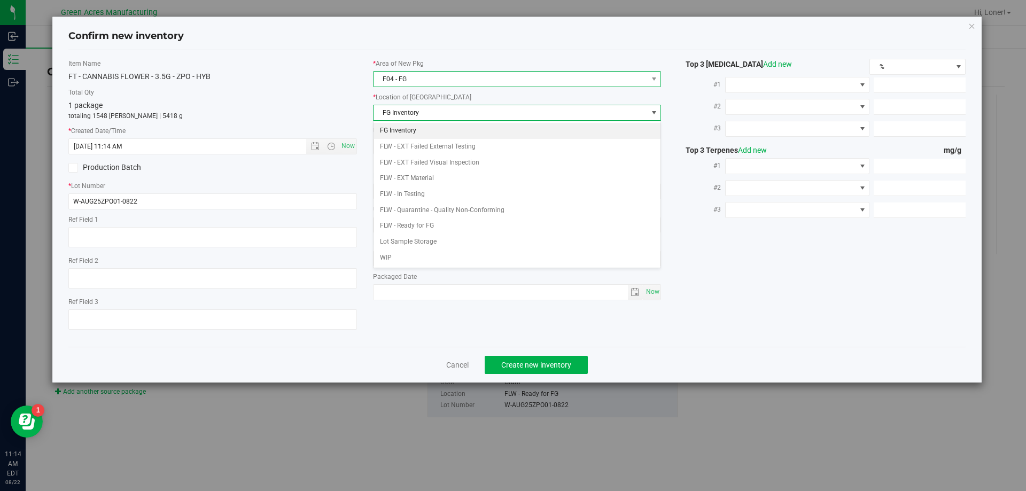
click at [428, 82] on span "F04 - FG" at bounding box center [510, 79] width 274 height 15
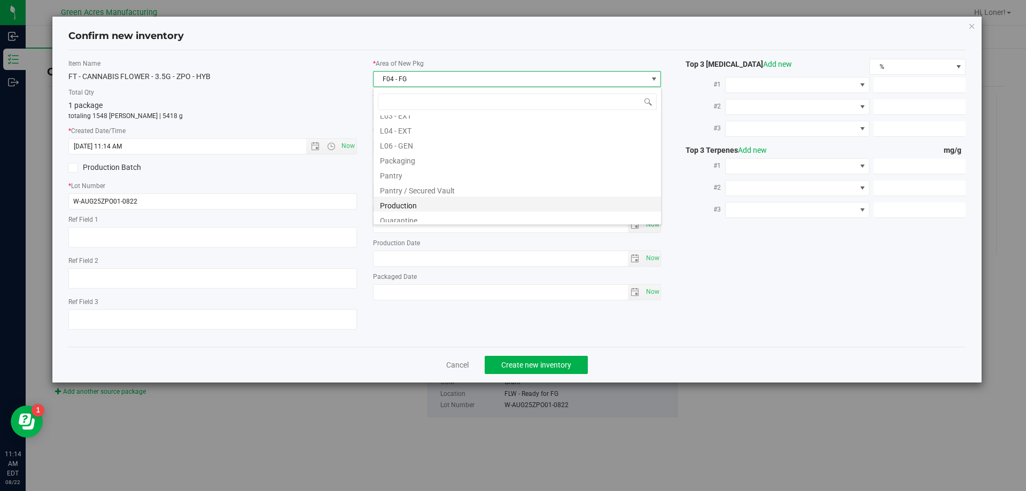
scroll to position [267, 0]
click at [440, 174] on li "Pantry / Secured Vault" at bounding box center [516, 169] width 287 height 15
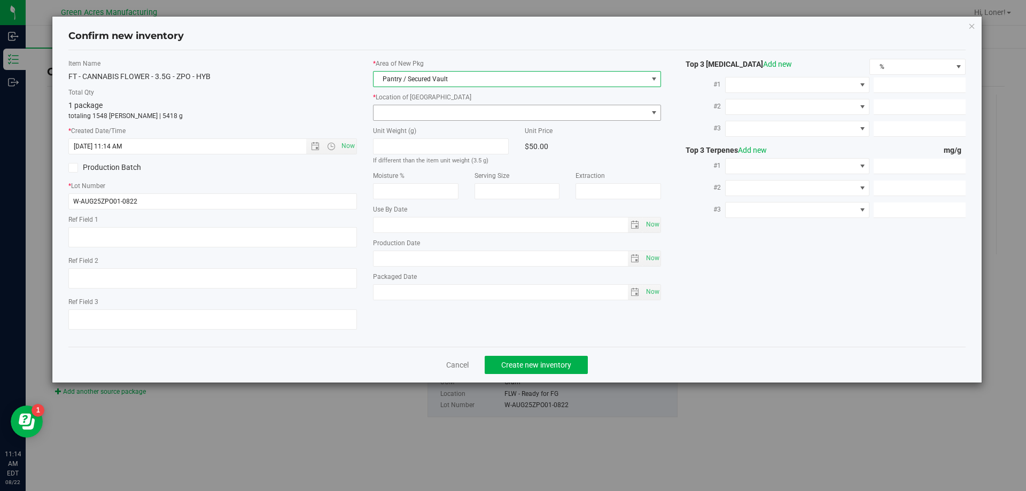
click at [434, 114] on span at bounding box center [510, 112] width 274 height 15
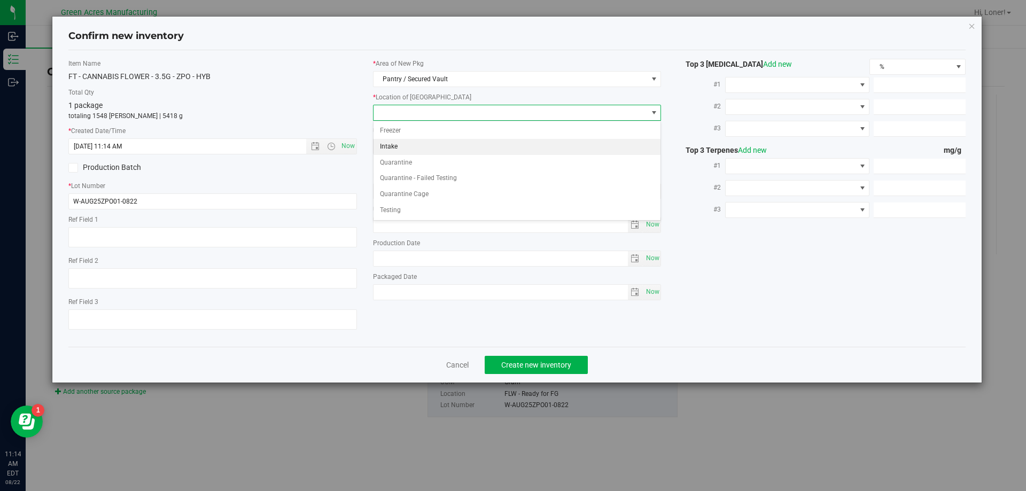
click at [425, 146] on li "Intake" at bounding box center [516, 147] width 287 height 16
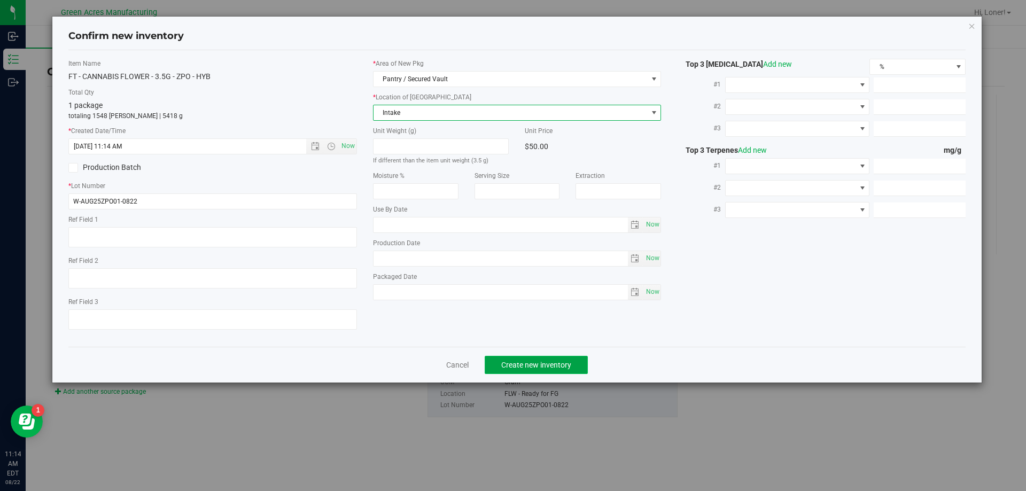
click at [535, 365] on span "Create new inventory" at bounding box center [536, 365] width 70 height 9
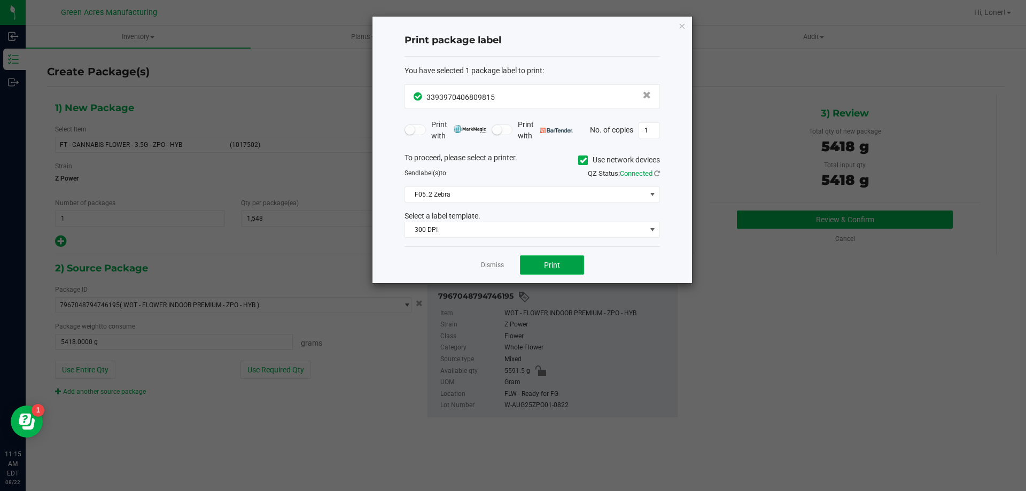
click at [551, 256] on button "Print" at bounding box center [552, 264] width 64 height 19
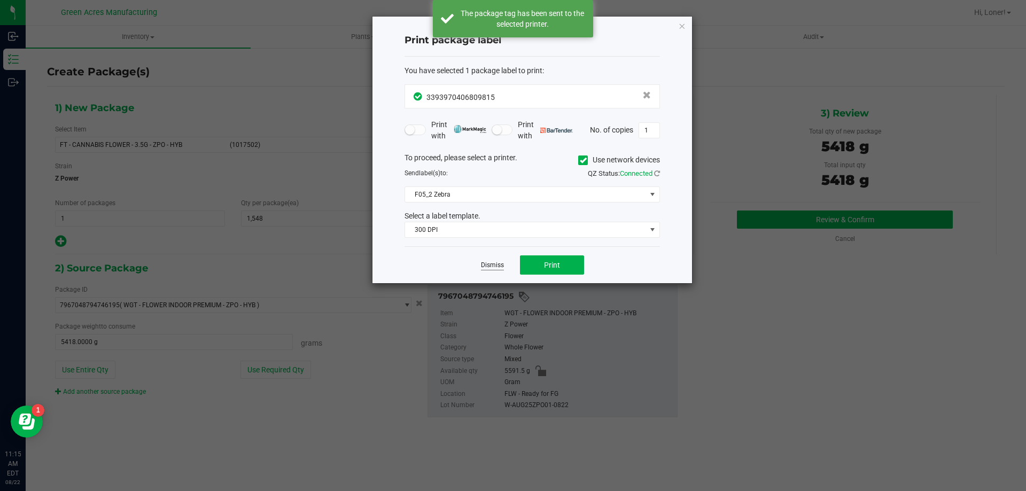
click at [493, 265] on link "Dismiss" at bounding box center [492, 265] width 23 height 9
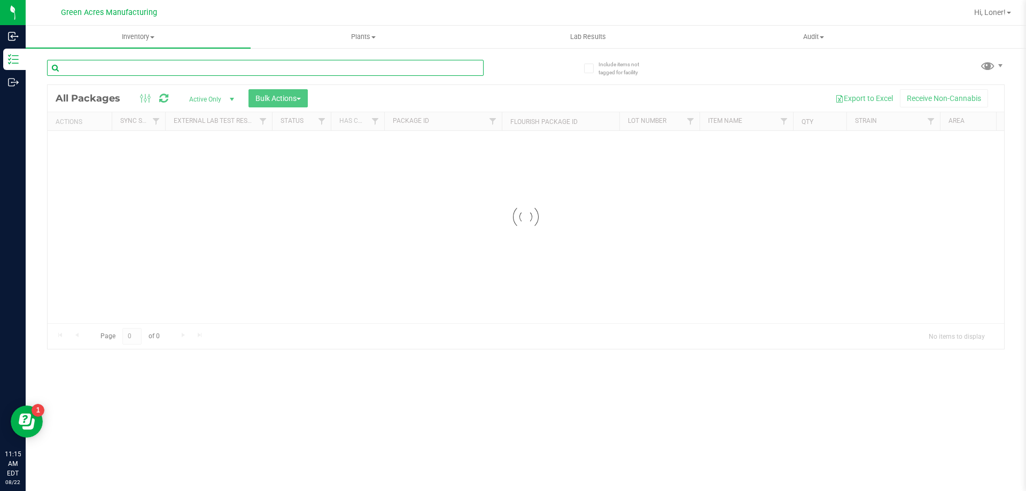
click at [220, 64] on input "text" at bounding box center [265, 68] width 437 height 16
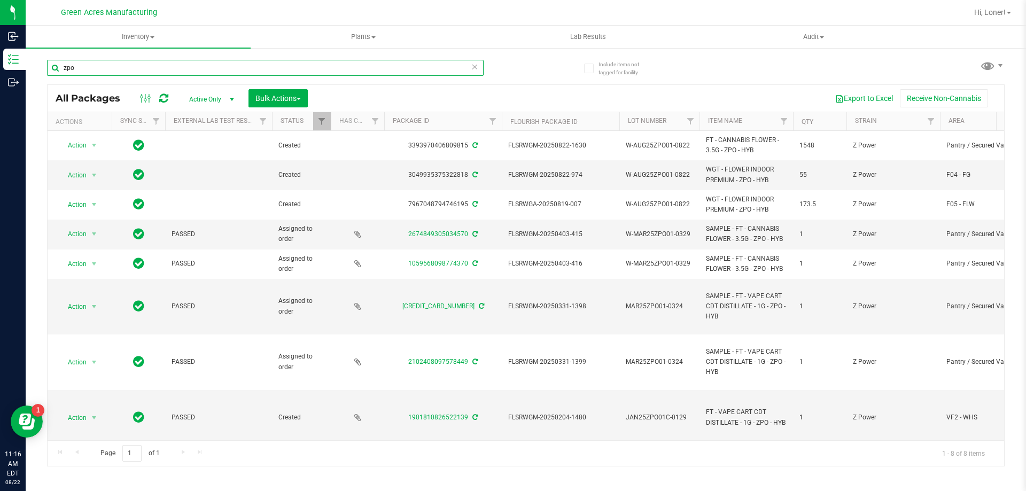
type input "zpo"
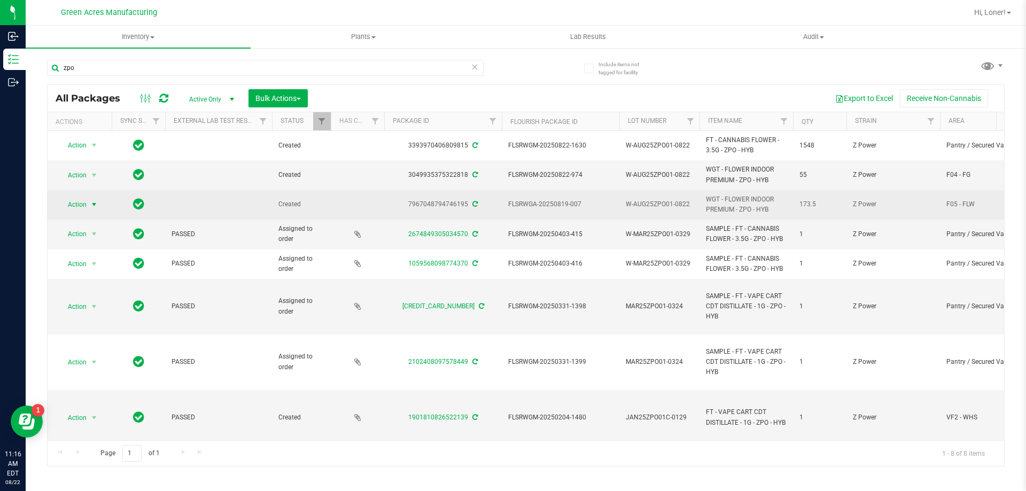
click at [82, 205] on span "Action" at bounding box center [72, 204] width 29 height 15
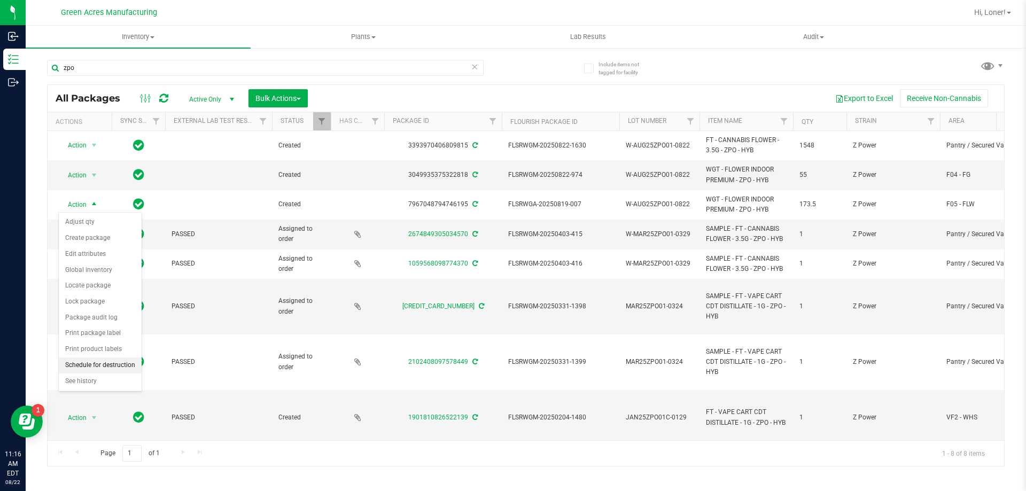
click at [82, 362] on li "Schedule for destruction" at bounding box center [100, 365] width 83 height 16
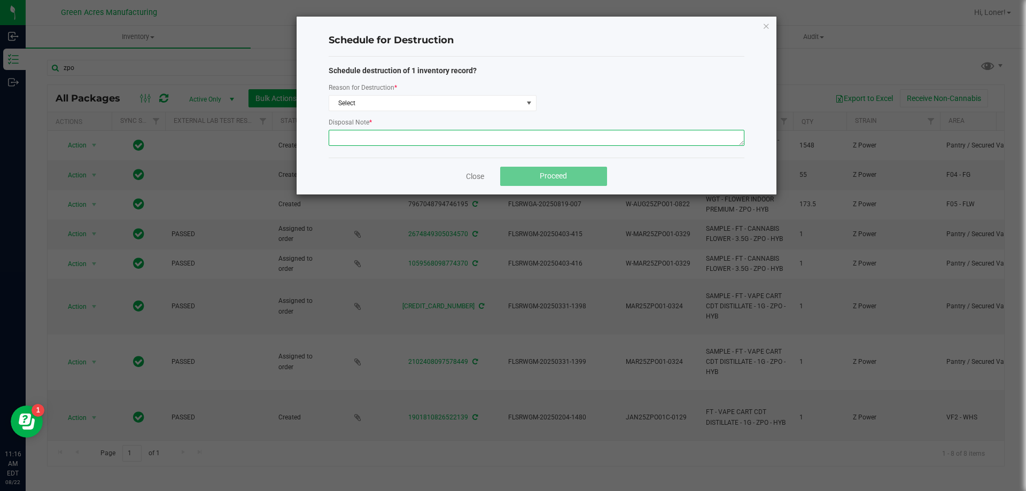
click at [377, 135] on textarea at bounding box center [537, 138] width 416 height 16
paste textarea "WASTE FROM WHOLE FLOWER PACKING PROCESS"
type textarea "WASTE FROM WHOLE FLOWER PACKING PROCESS"
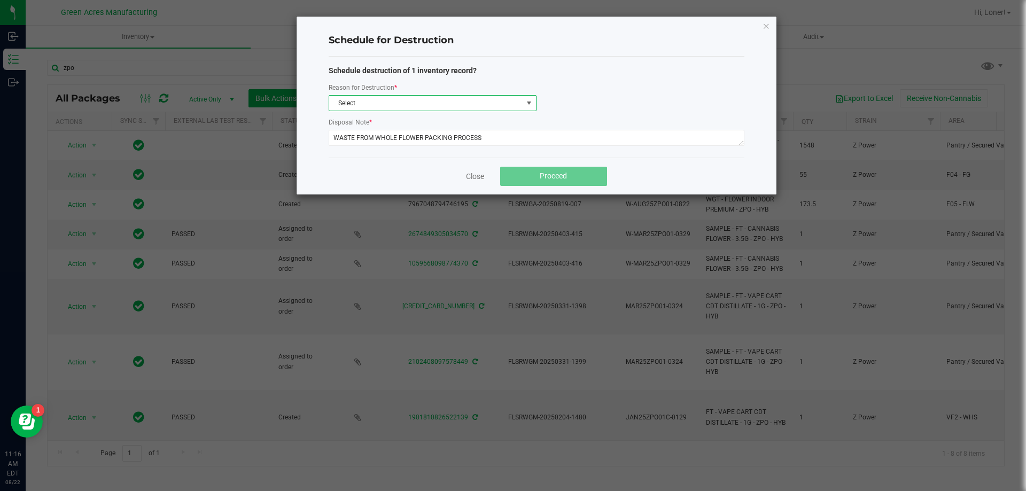
click at [375, 104] on span "Select" at bounding box center [425, 103] width 193 height 15
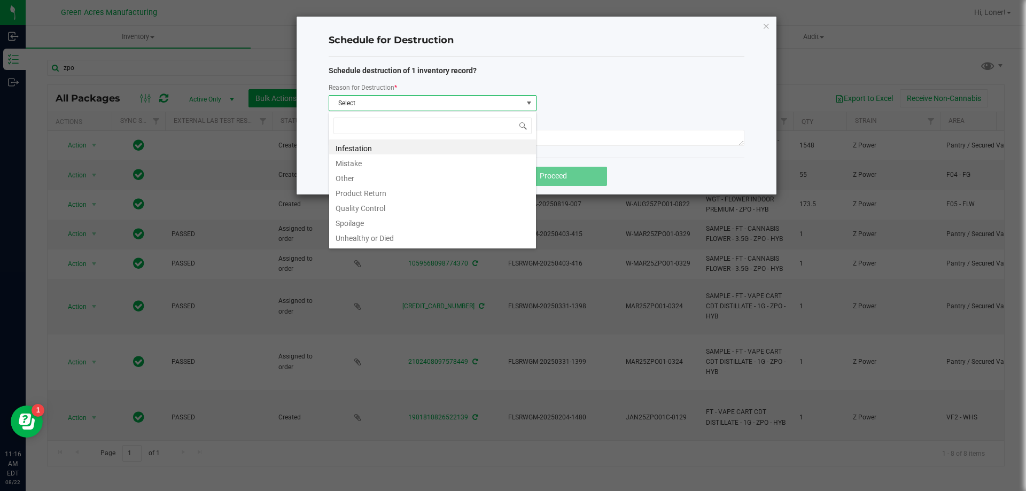
scroll to position [16, 208]
type input "w"
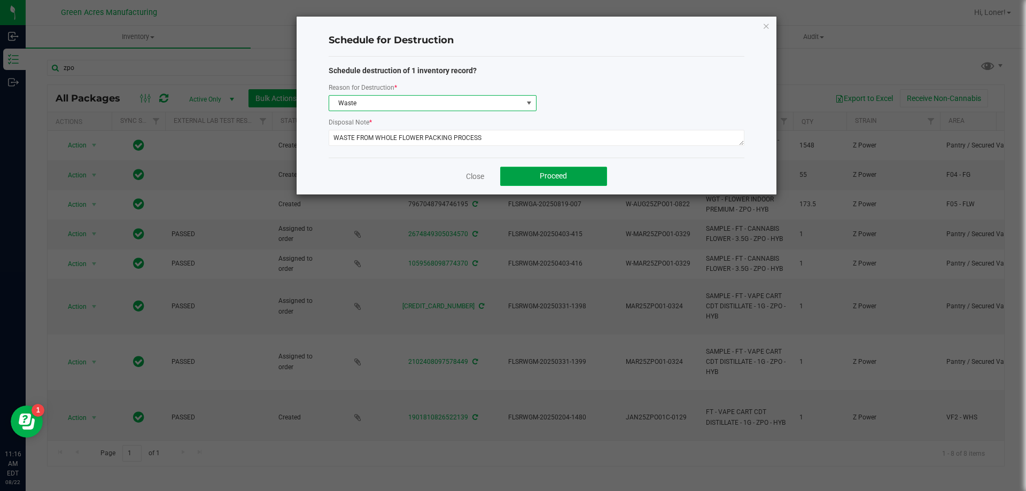
click at [556, 173] on span "Proceed" at bounding box center [553, 176] width 27 height 9
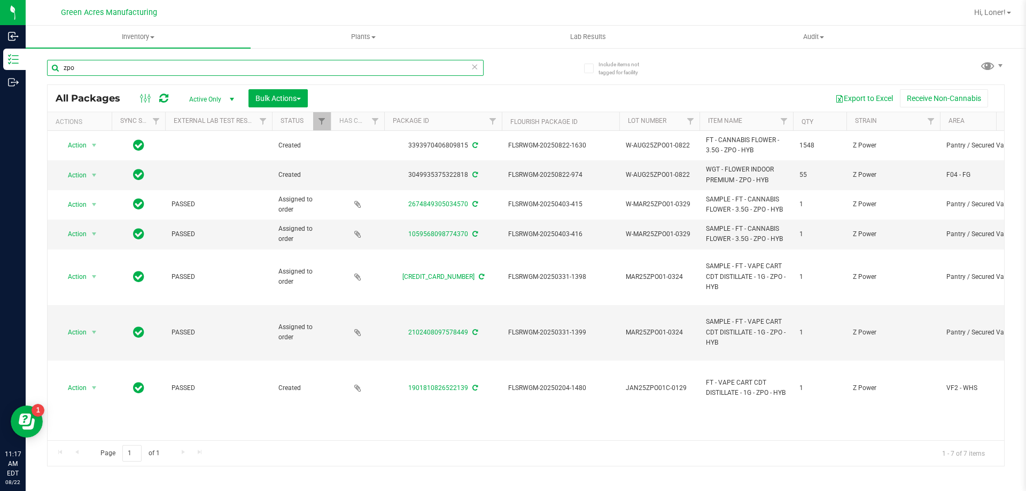
click at [470, 64] on input "zpo" at bounding box center [265, 68] width 437 height 16
click at [476, 69] on icon at bounding box center [474, 66] width 7 height 13
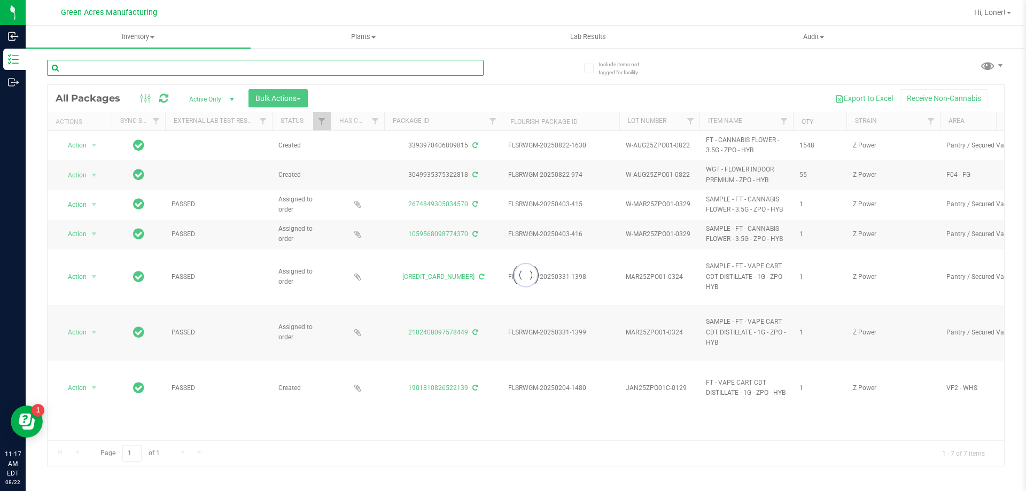
click at [446, 65] on input "text" at bounding box center [265, 68] width 437 height 16
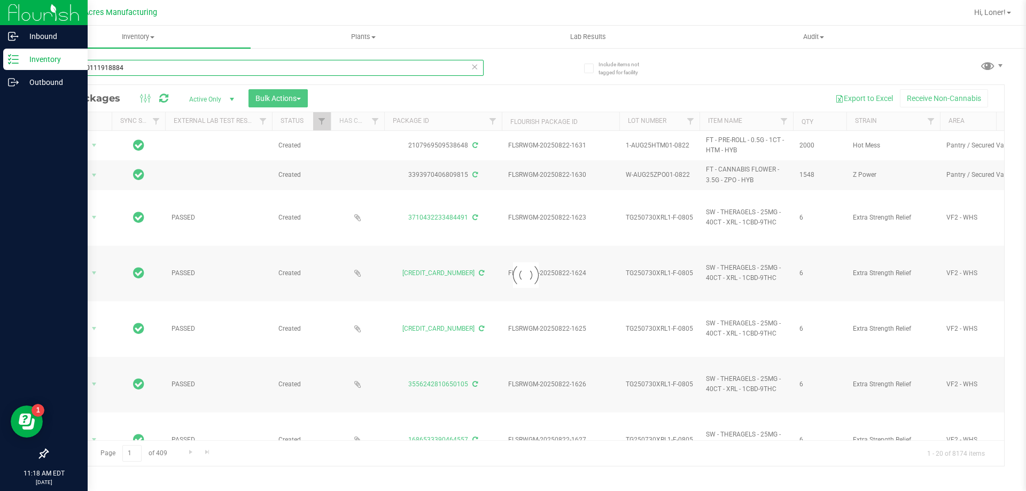
type input "9853390111918884"
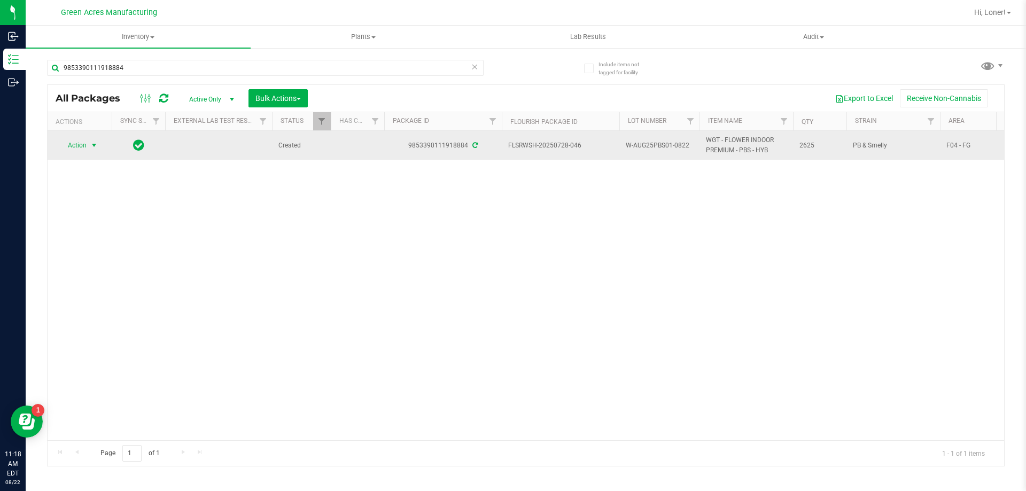
click at [90, 148] on span "select" at bounding box center [94, 145] width 9 height 9
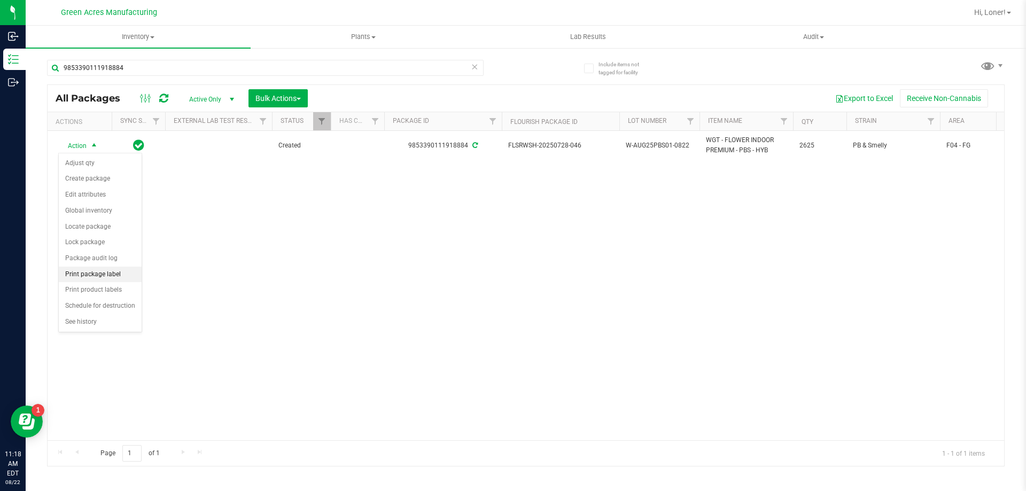
drag, startPoint x: 102, startPoint y: 271, endPoint x: 127, endPoint y: 279, distance: 26.4
click at [102, 270] on li "Print package label" at bounding box center [100, 275] width 83 height 16
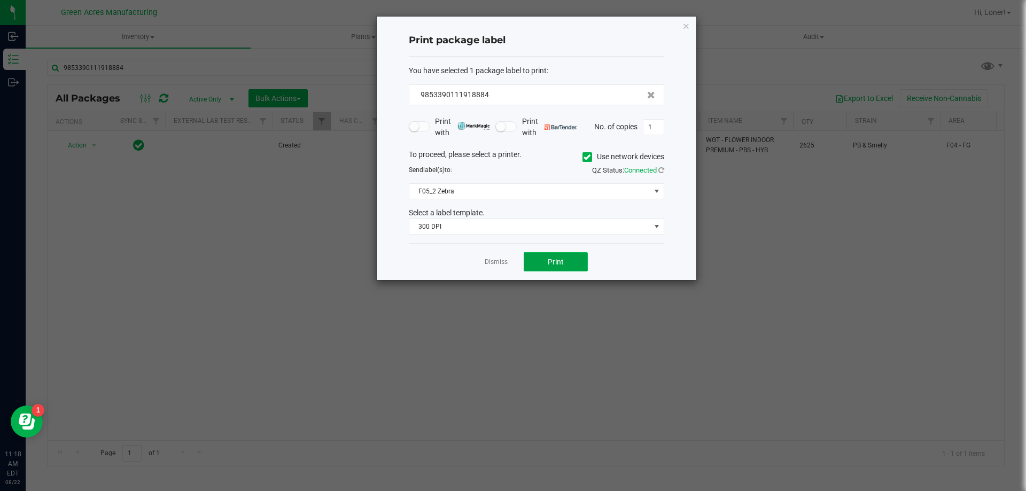
click at [534, 264] on button "Print" at bounding box center [556, 261] width 64 height 19
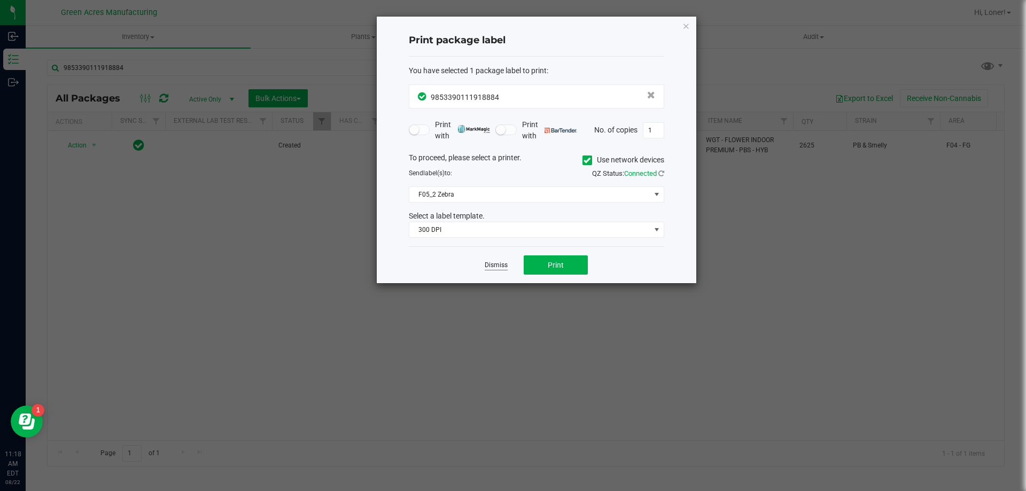
click at [497, 263] on link "Dismiss" at bounding box center [496, 265] width 23 height 9
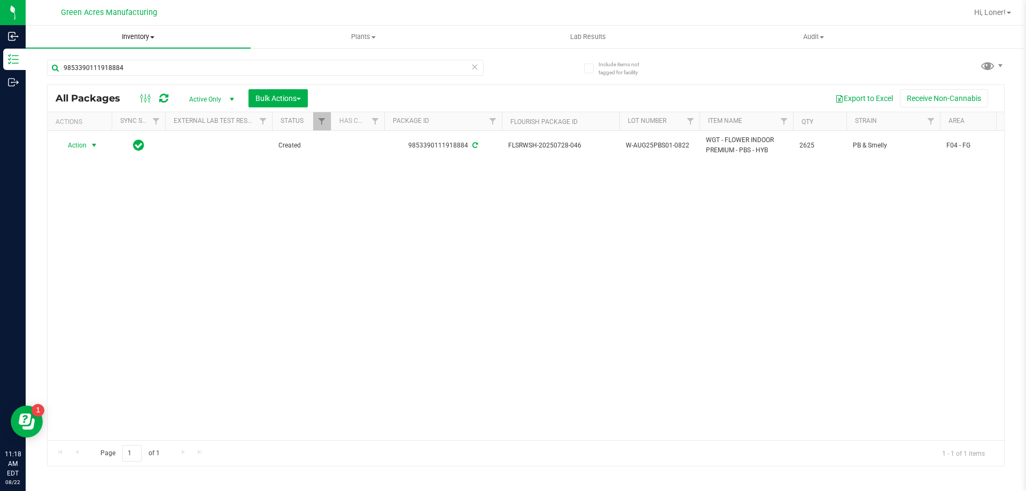
click at [138, 40] on span "Inventory" at bounding box center [138, 37] width 225 height 10
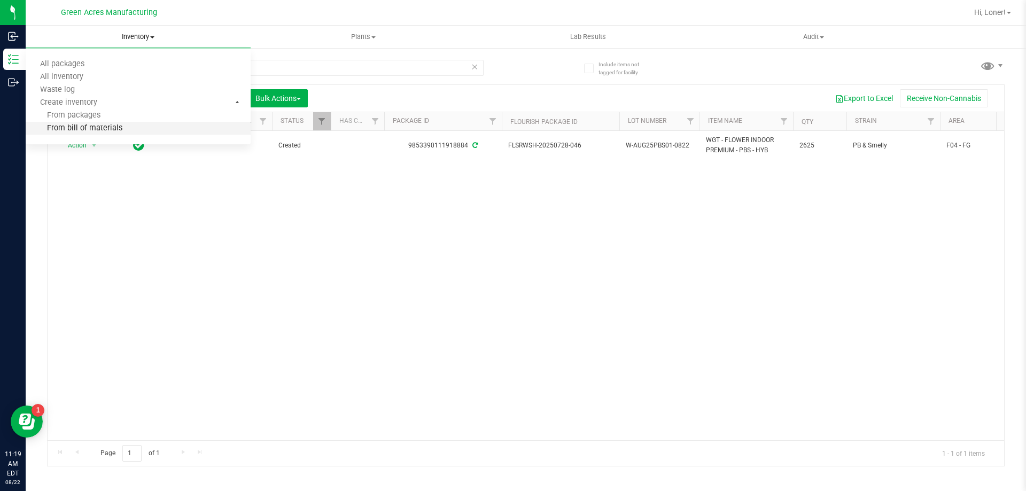
click at [112, 133] on span "From bill of materials" at bounding box center [74, 128] width 97 height 9
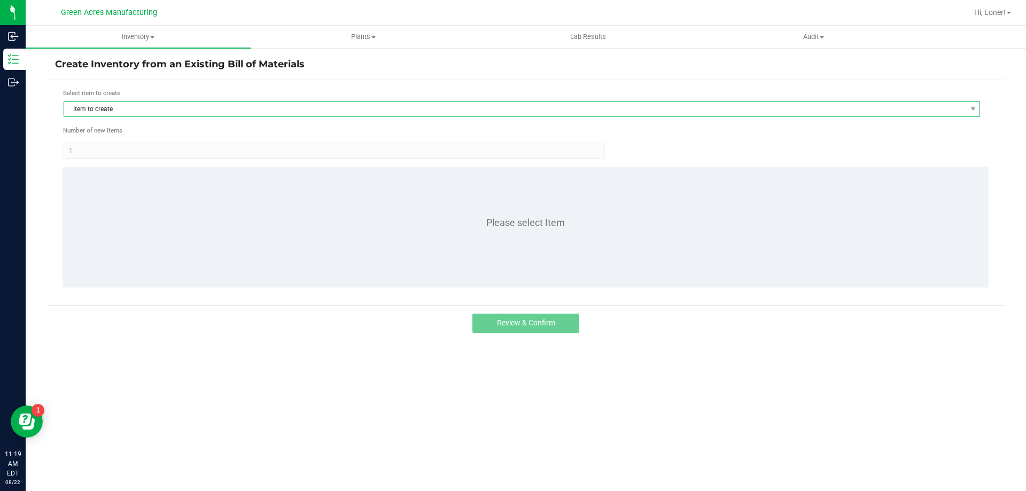
click at [166, 115] on span "Item to create" at bounding box center [515, 109] width 902 height 15
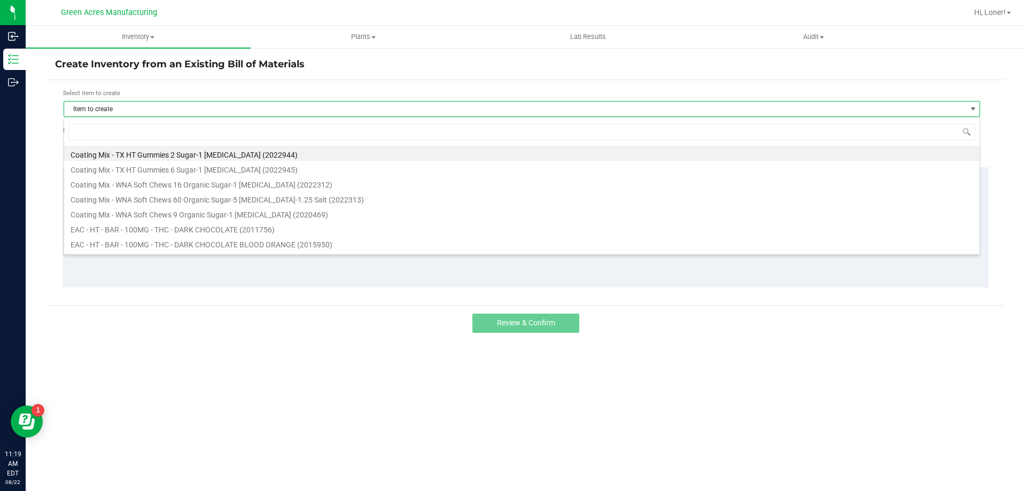
scroll to position [16, 916]
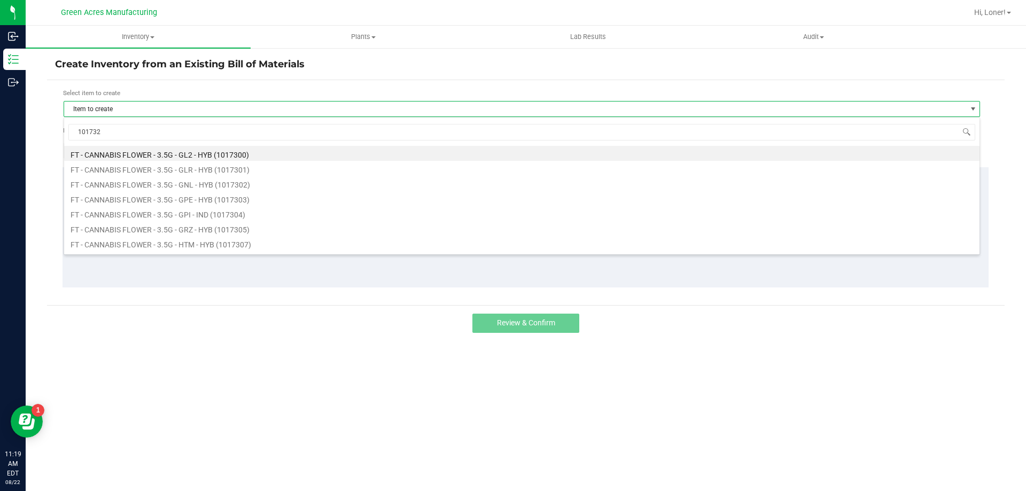
type input "1017320"
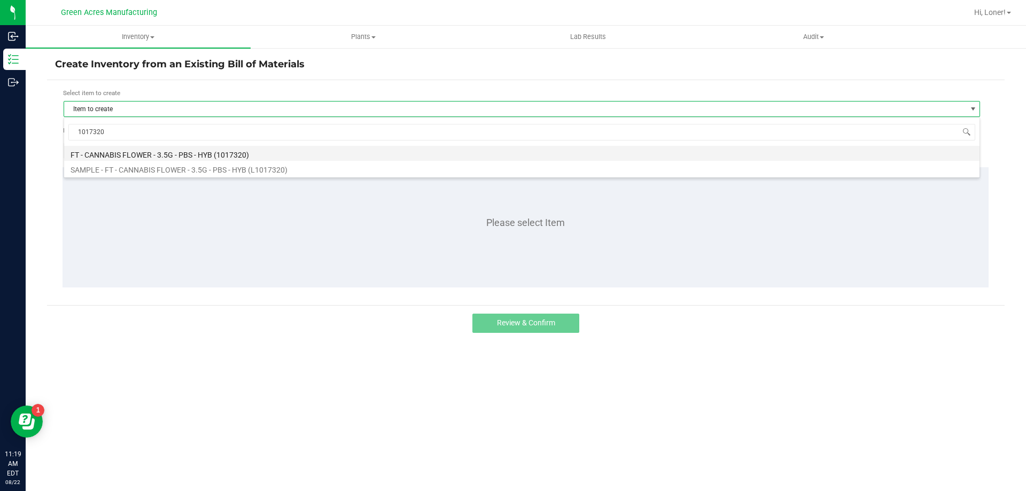
click at [166, 151] on li "FT - CANNABIS FLOWER - 3.5G - PBS - HYB (1017320)" at bounding box center [521, 153] width 915 height 15
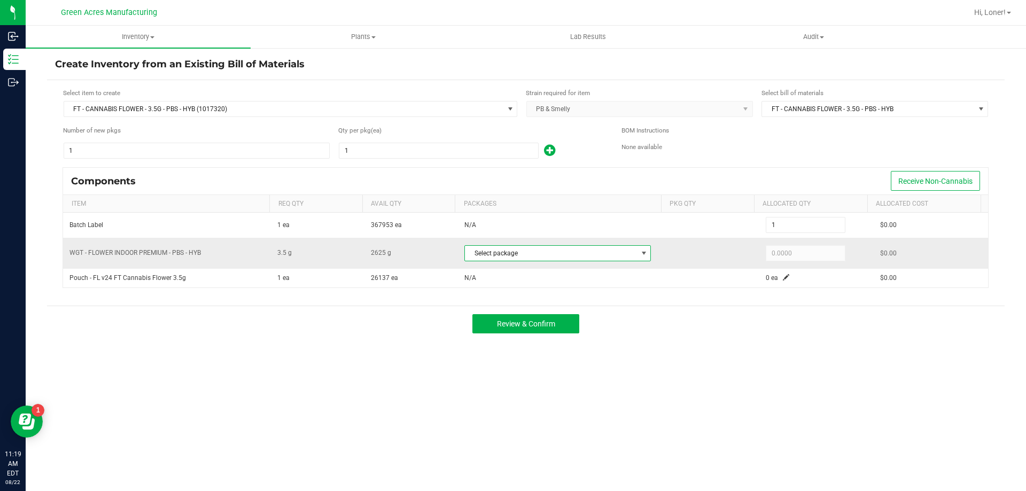
click at [556, 253] on span "Select package" at bounding box center [551, 253] width 172 height 15
click at [505, 299] on li "9853390111918884 (W-AUG25PBS01-0822)" at bounding box center [557, 297] width 191 height 15
type input "3.5000"
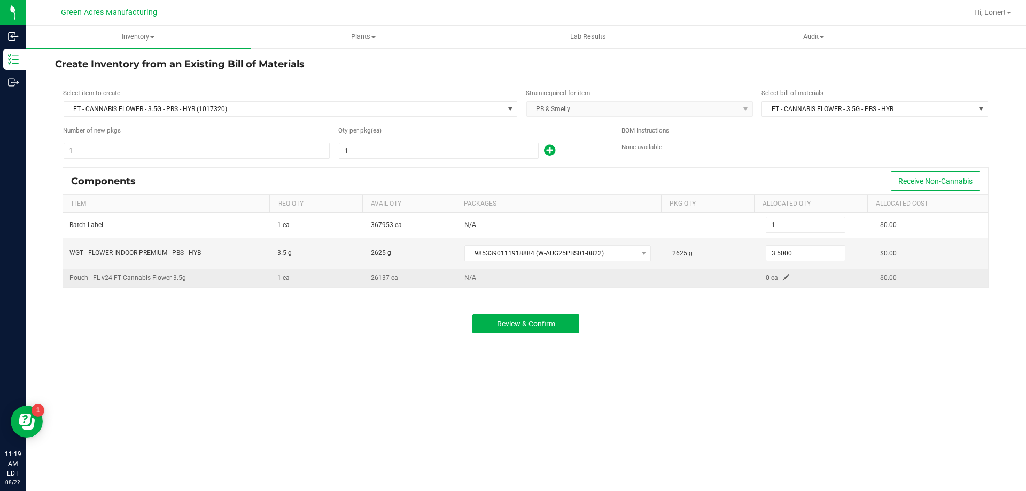
click at [783, 276] on span at bounding box center [786, 277] width 6 height 6
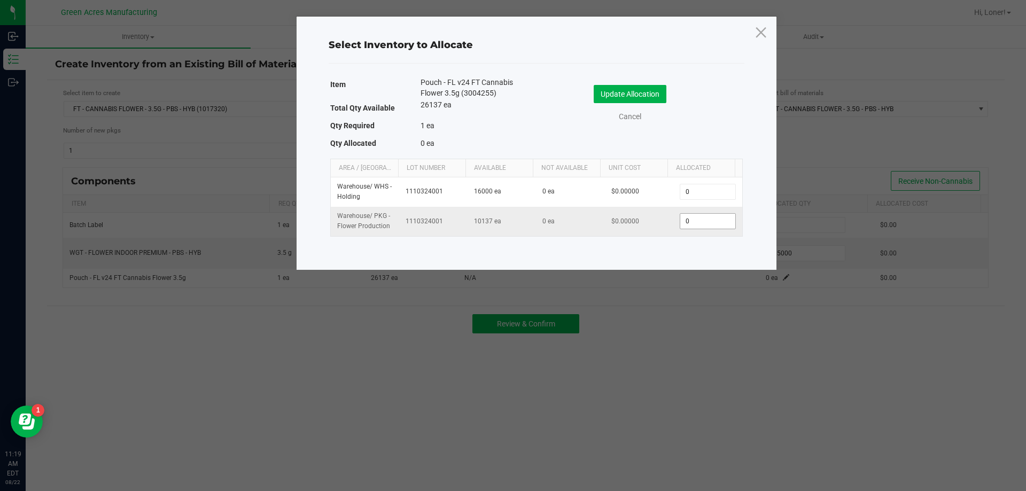
click at [702, 220] on input "0" at bounding box center [707, 221] width 55 height 15
type input "1"
click at [636, 91] on button "Update Allocation" at bounding box center [630, 94] width 73 height 18
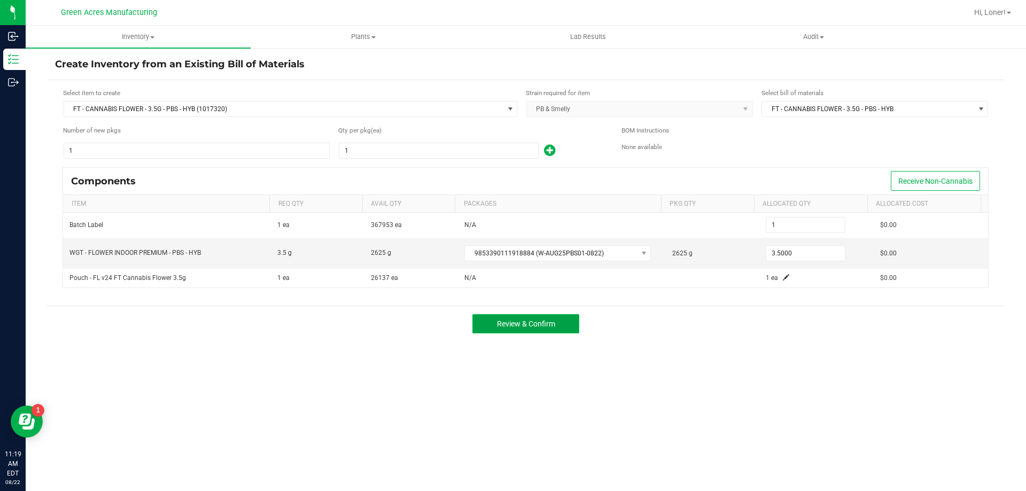
click at [522, 329] on button "Review & Confirm" at bounding box center [525, 323] width 107 height 19
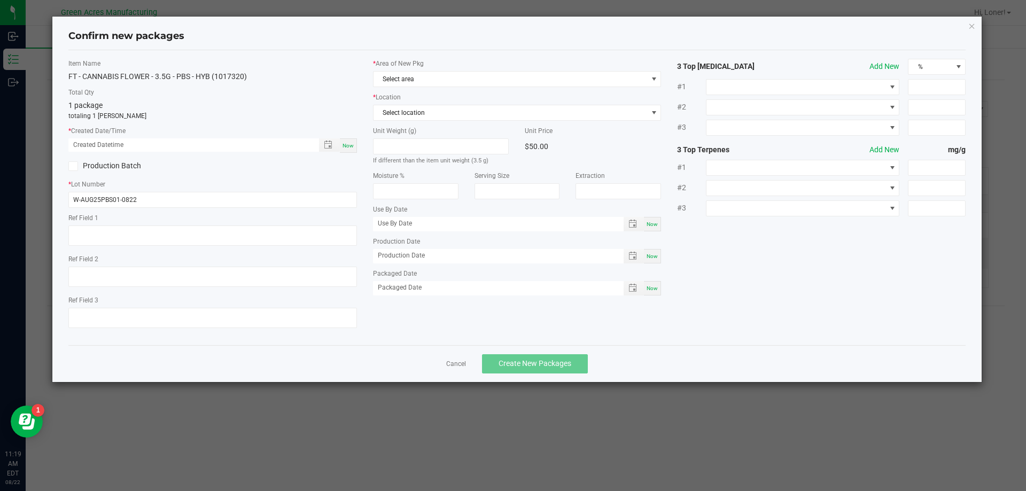
click at [346, 145] on span "Now" at bounding box center [348, 146] width 11 height 6
type input "08/22/2025 11:19 AM"
click at [451, 75] on span "Select area" at bounding box center [510, 79] width 274 height 15
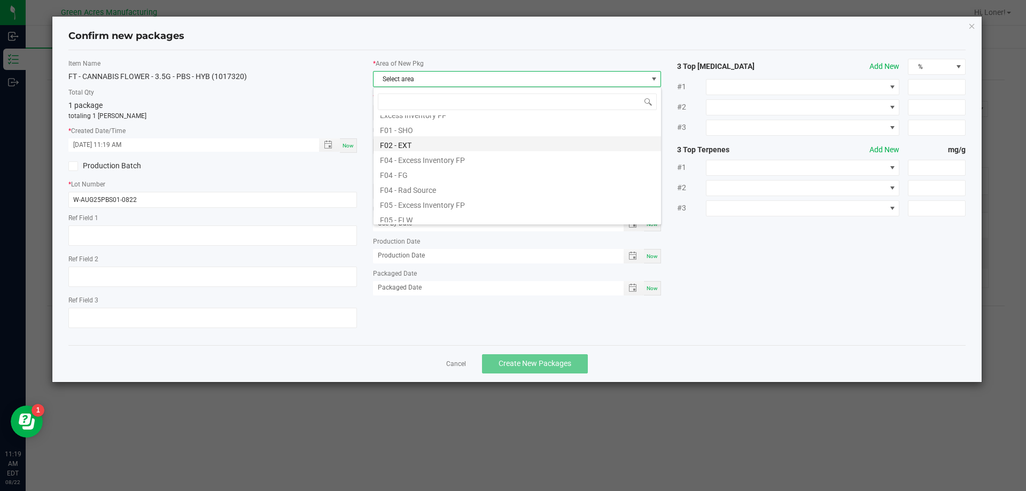
scroll to position [53, 0]
click at [403, 205] on li "F05 - FLW" at bounding box center [516, 204] width 287 height 15
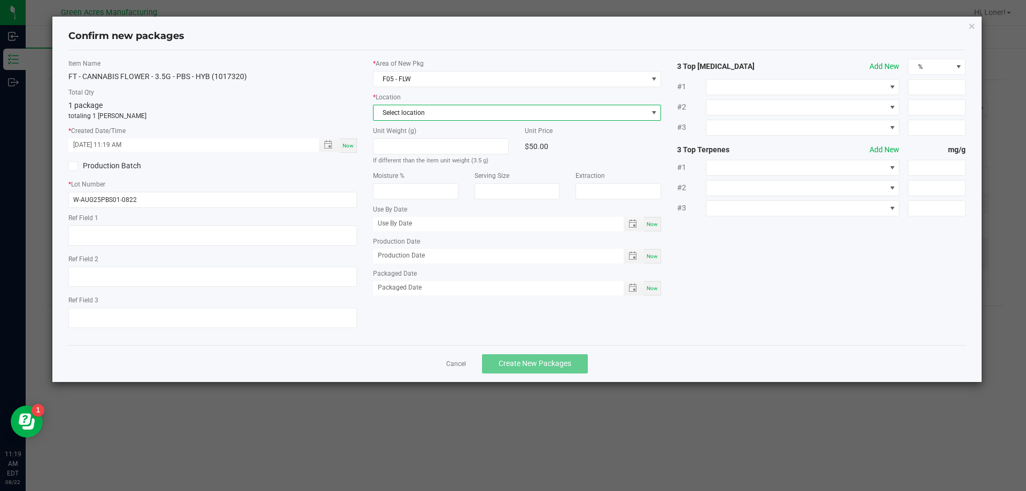
click at [414, 118] on span "Select location" at bounding box center [510, 112] width 274 height 15
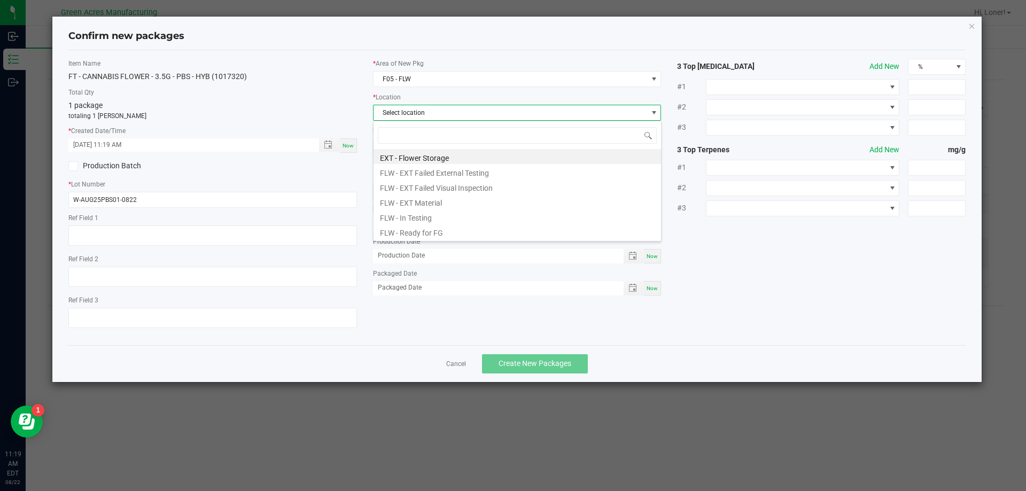
scroll to position [16, 289]
click at [399, 232] on li "FLW - Ready for FG" at bounding box center [516, 231] width 287 height 15
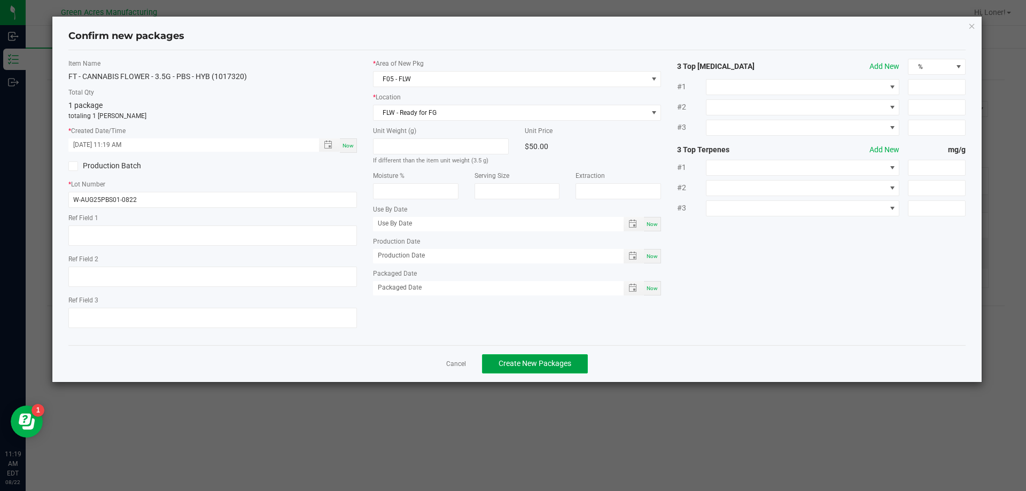
click at [502, 368] on span "Create New Packages" at bounding box center [535, 363] width 73 height 9
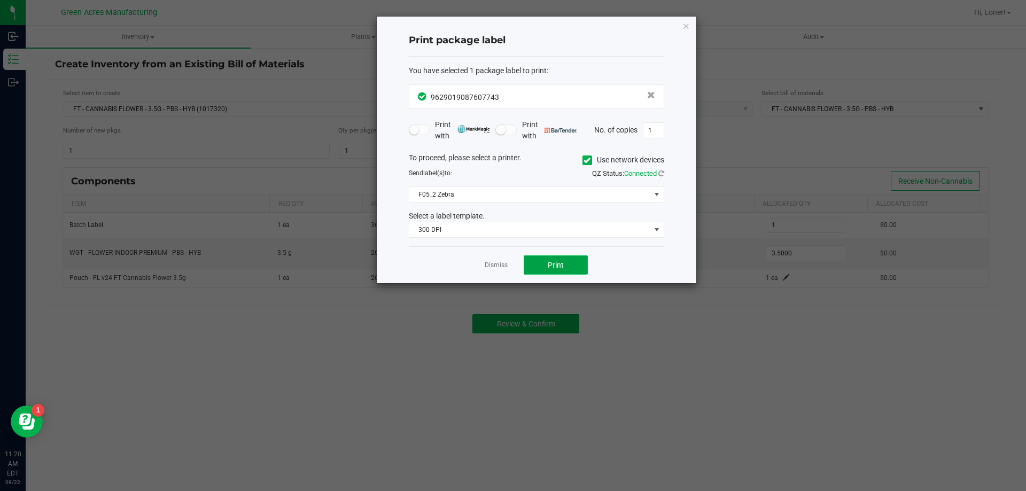
click at [569, 262] on button "Print" at bounding box center [556, 264] width 64 height 19
click at [502, 264] on link "Dismiss" at bounding box center [496, 265] width 23 height 9
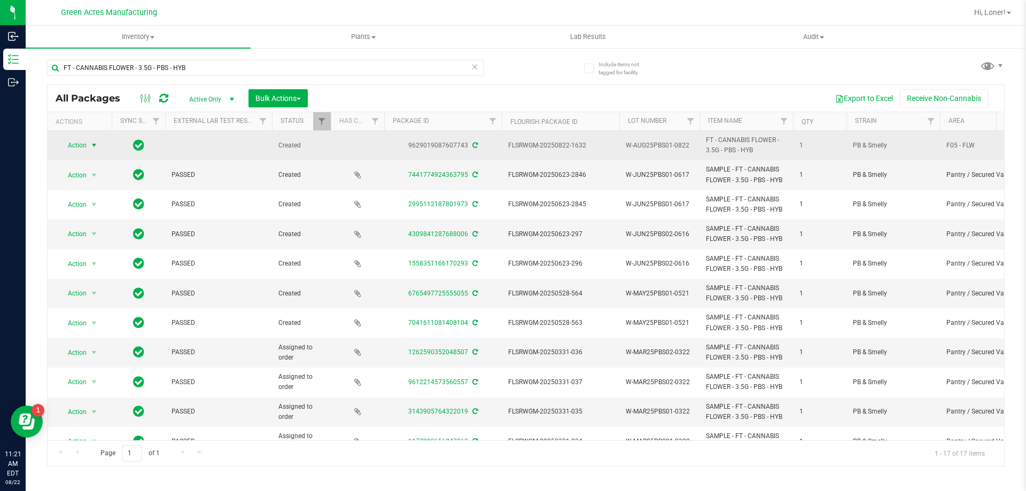
click at [95, 139] on span "select" at bounding box center [94, 145] width 13 height 15
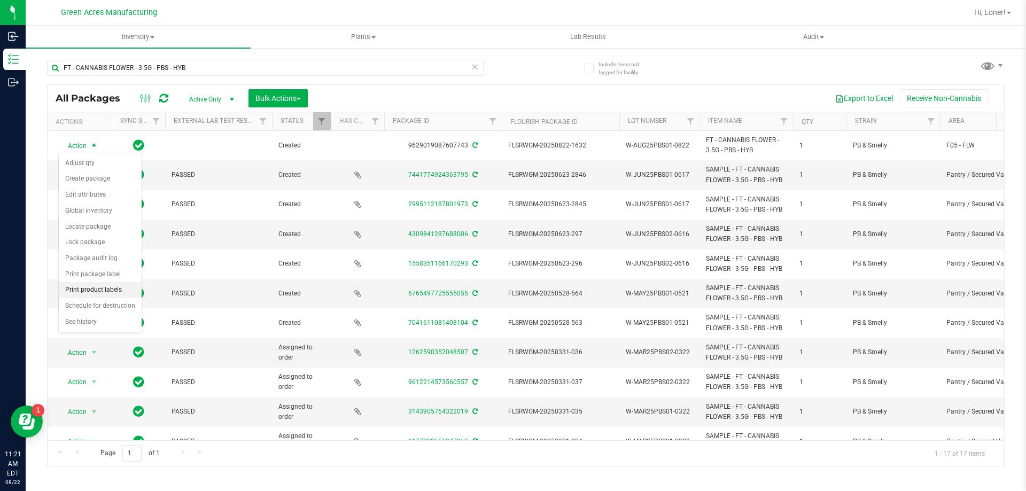
click at [88, 293] on li "Print product labels" at bounding box center [100, 290] width 83 height 16
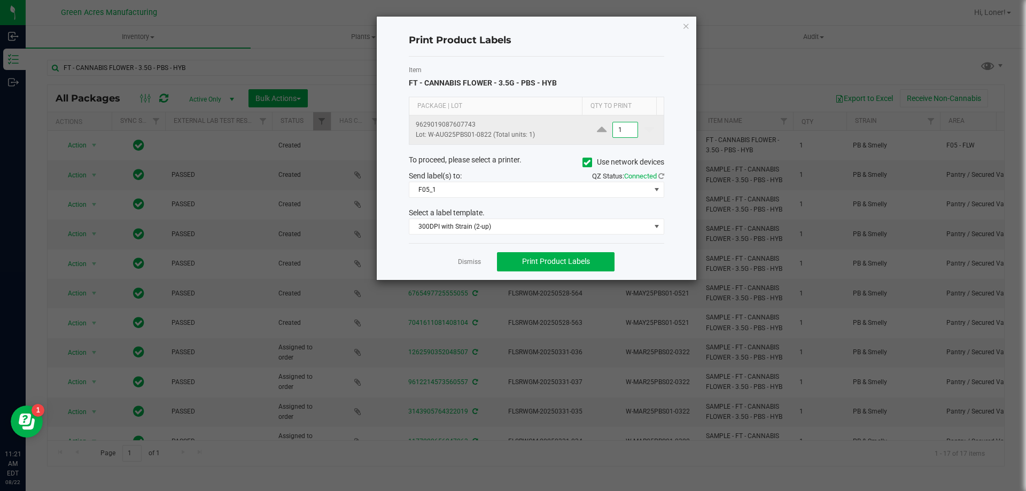
click at [615, 133] on input "1" at bounding box center [625, 129] width 25 height 15
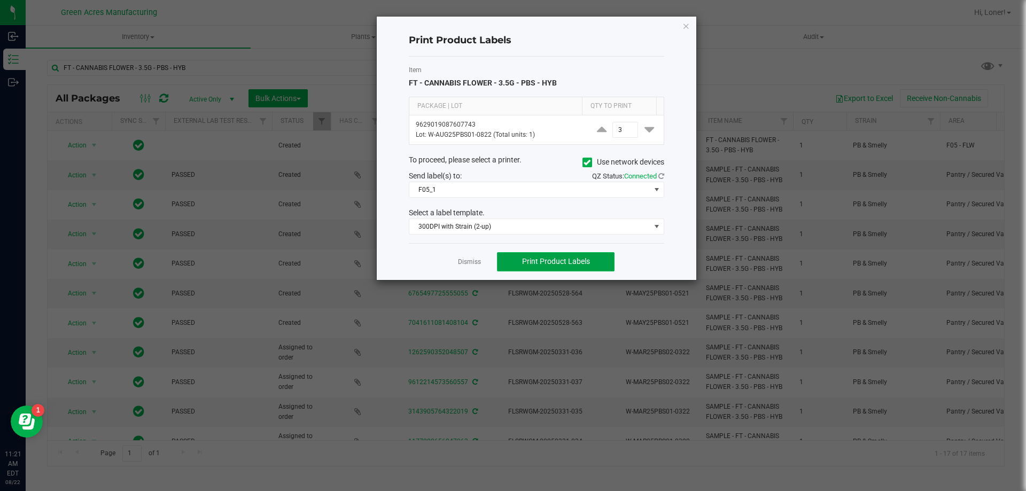
click at [541, 262] on span "Print Product Labels" at bounding box center [556, 261] width 68 height 9
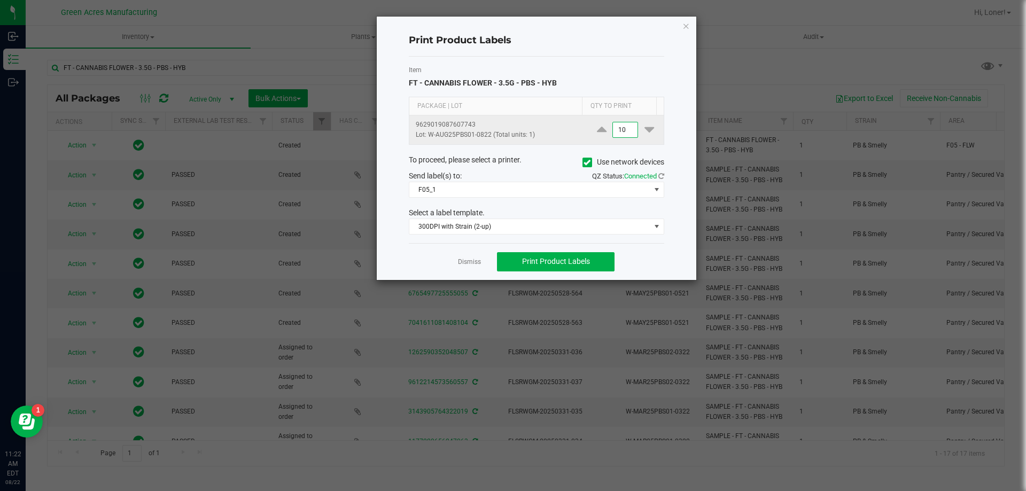
type input "1"
type input "800"
click at [569, 262] on span "Print Product Labels" at bounding box center [556, 261] width 68 height 9
